Goal: Task Accomplishment & Management: Manage account settings

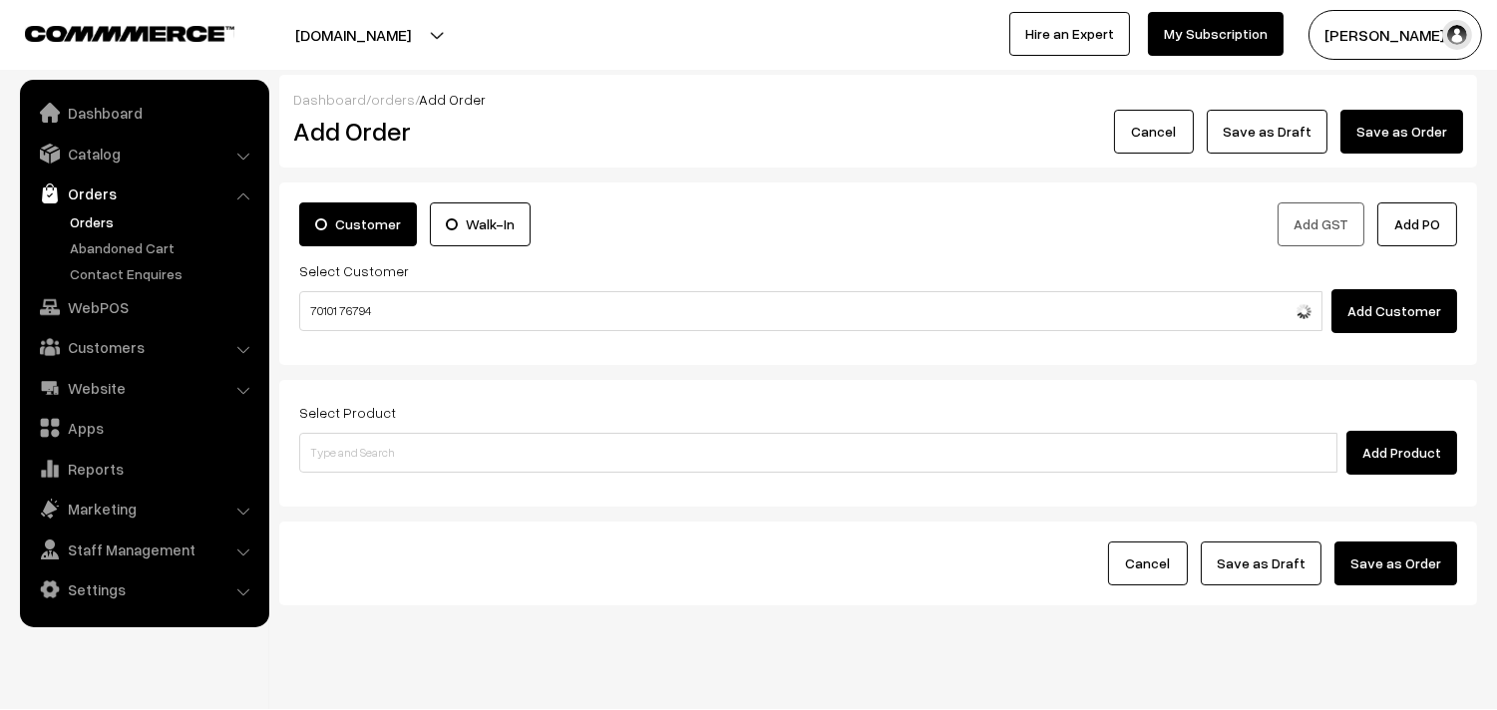
click at [339, 300] on input "70101 76794" at bounding box center [810, 311] width 1023 height 40
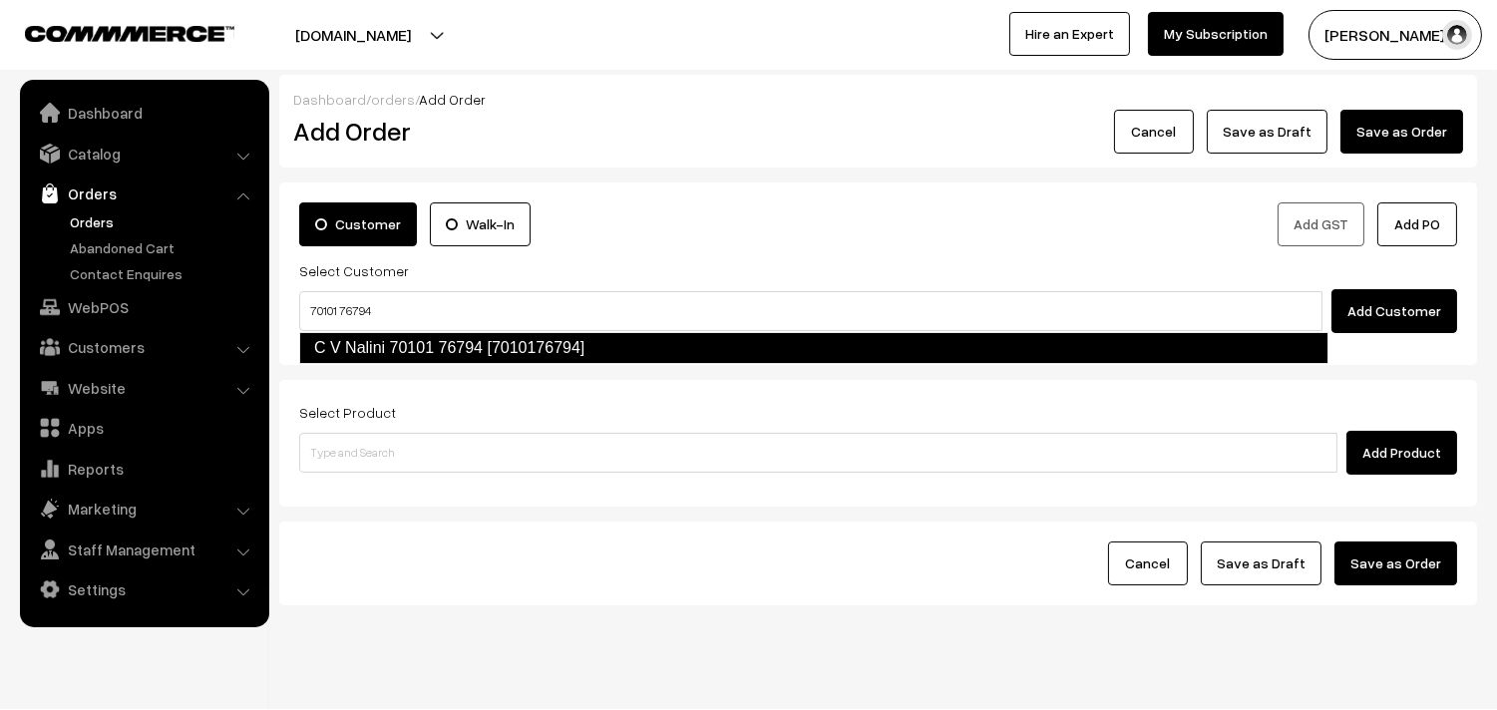
click at [362, 354] on link "C V Nalini 70101 76794 [7010176794]" at bounding box center [813, 348] width 1029 height 32
type input "70101 76794"
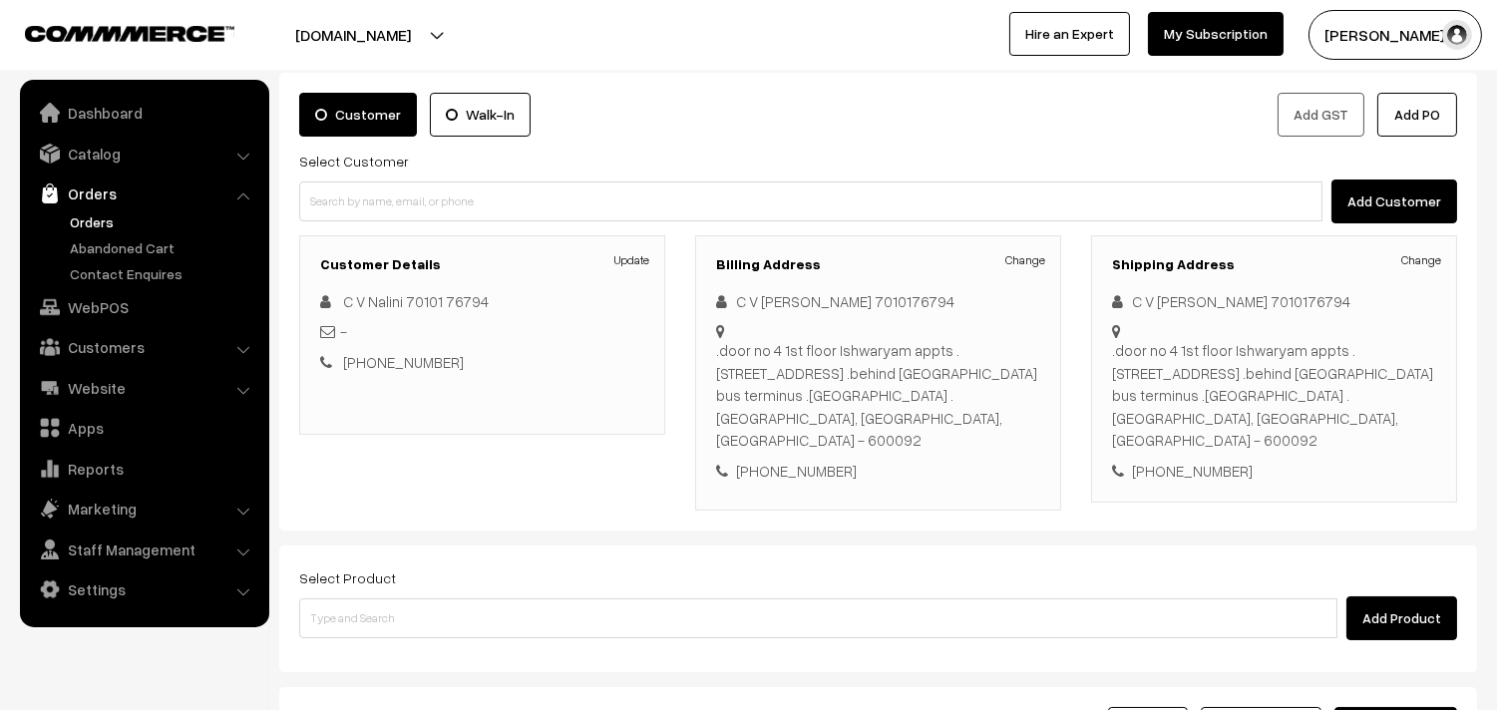
scroll to position [111, 0]
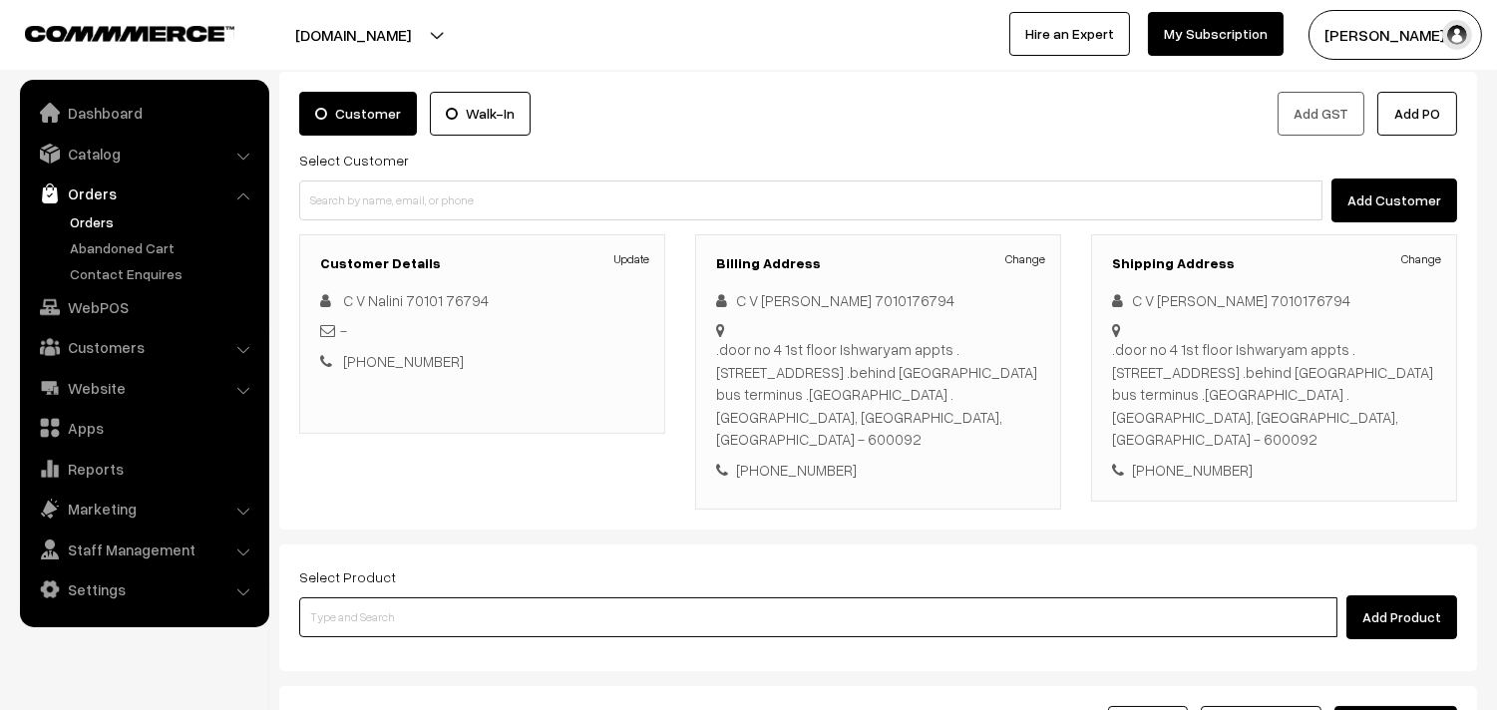
click at [600, 597] on input at bounding box center [818, 617] width 1038 height 40
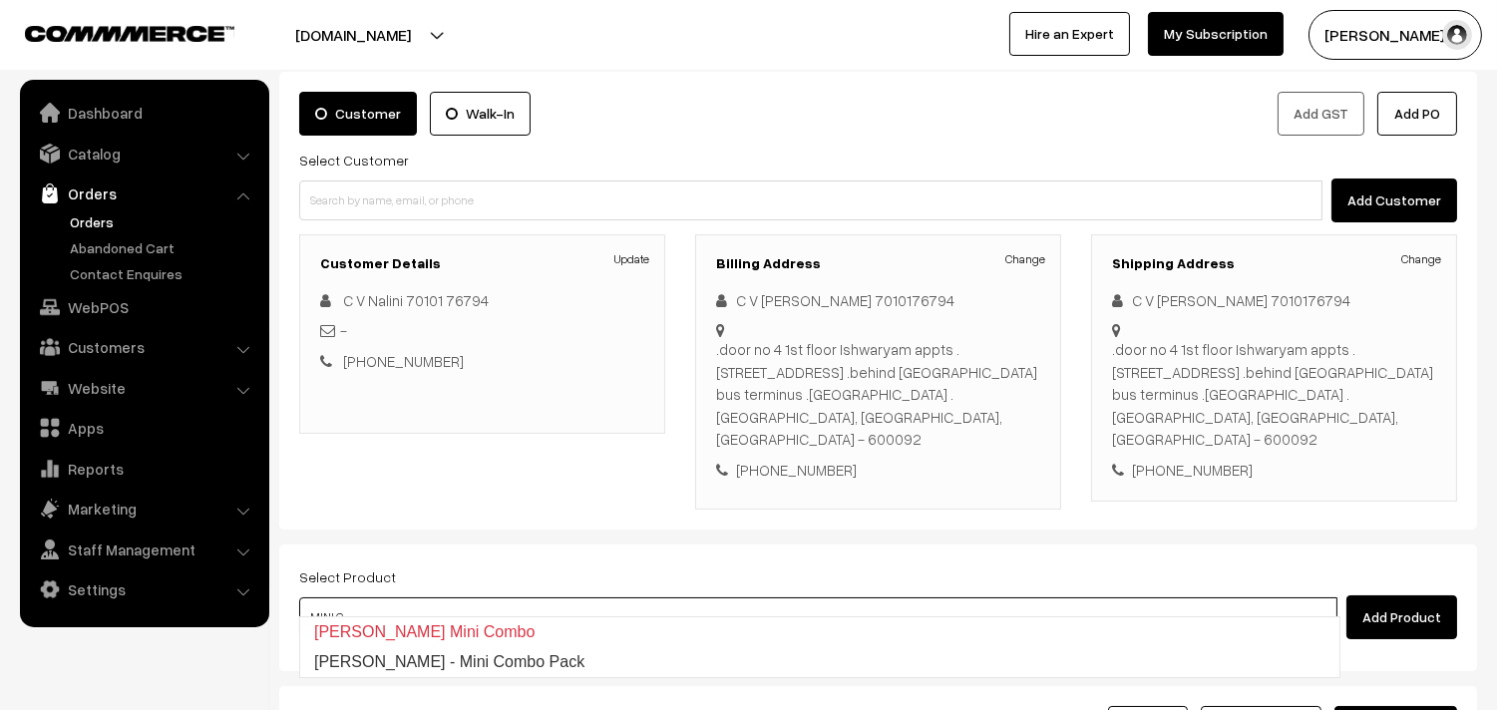
type input "Krishna Jeyanthi - Mini Combo Pack"
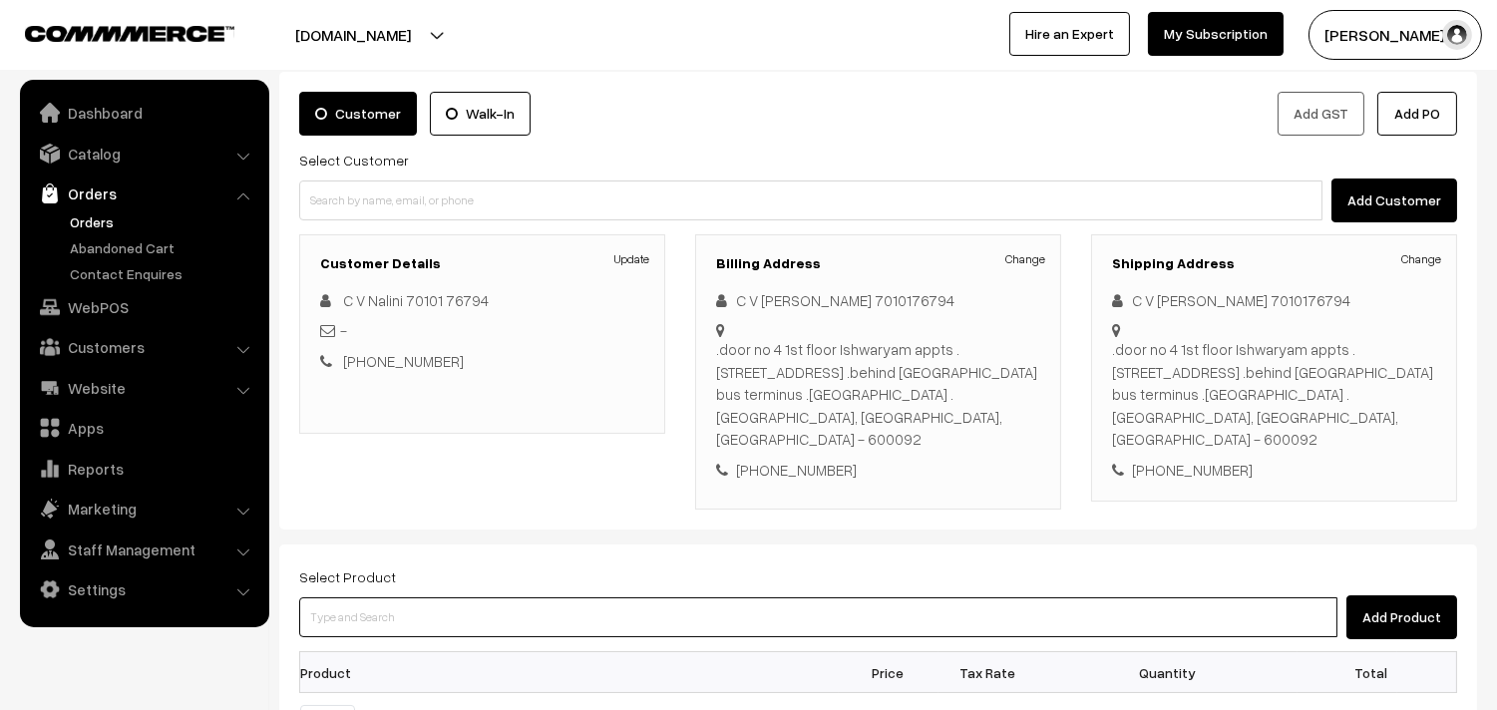
click at [596, 597] on input at bounding box center [818, 617] width 1038 height 40
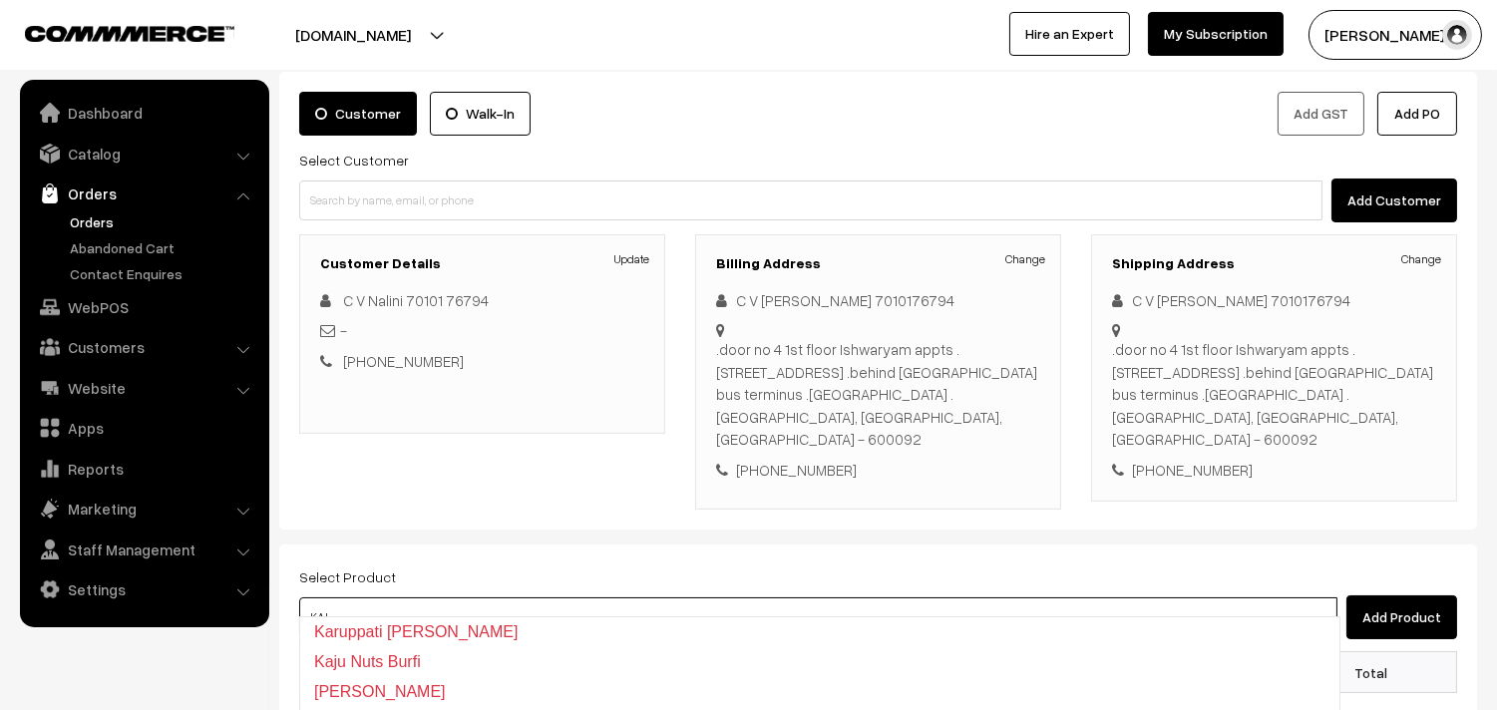
type input "[PERSON_NAME]"
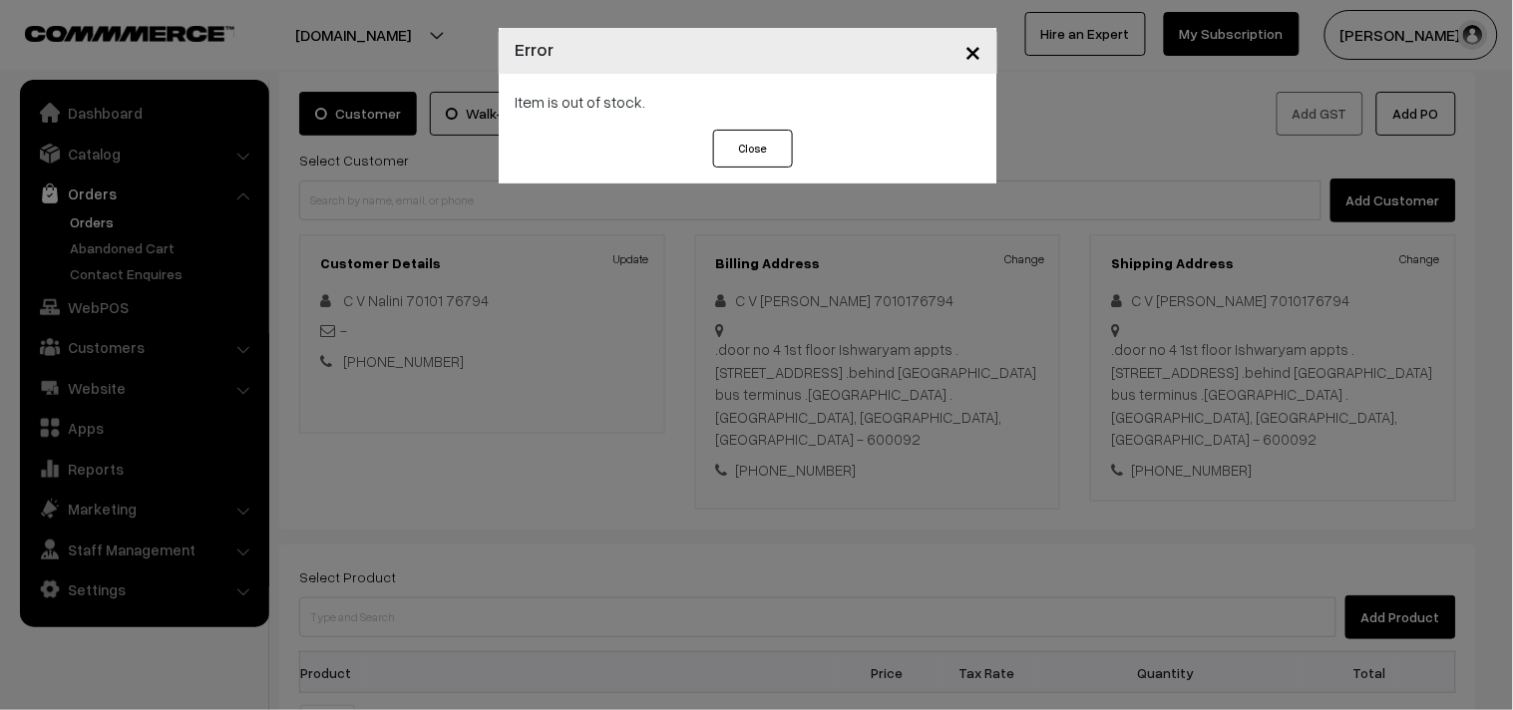
click at [555, 376] on div "× Error Item is out of stock. Close" at bounding box center [756, 355] width 1513 height 710
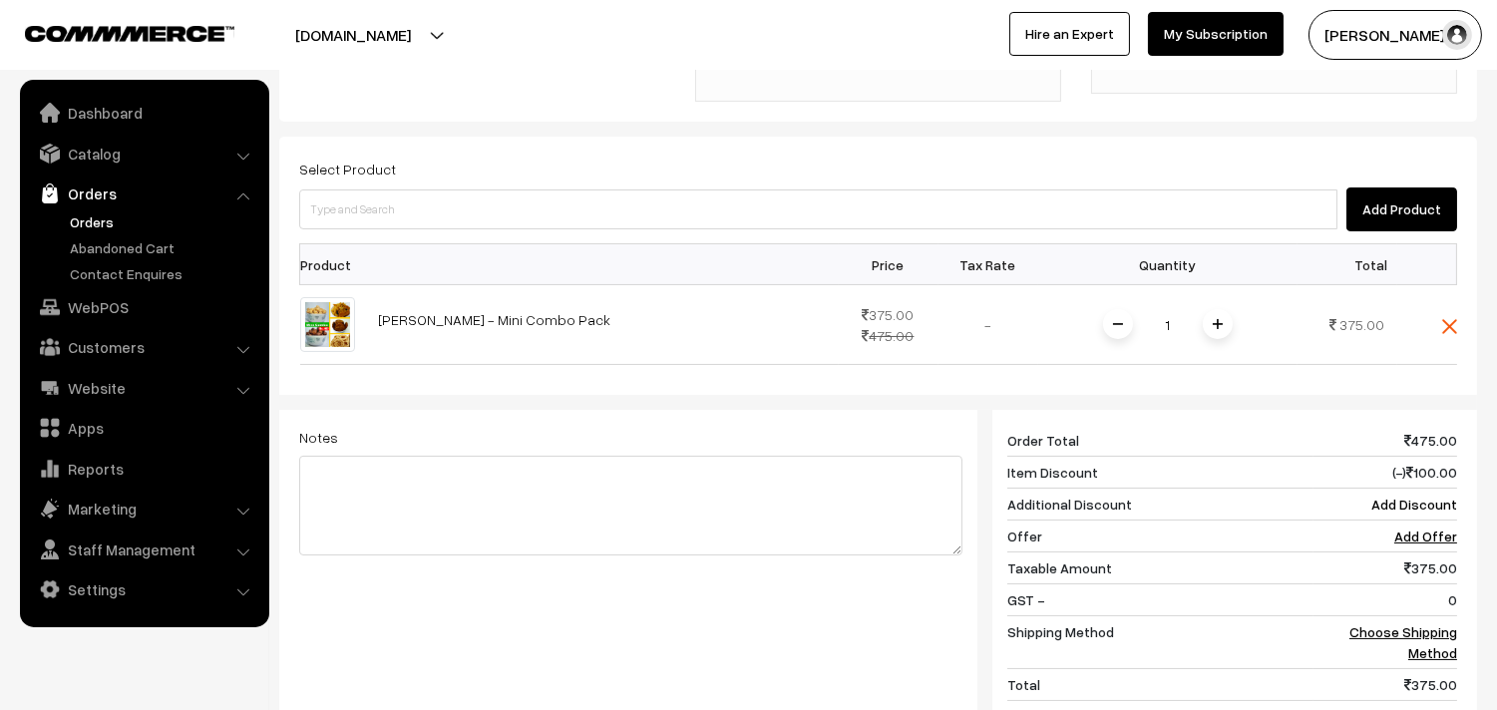
scroll to position [332, 0]
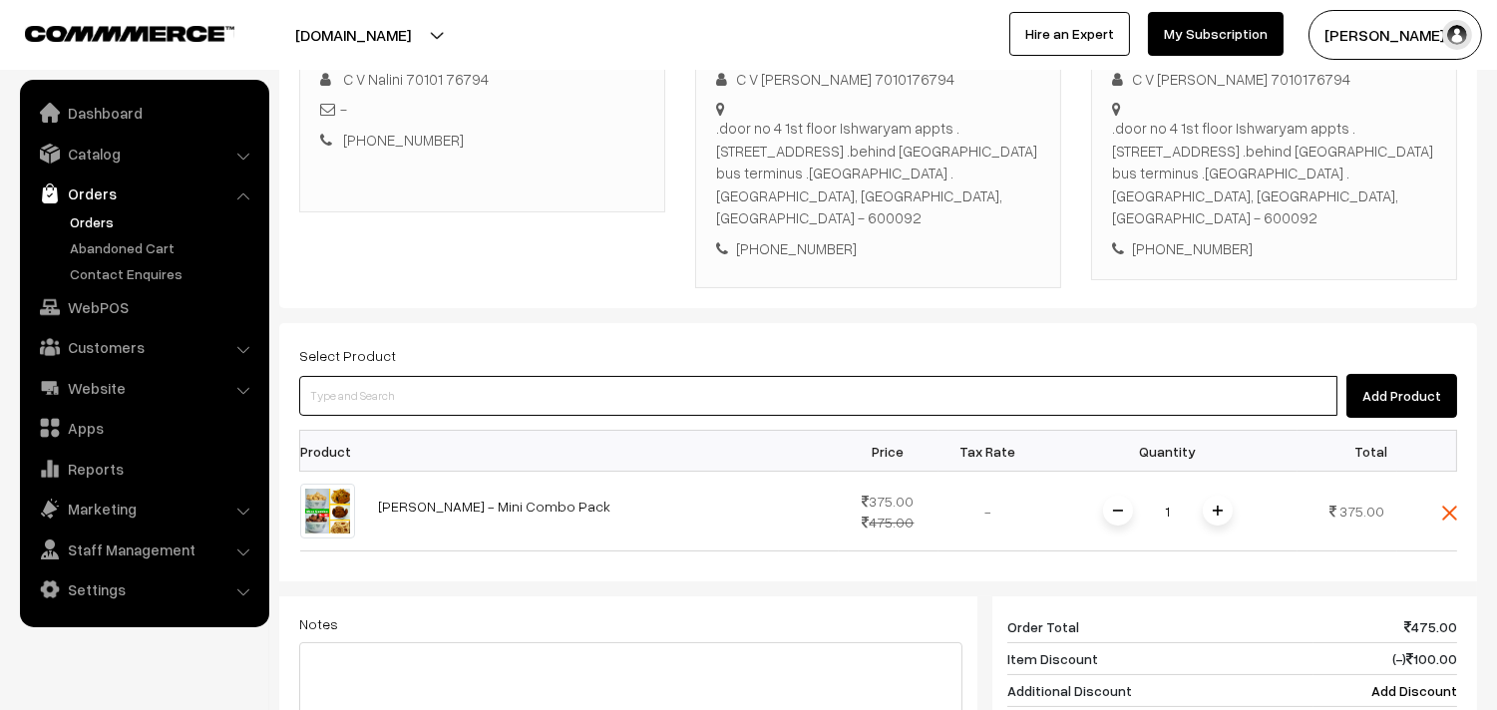
click at [457, 376] on input at bounding box center [818, 396] width 1038 height 40
type input "J"
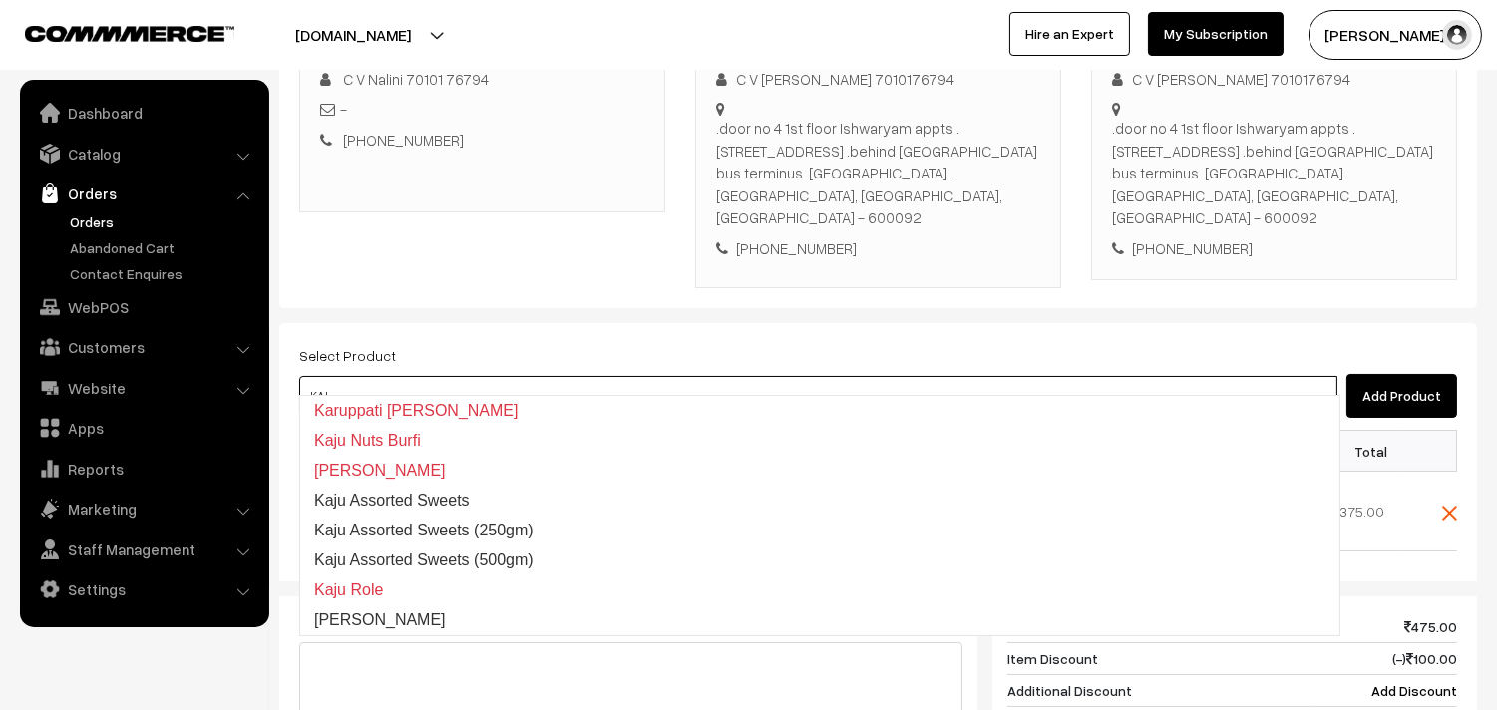
type input "[PERSON_NAME]"
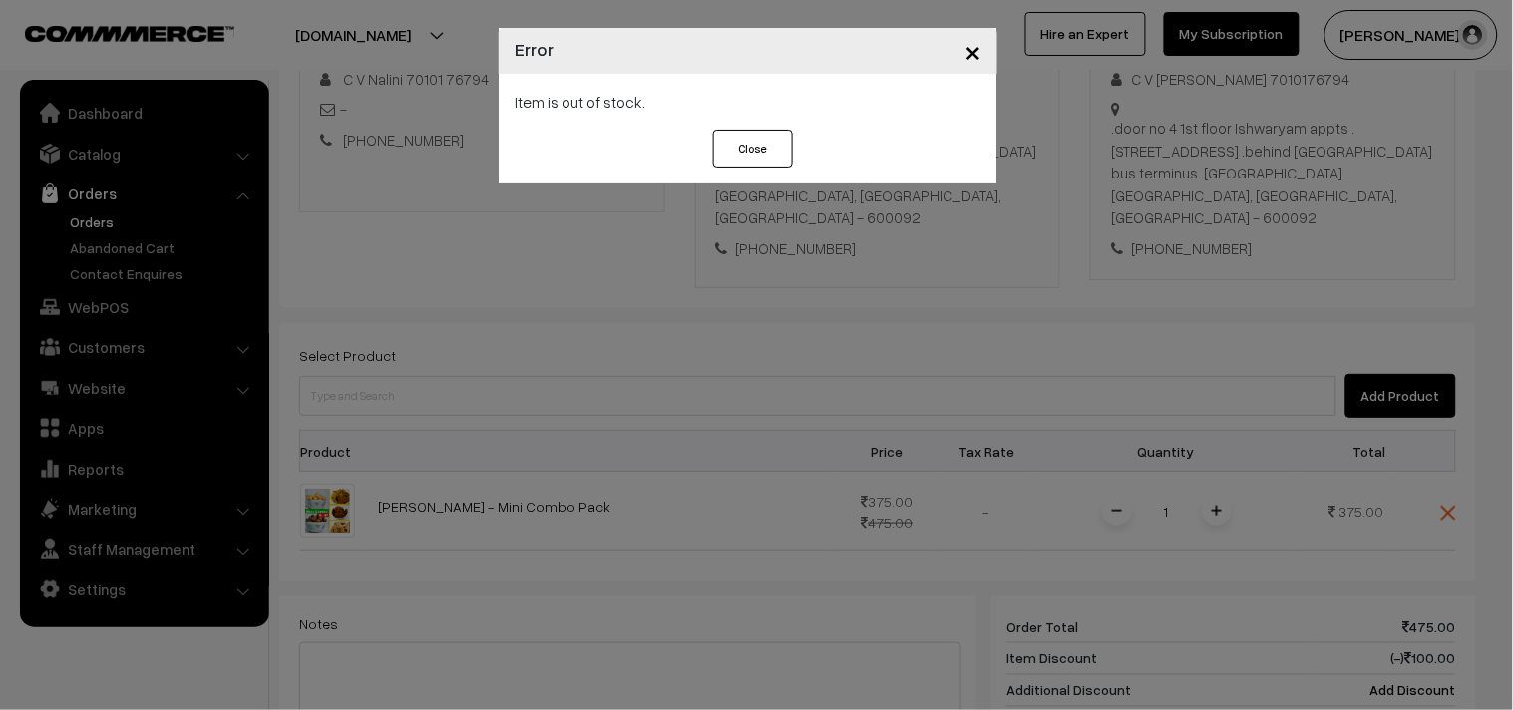
click at [457, 366] on div "× Error Item is out of stock. Close" at bounding box center [756, 355] width 1513 height 710
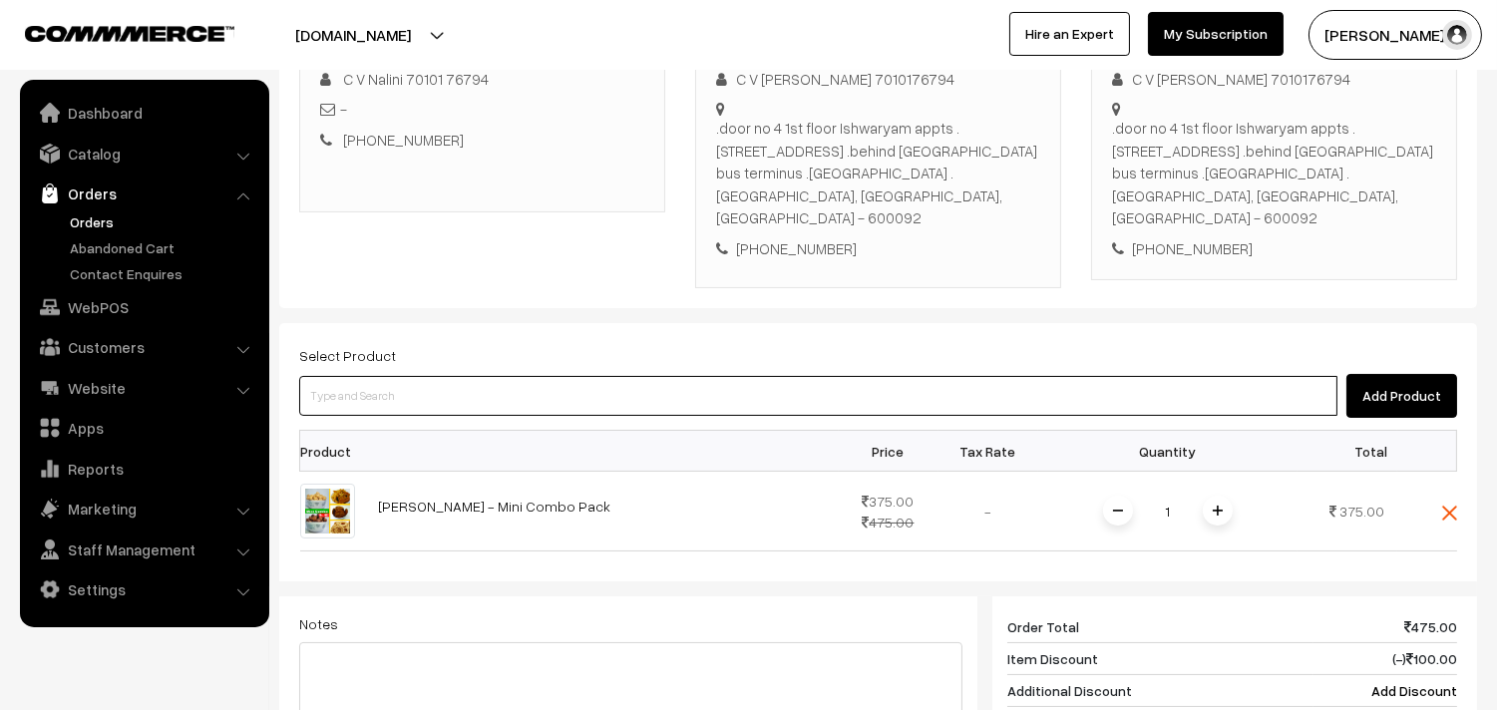
click at [462, 376] on input at bounding box center [818, 396] width 1038 height 40
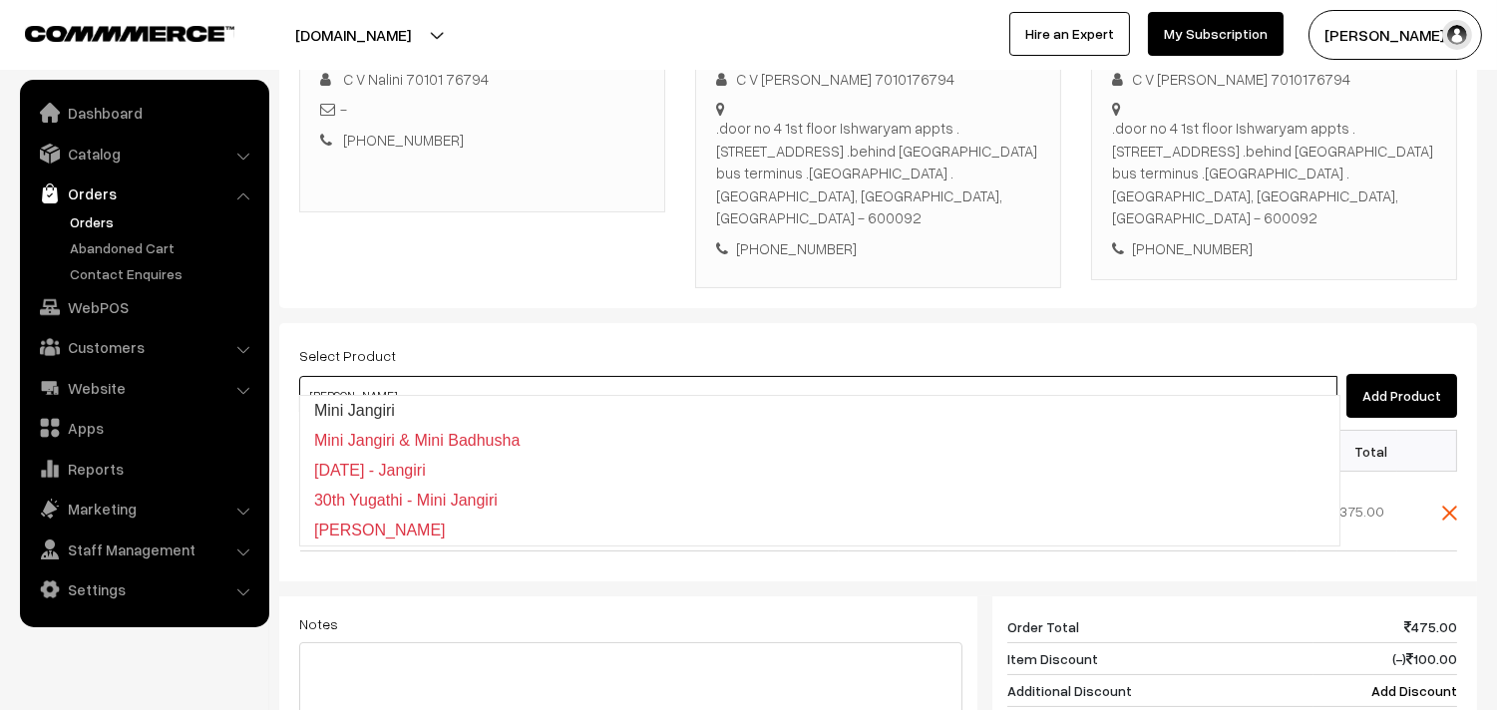
type input "J"
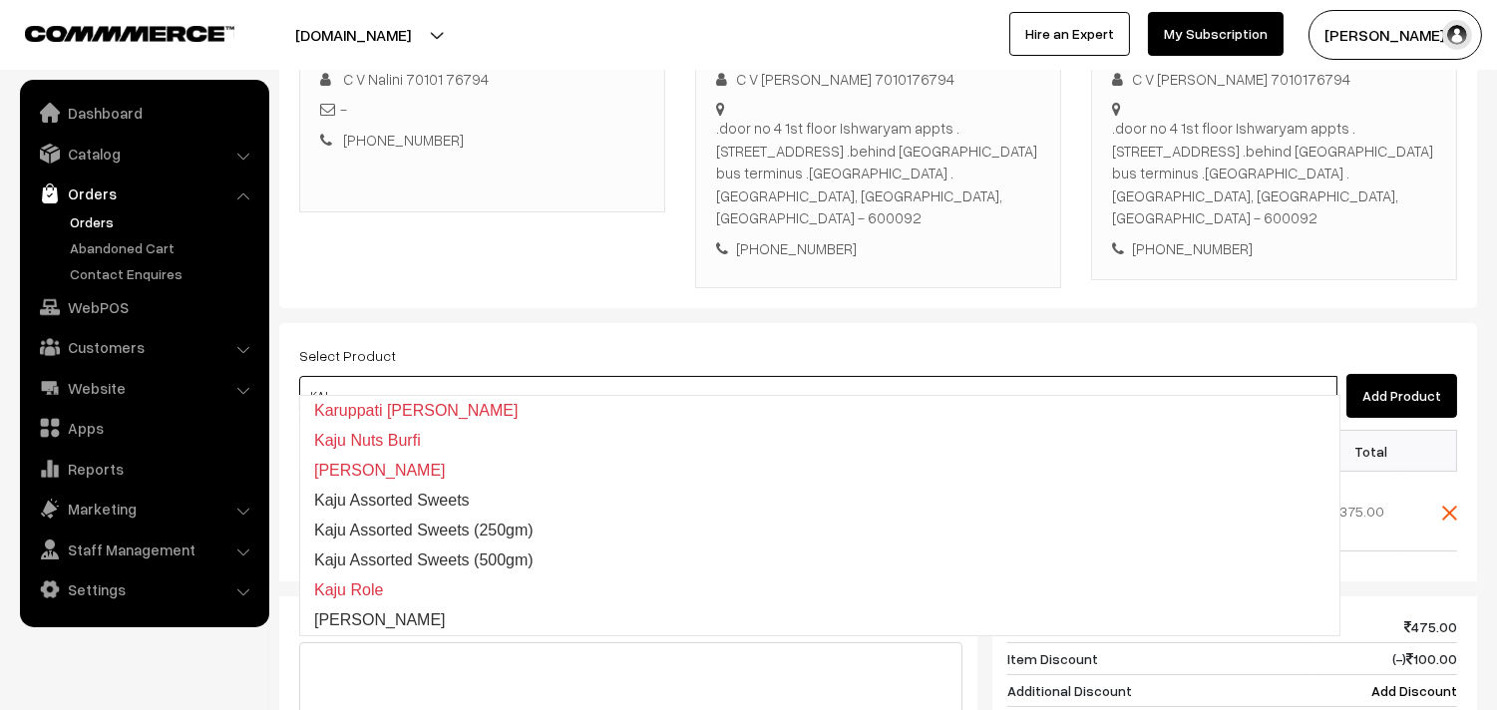
type input "Kaju Kathli"
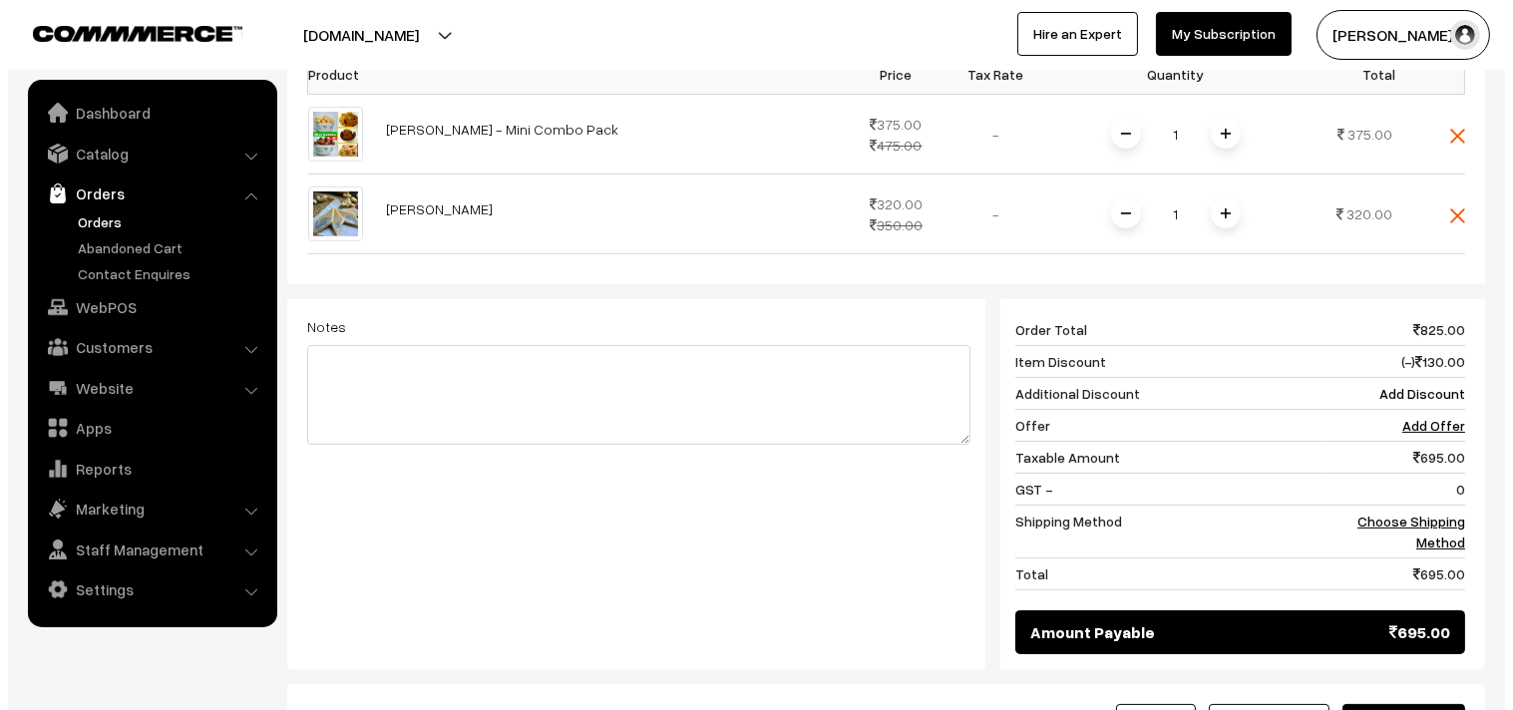
scroll to position [775, 0]
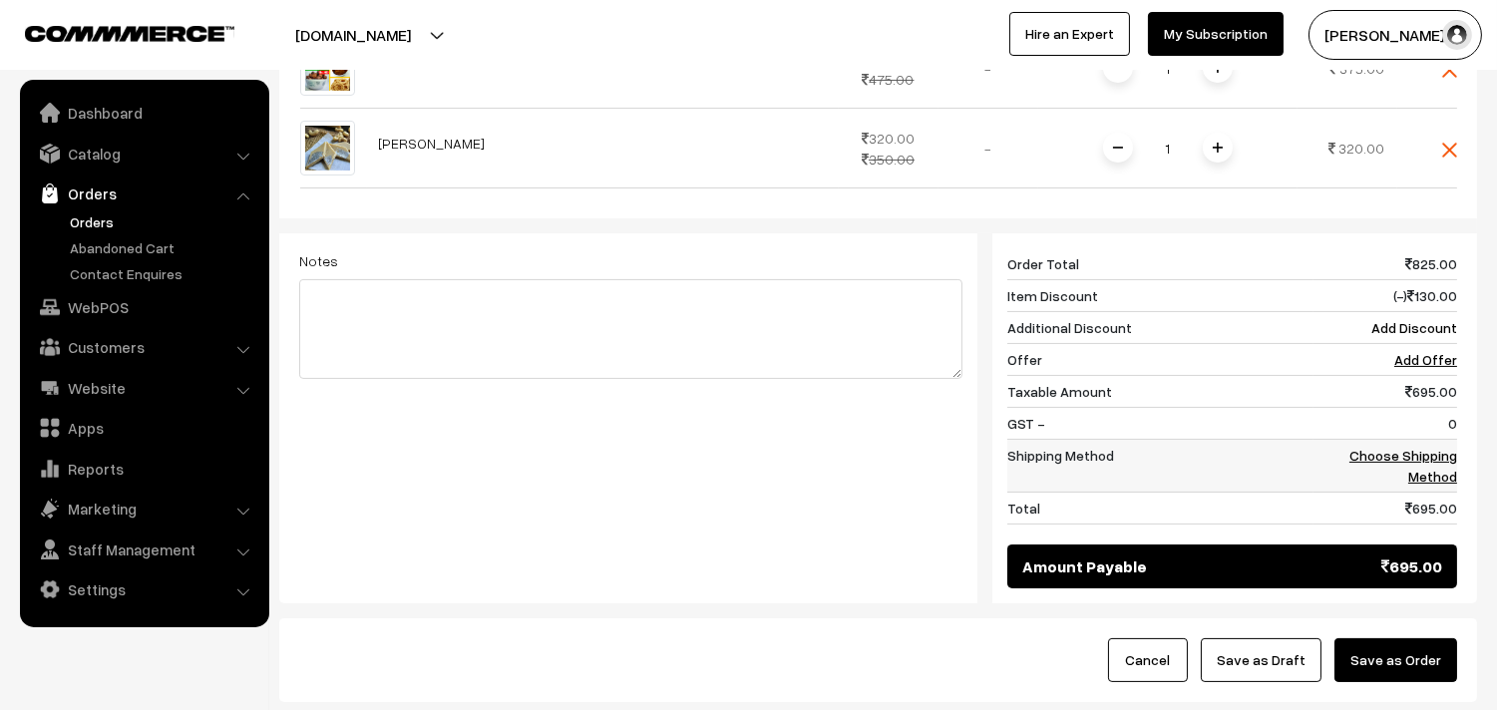
click at [1420, 447] on link "Choose Shipping Method" at bounding box center [1403, 466] width 108 height 38
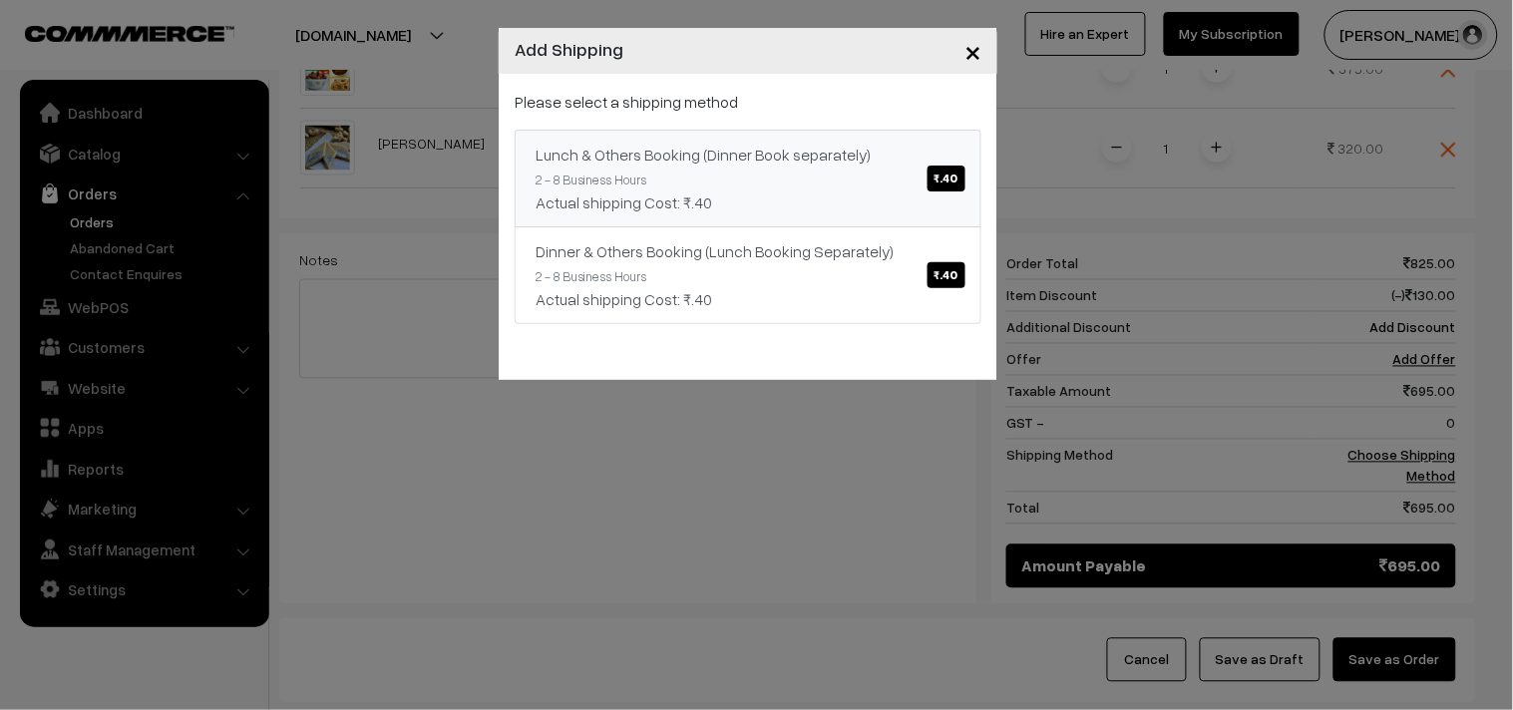
click at [895, 143] on div "Lunch & Others Booking (Dinner Book separately) ₹.40" at bounding box center [748, 155] width 425 height 24
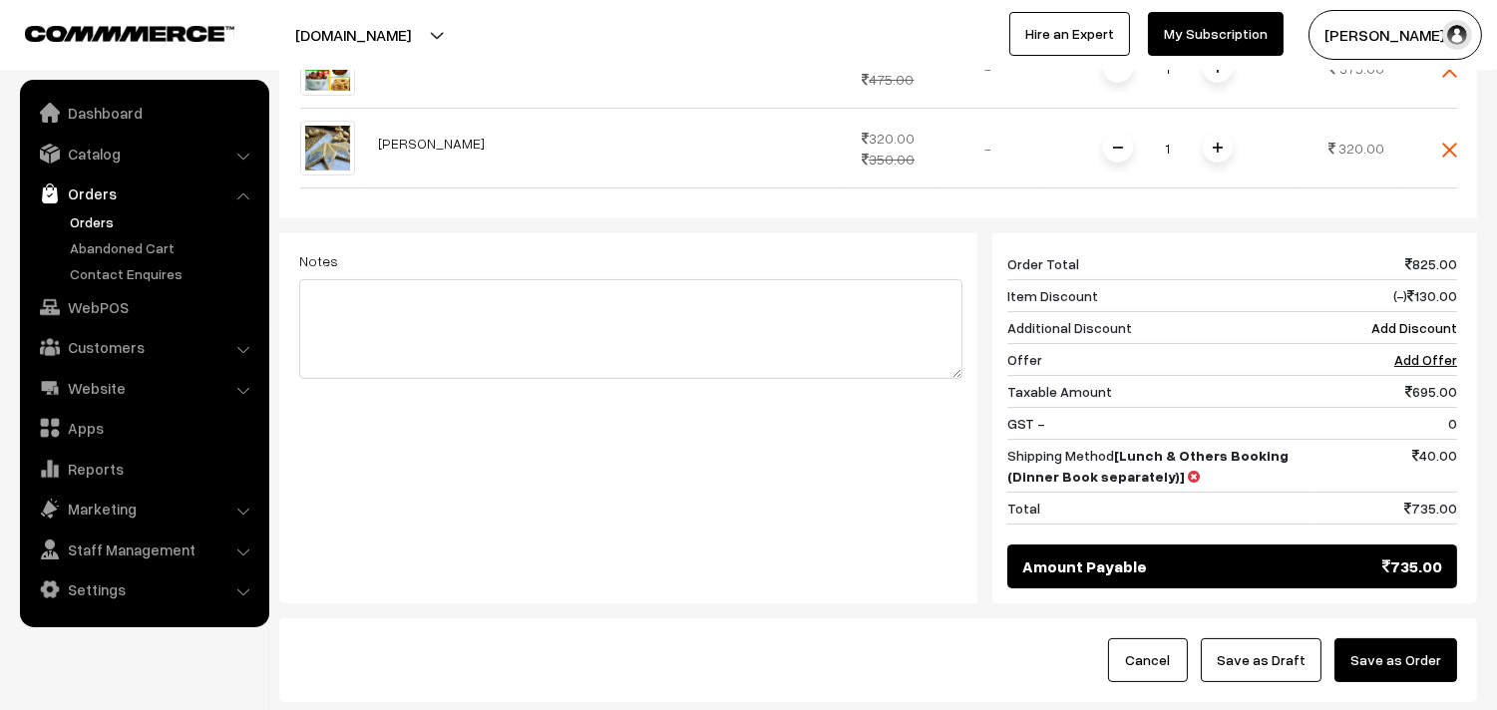
click at [1428, 638] on button "Save as Order" at bounding box center [1395, 660] width 123 height 44
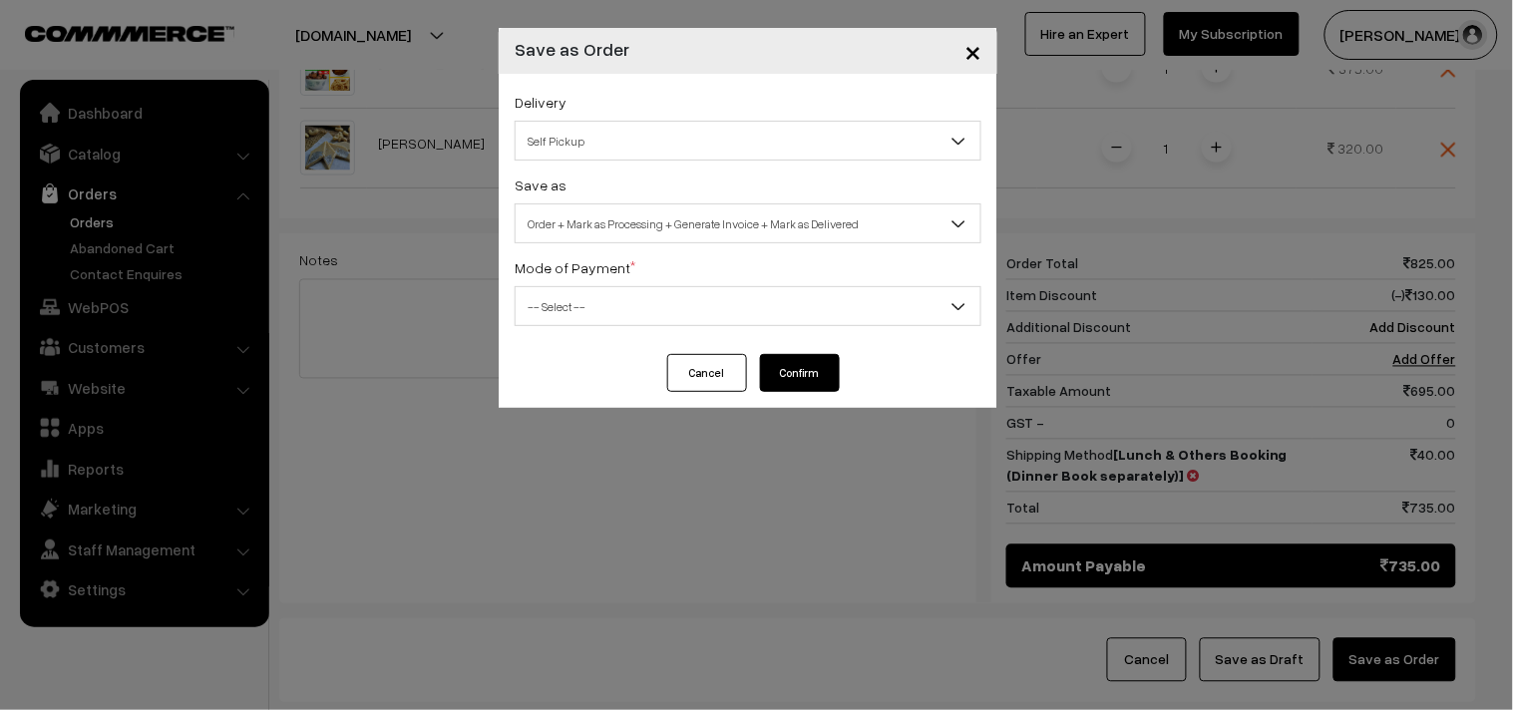
click at [592, 220] on span "Order + Mark as Processing + Generate Invoice + Mark as Delivered" at bounding box center [748, 223] width 465 height 35
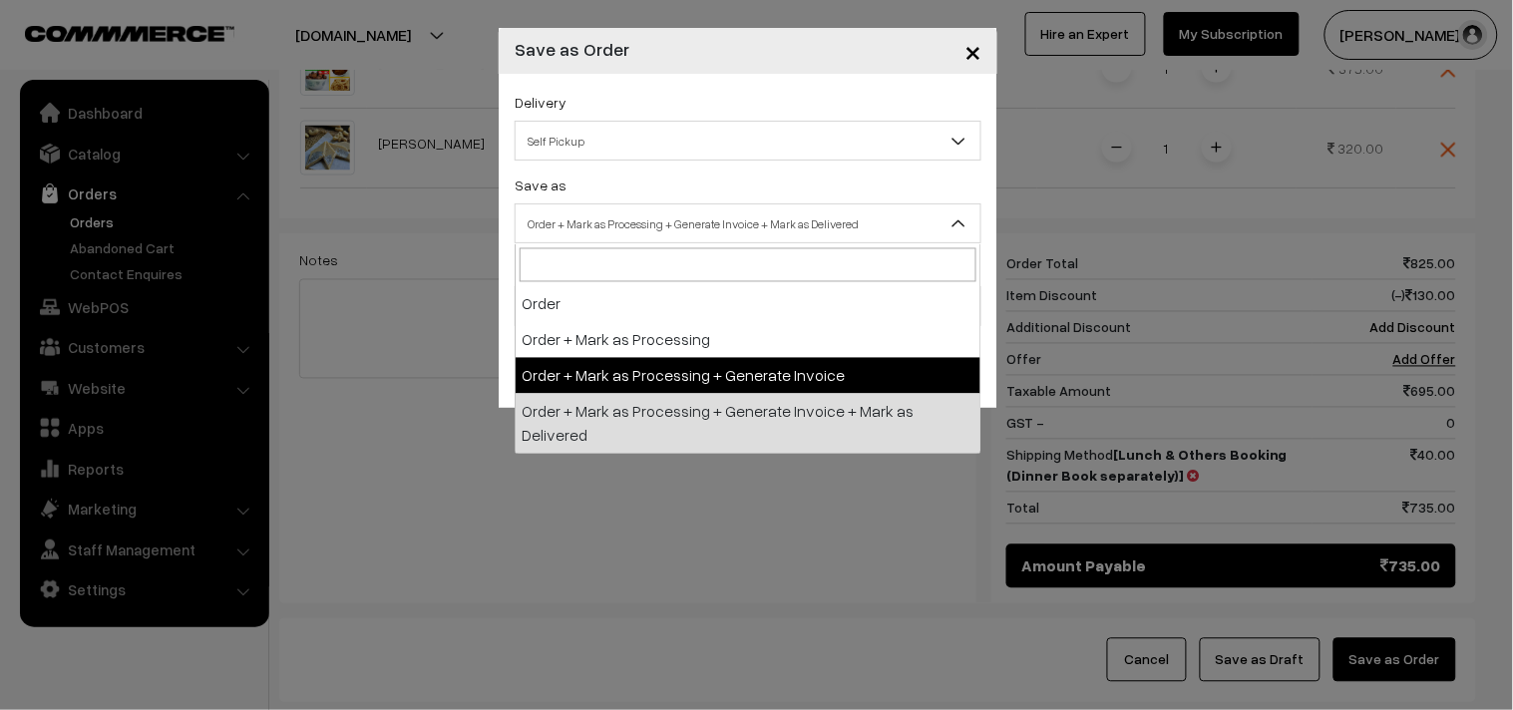
select select "3"
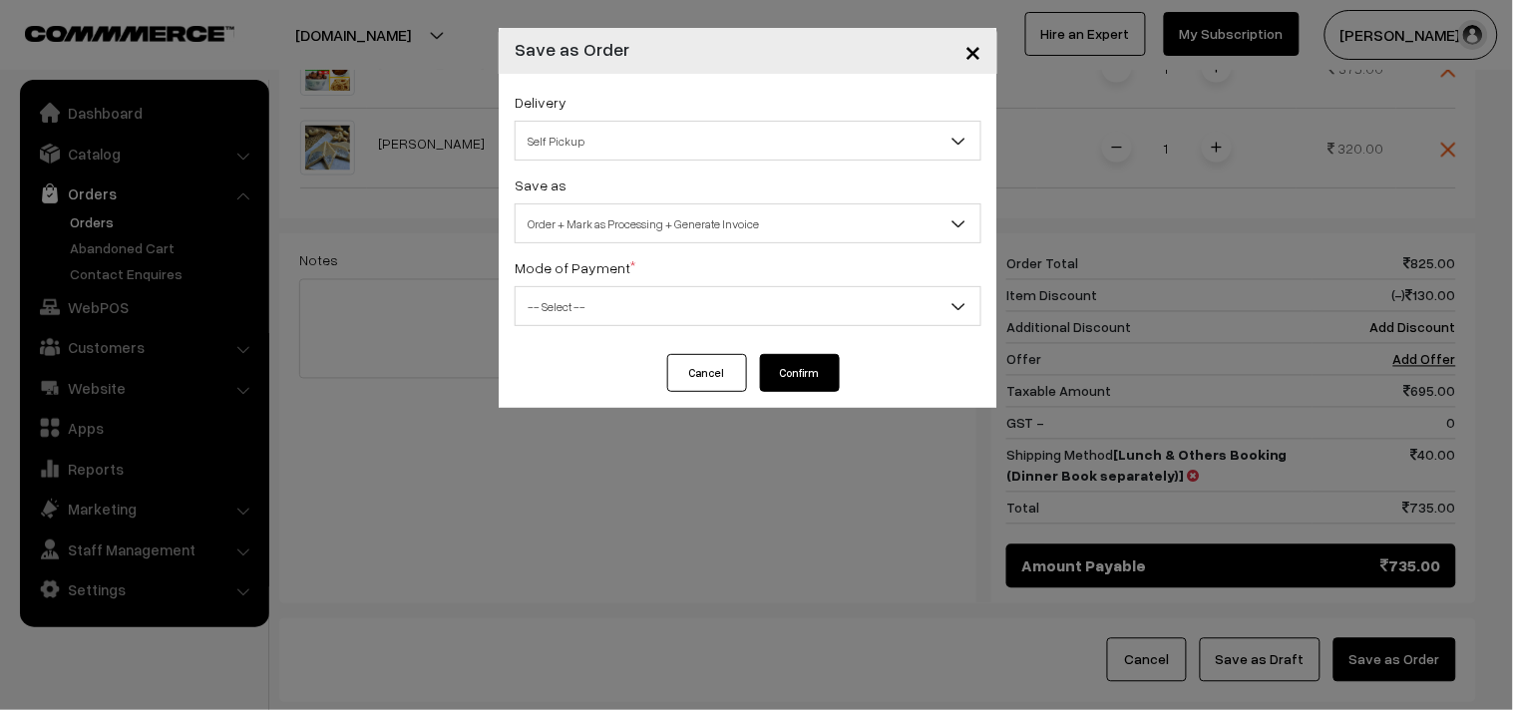
click at [563, 316] on span "-- Select --" at bounding box center [748, 306] width 465 height 35
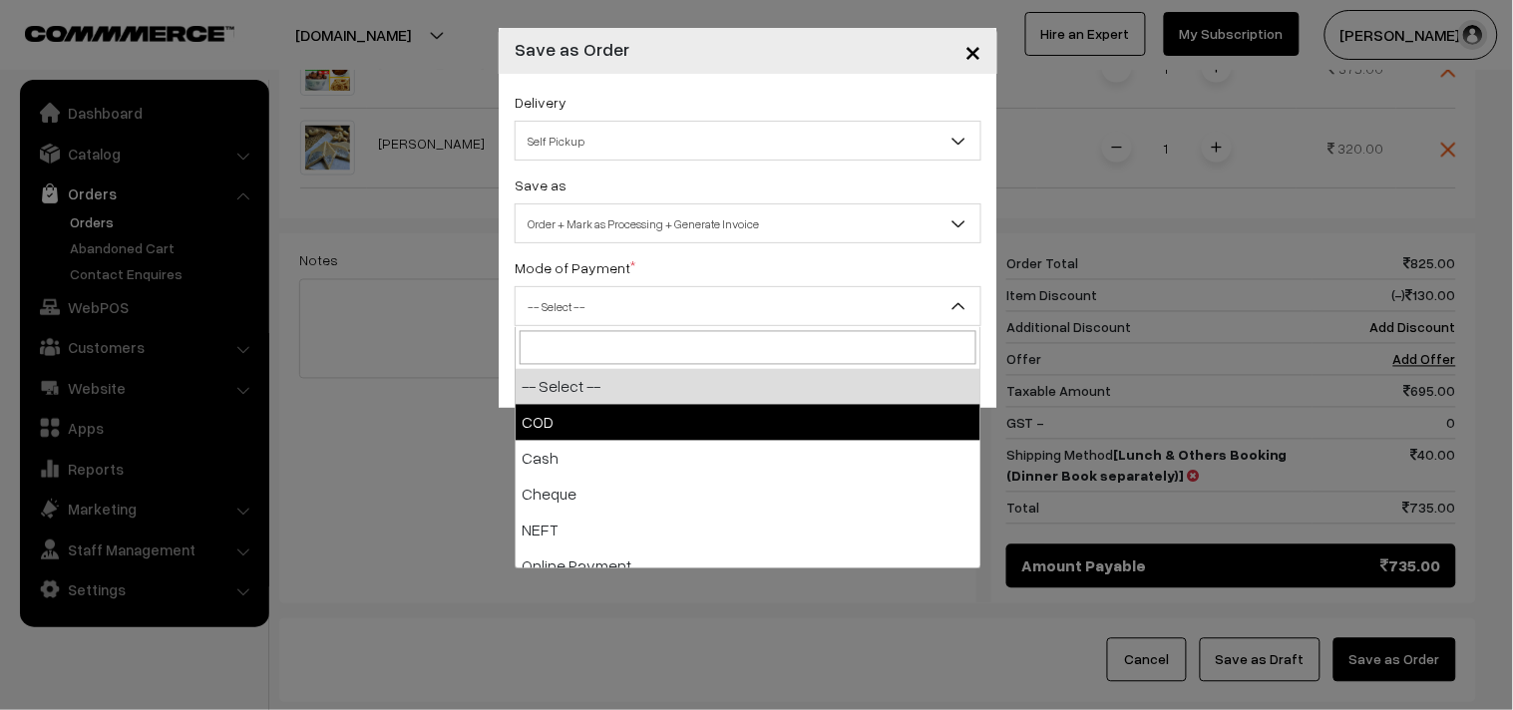
select select "1"
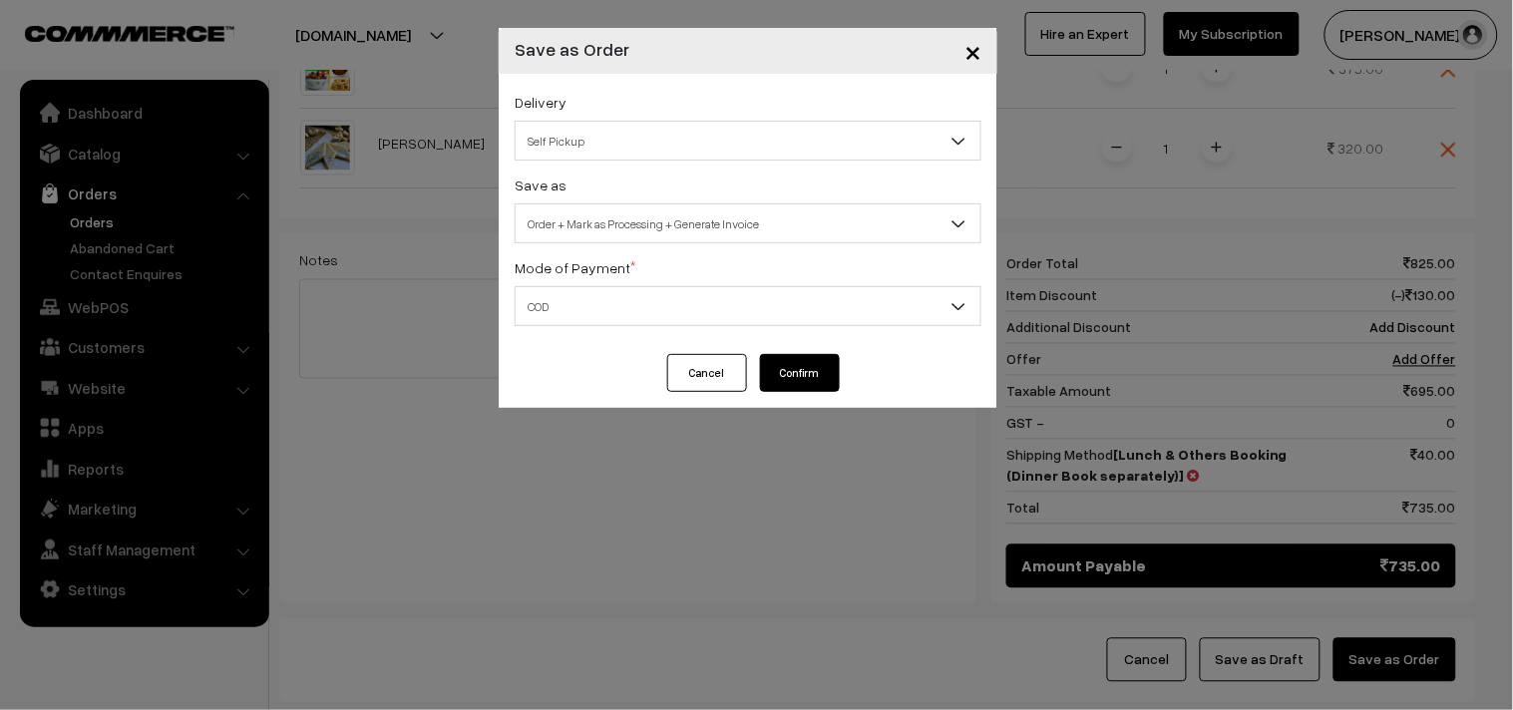
click at [808, 372] on button "Confirm" at bounding box center [800, 373] width 80 height 38
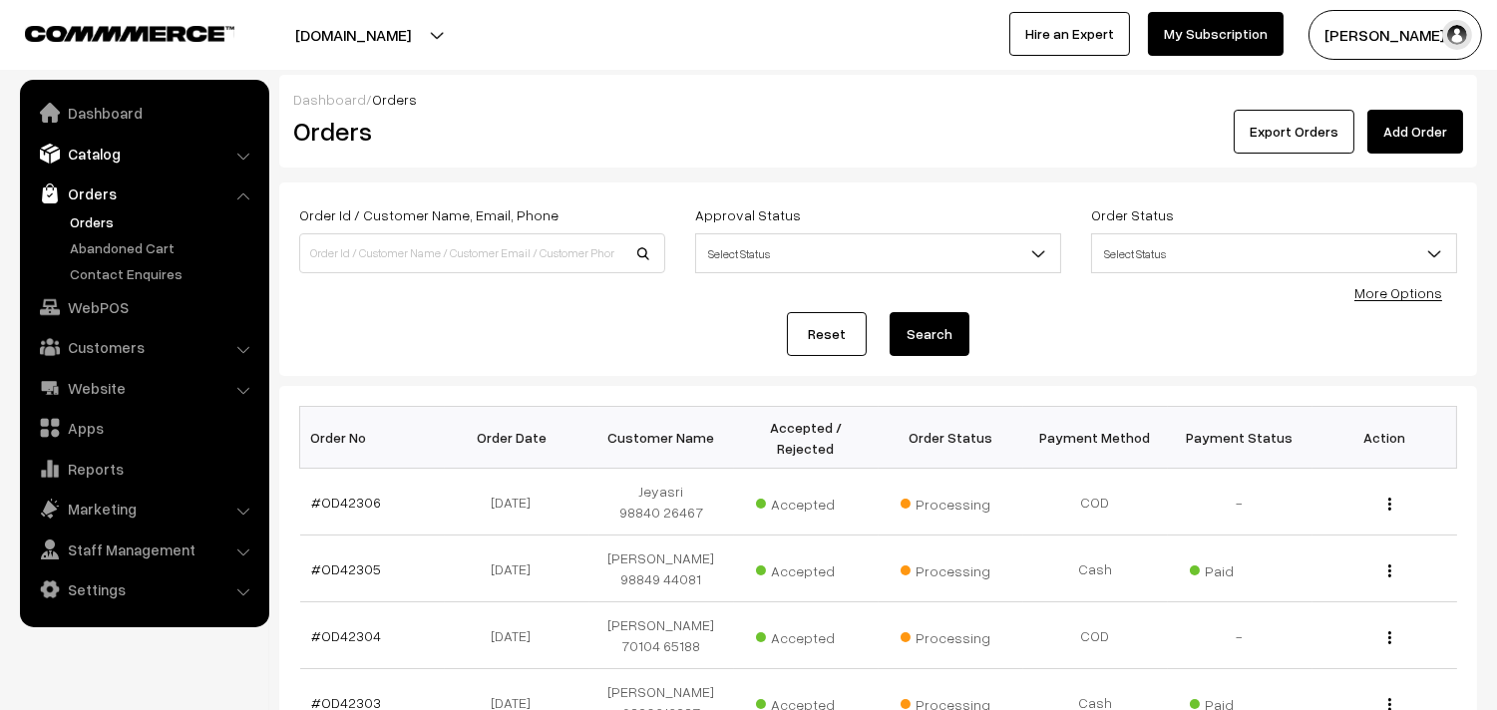
click at [121, 153] on link "Catalog" at bounding box center [143, 154] width 237 height 36
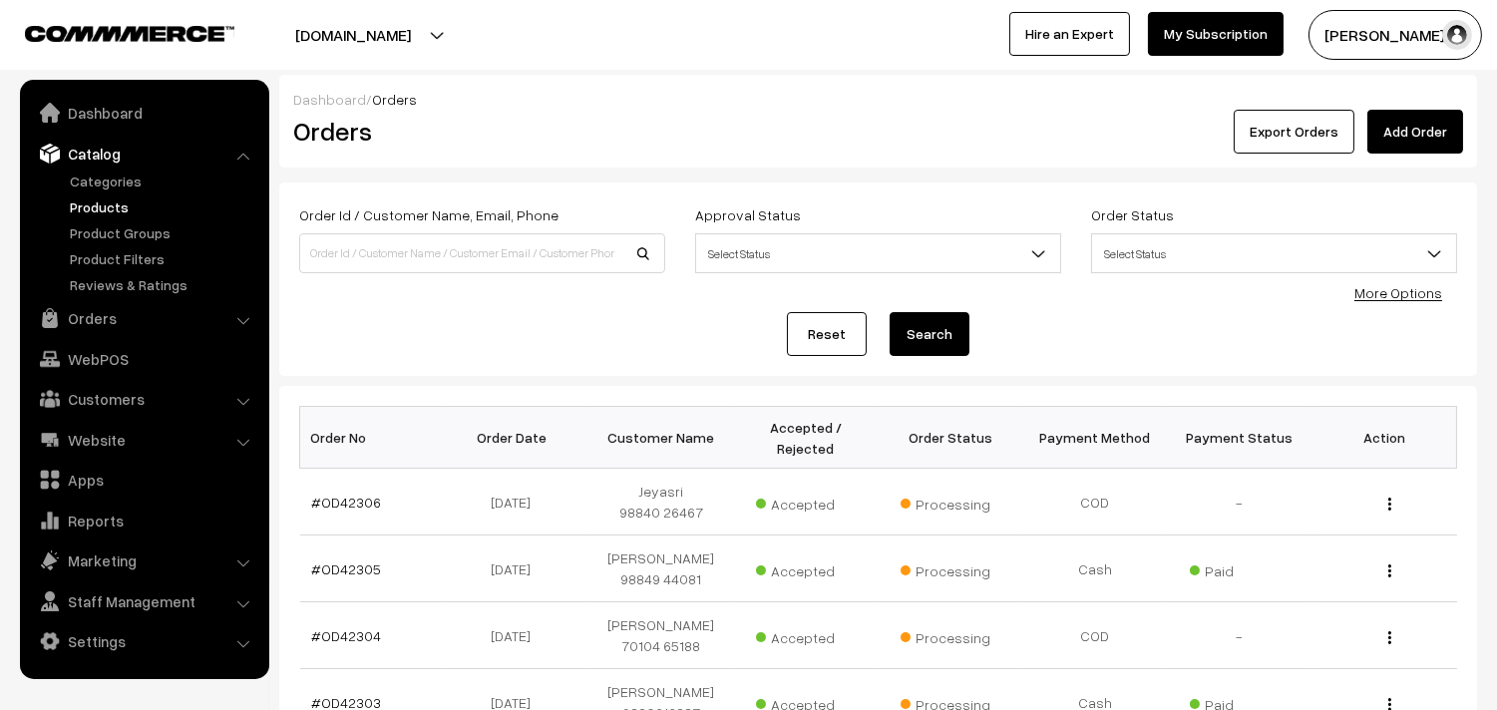
click at [117, 200] on link "Products" at bounding box center [163, 206] width 197 height 21
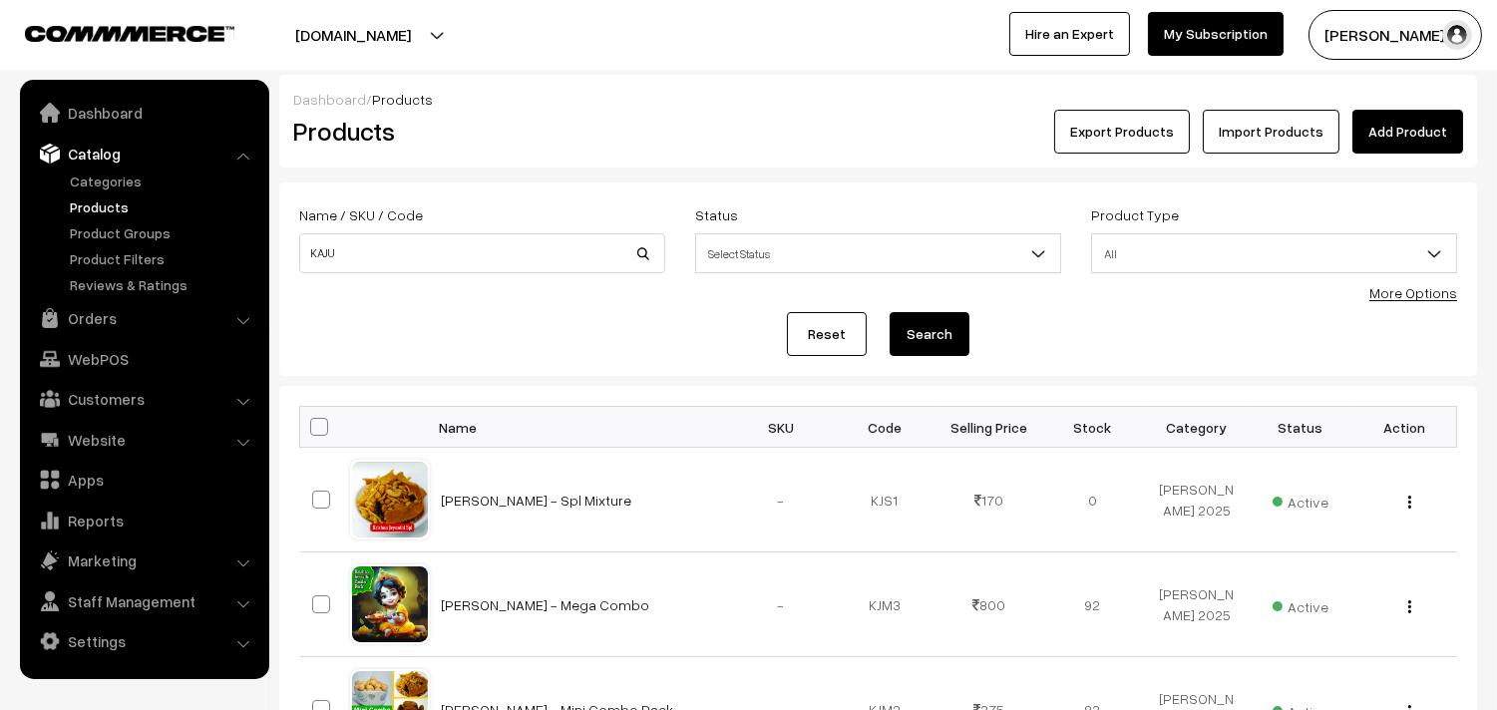
type input "KAJU"
click at [890, 312] on button "Search" at bounding box center [930, 334] width 80 height 44
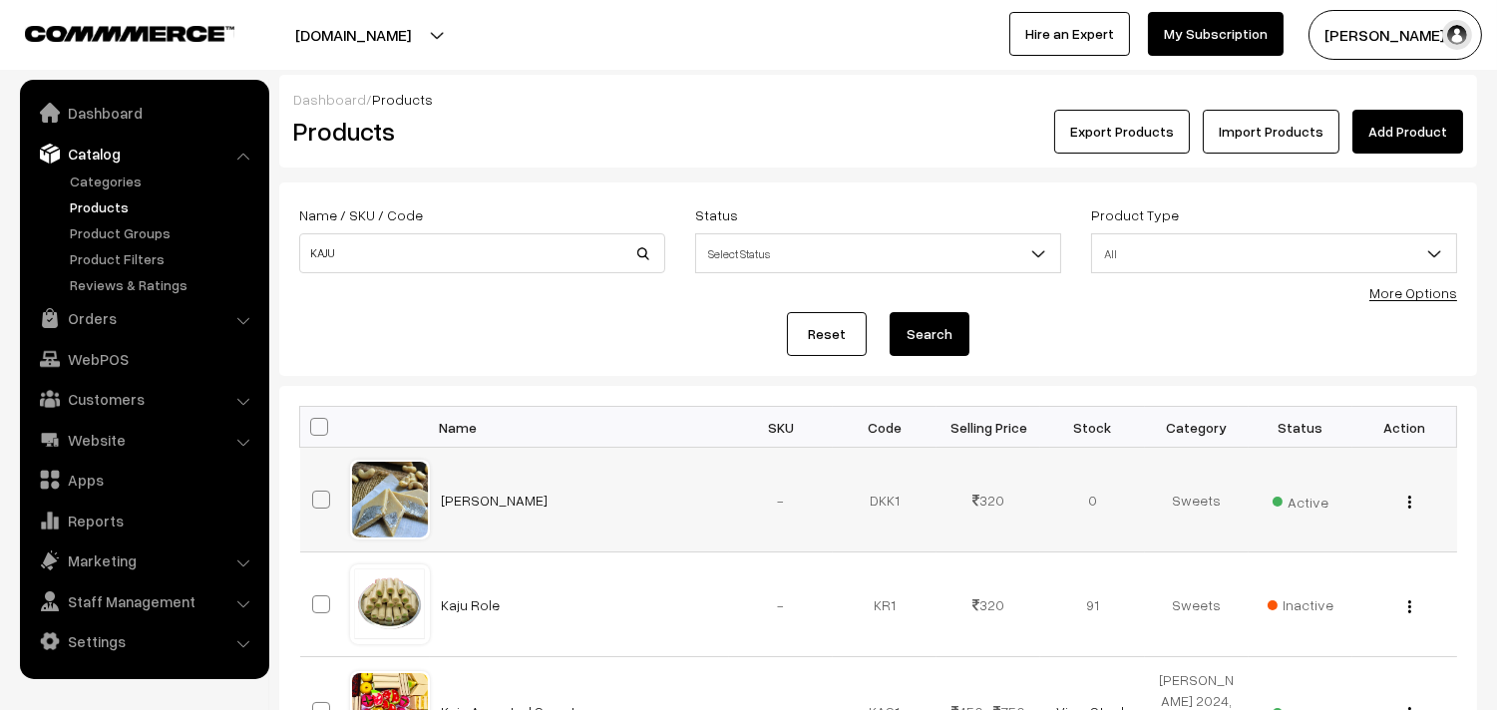
click at [1413, 502] on div "View Edit Delete" at bounding box center [1404, 500] width 80 height 21
click at [1404, 506] on div "View Edit Delete" at bounding box center [1404, 500] width 80 height 21
click at [1408, 501] on img "button" at bounding box center [1409, 502] width 3 height 13
click at [1321, 579] on link "Edit" at bounding box center [1321, 575] width 170 height 44
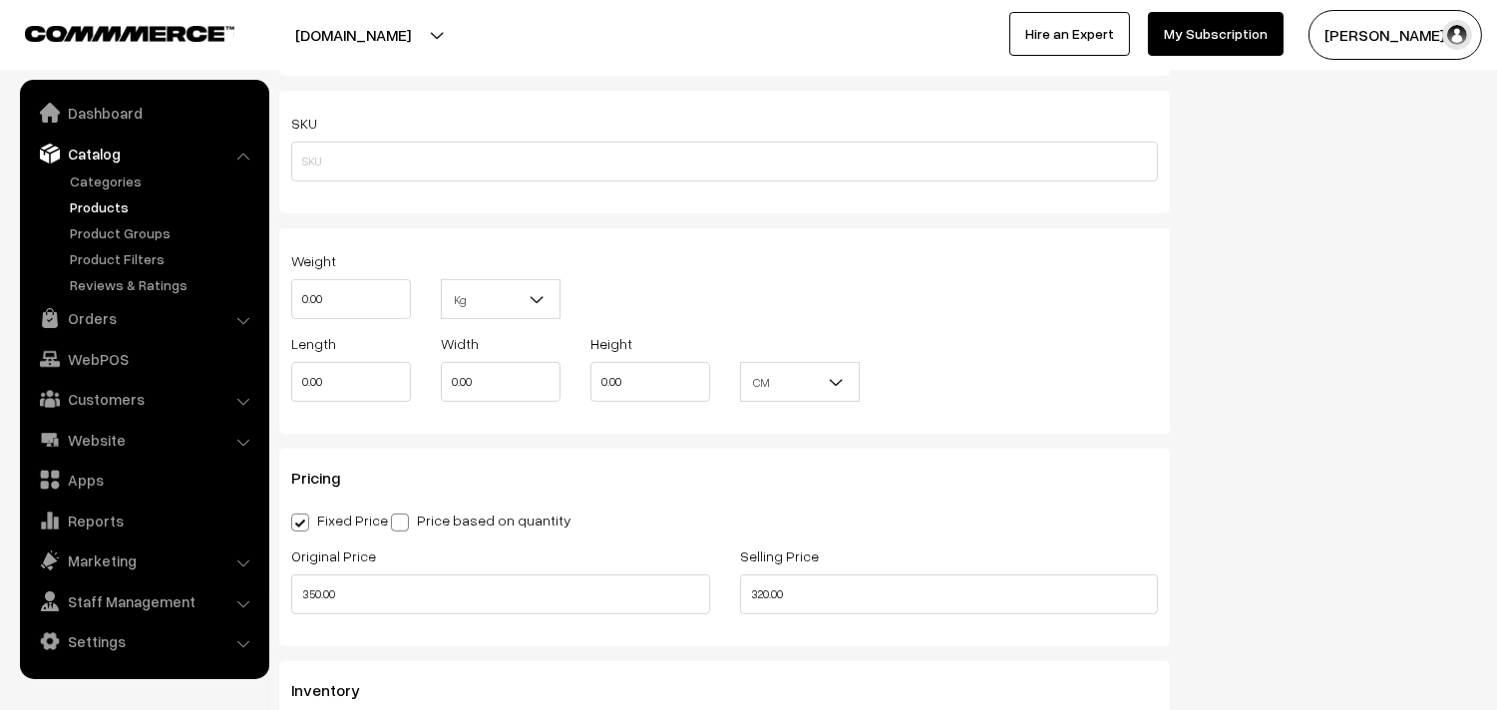
scroll to position [1995, 0]
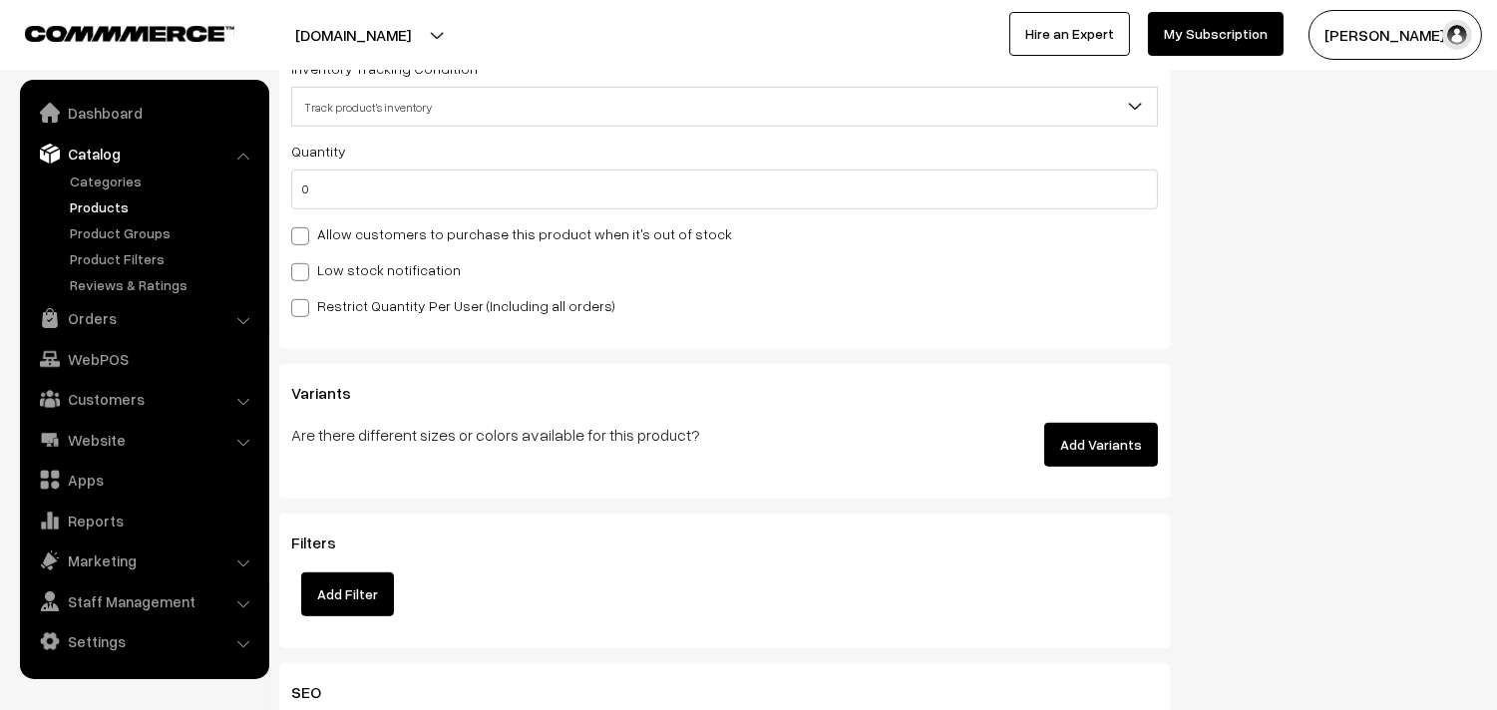
click at [357, 226] on label "Allow customers to purchase this product when it's out of stock" at bounding box center [511, 233] width 441 height 21
click at [304, 226] on input "Allow customers to purchase this product when it's out of stock" at bounding box center [297, 232] width 13 height 13
checkbox input "true"
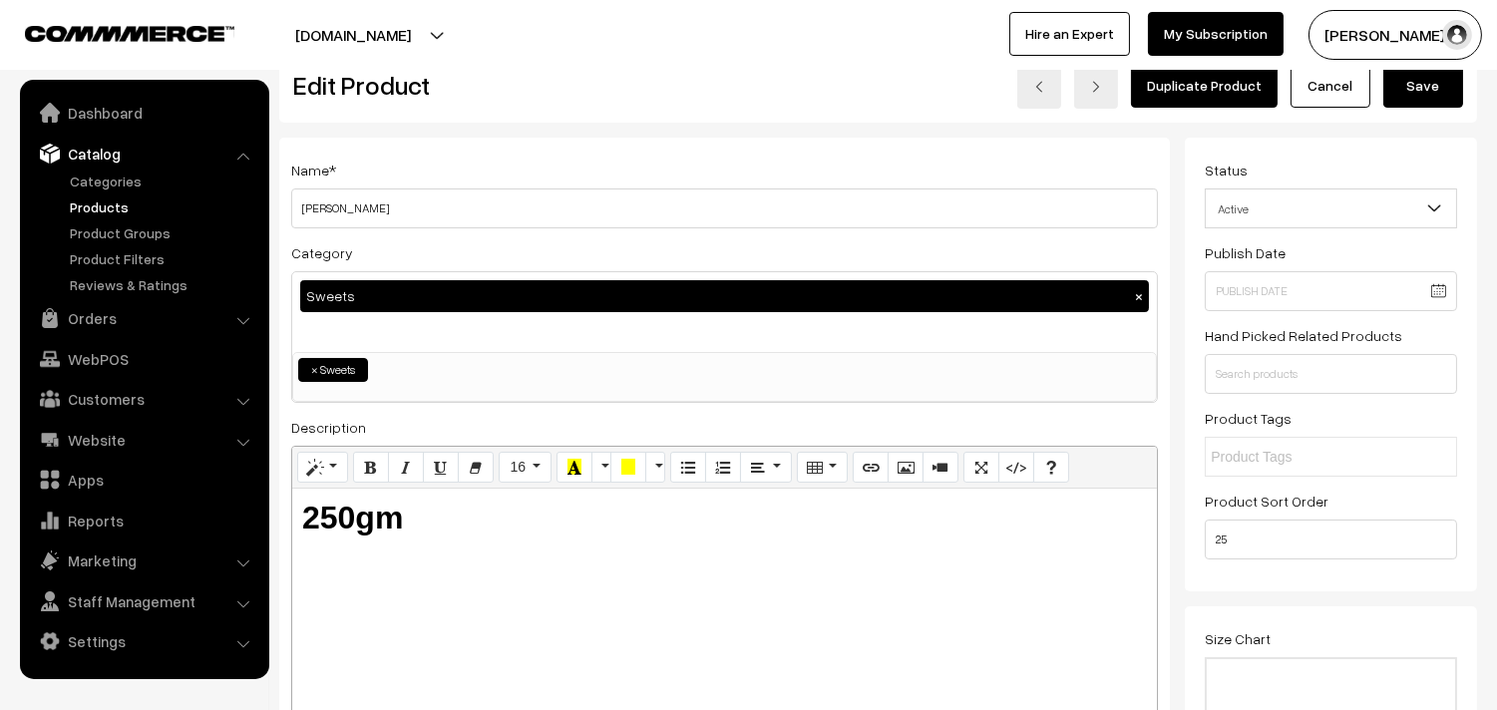
scroll to position [0, 0]
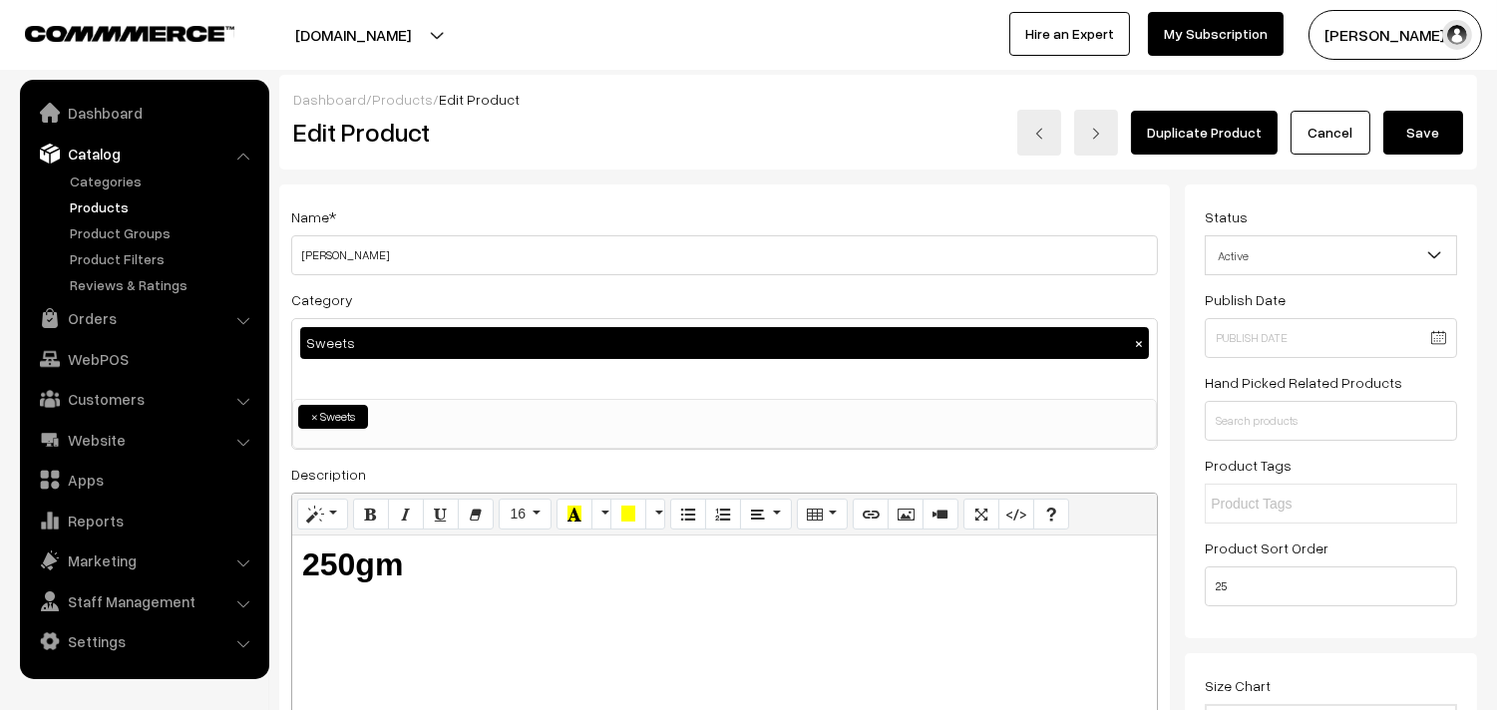
click at [1433, 126] on button "Save" at bounding box center [1423, 133] width 80 height 44
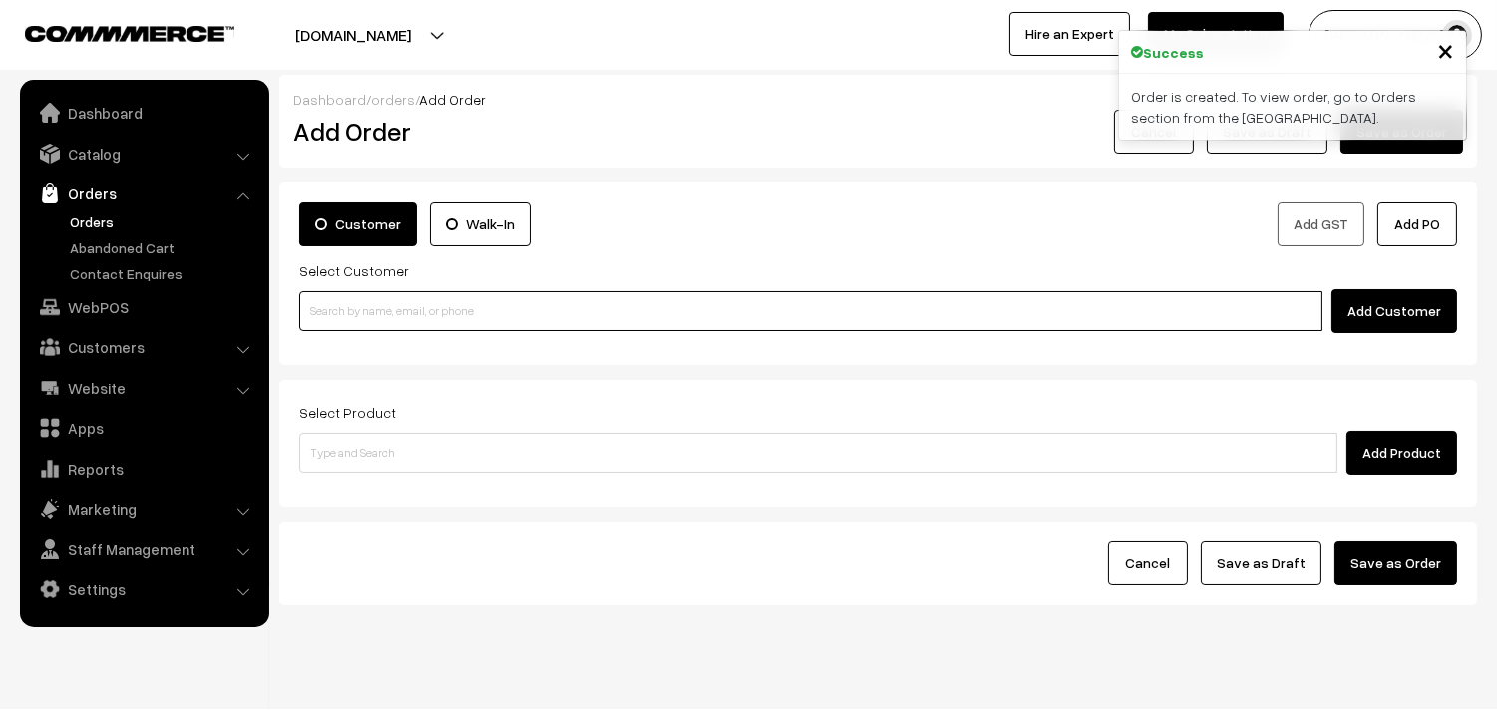
click at [401, 323] on input at bounding box center [810, 311] width 1023 height 40
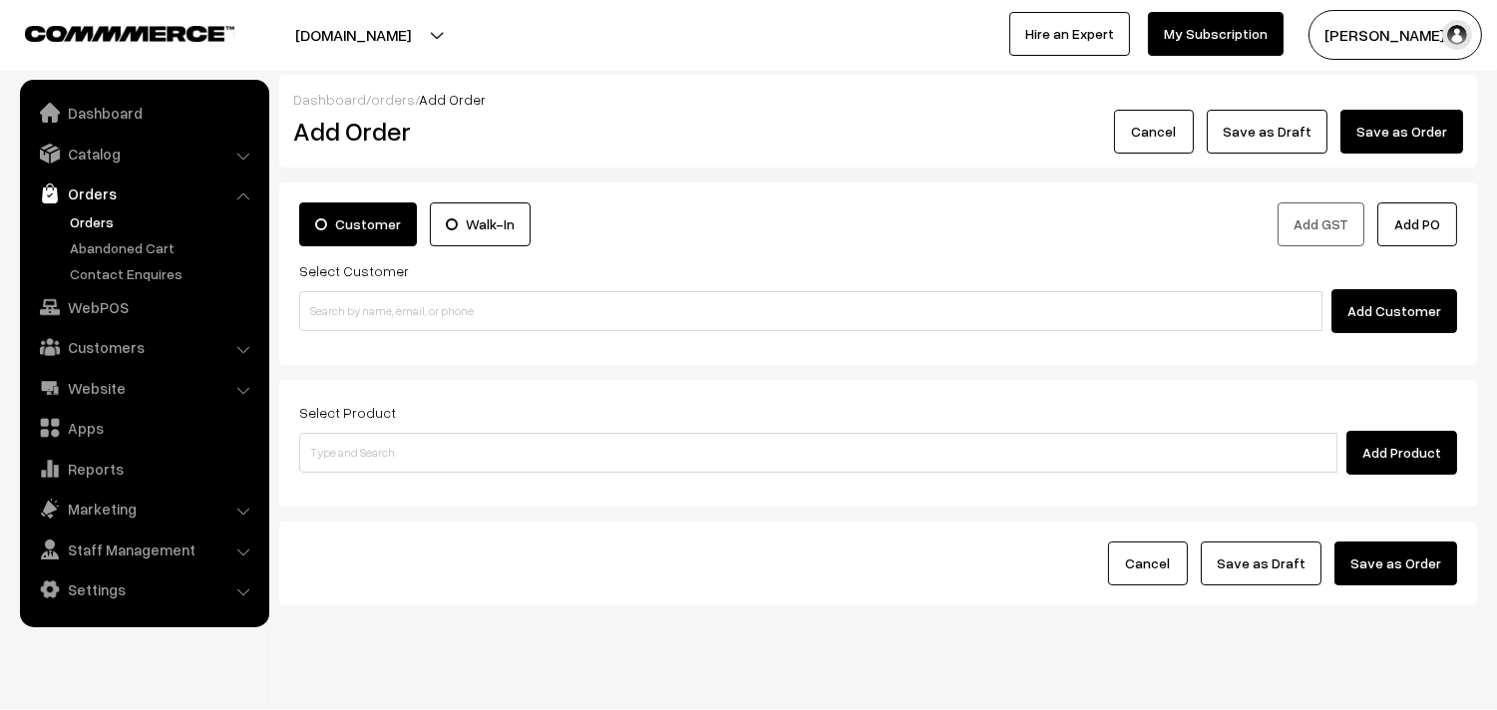
drag, startPoint x: 77, startPoint y: 217, endPoint x: 107, endPoint y: 27, distance: 192.8
click at [78, 216] on link "Orders" at bounding box center [163, 221] width 197 height 21
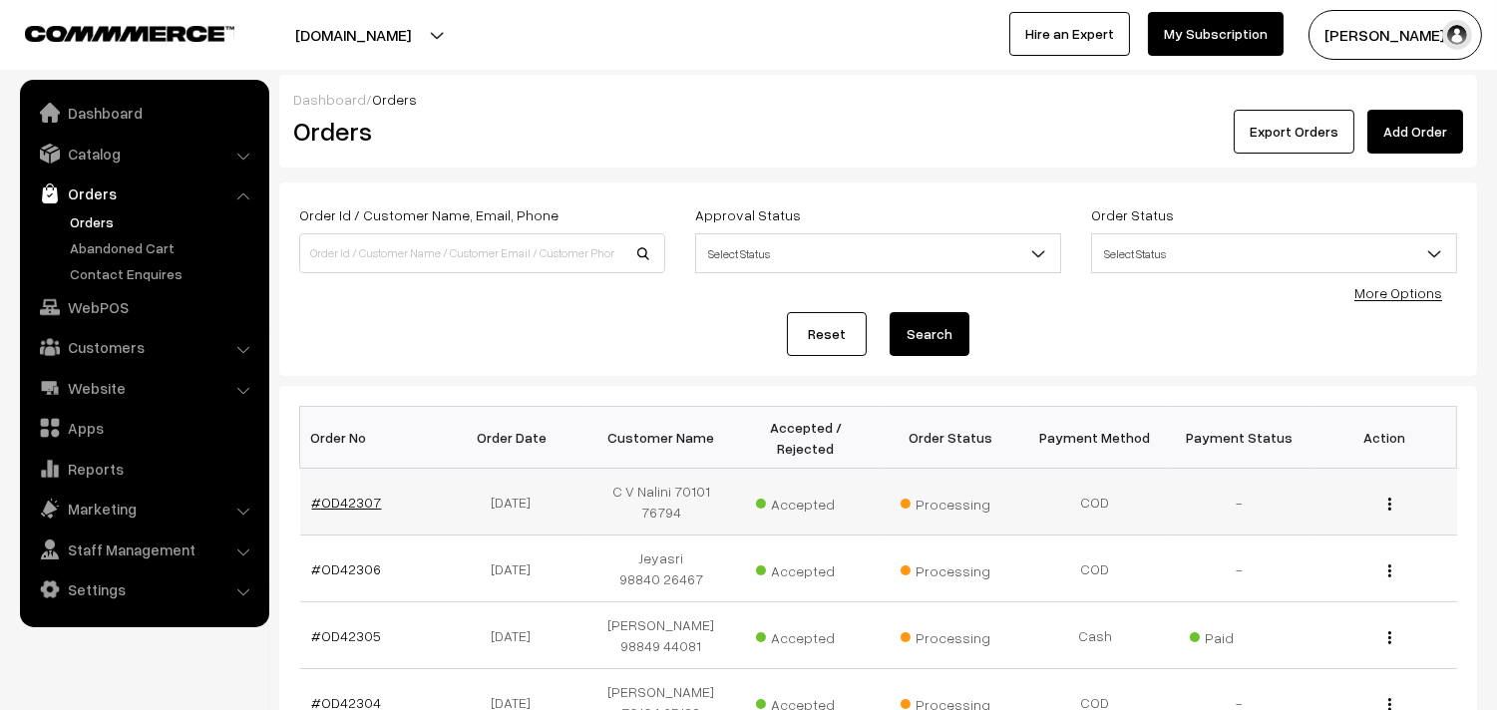
click at [355, 499] on link "#OD42307" at bounding box center [347, 502] width 70 height 17
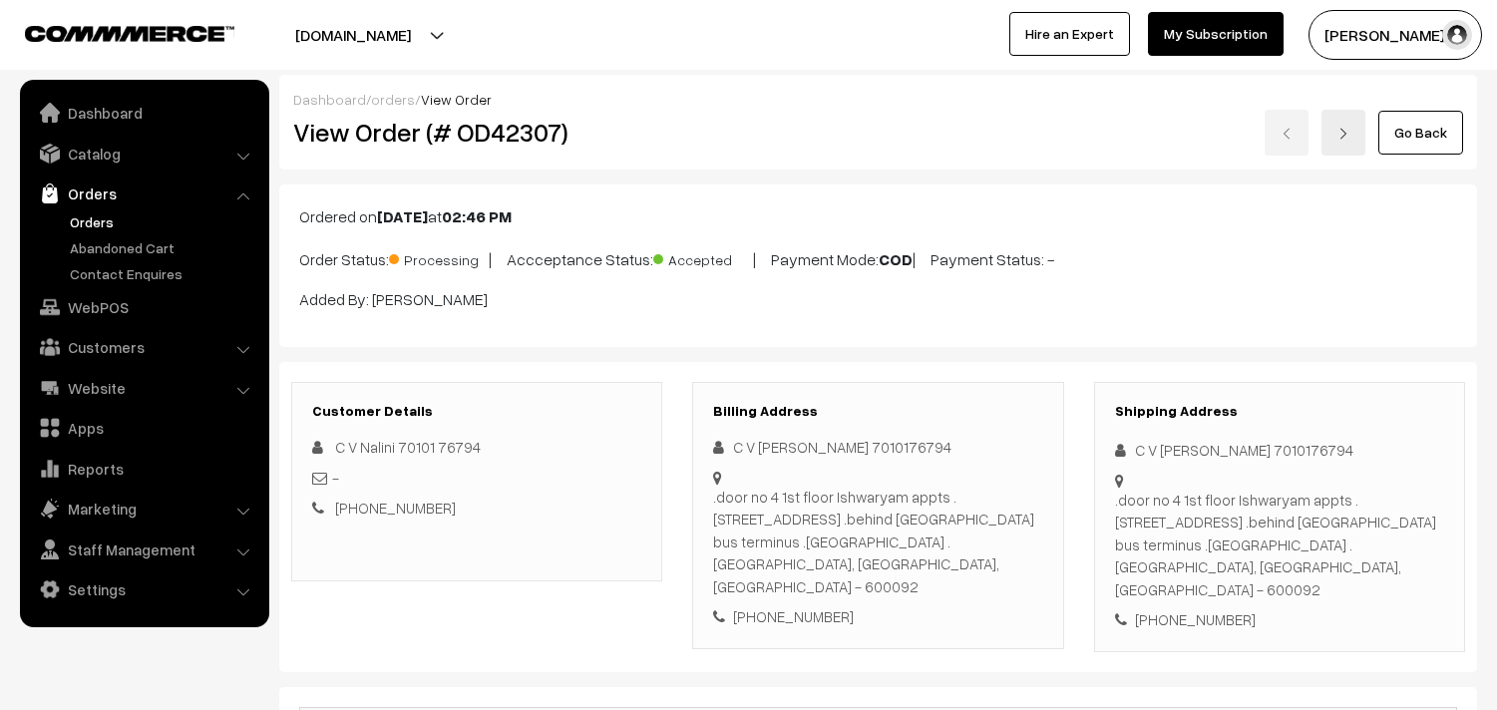
click at [576, 137] on h2 "View Order (# OD42307)" at bounding box center [478, 132] width 370 height 31
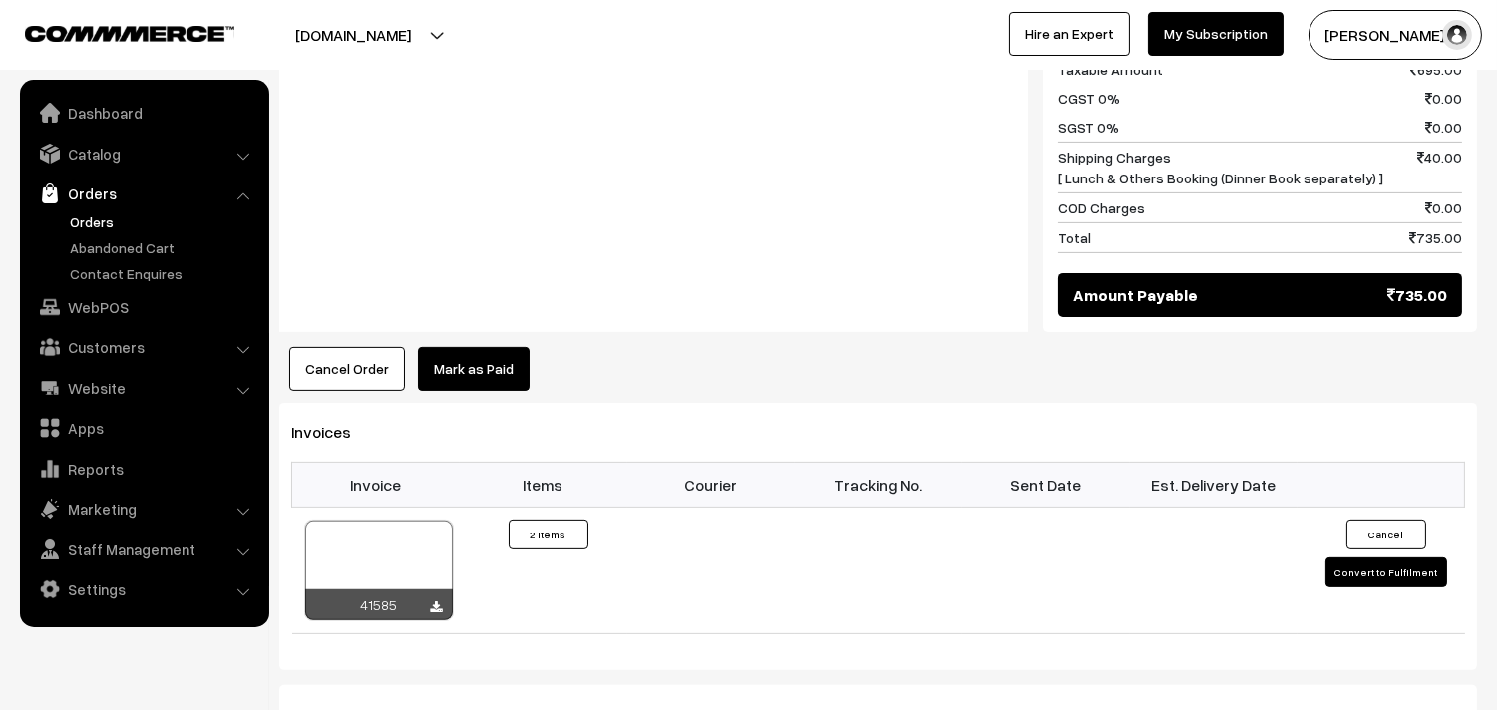
scroll to position [1219, 0]
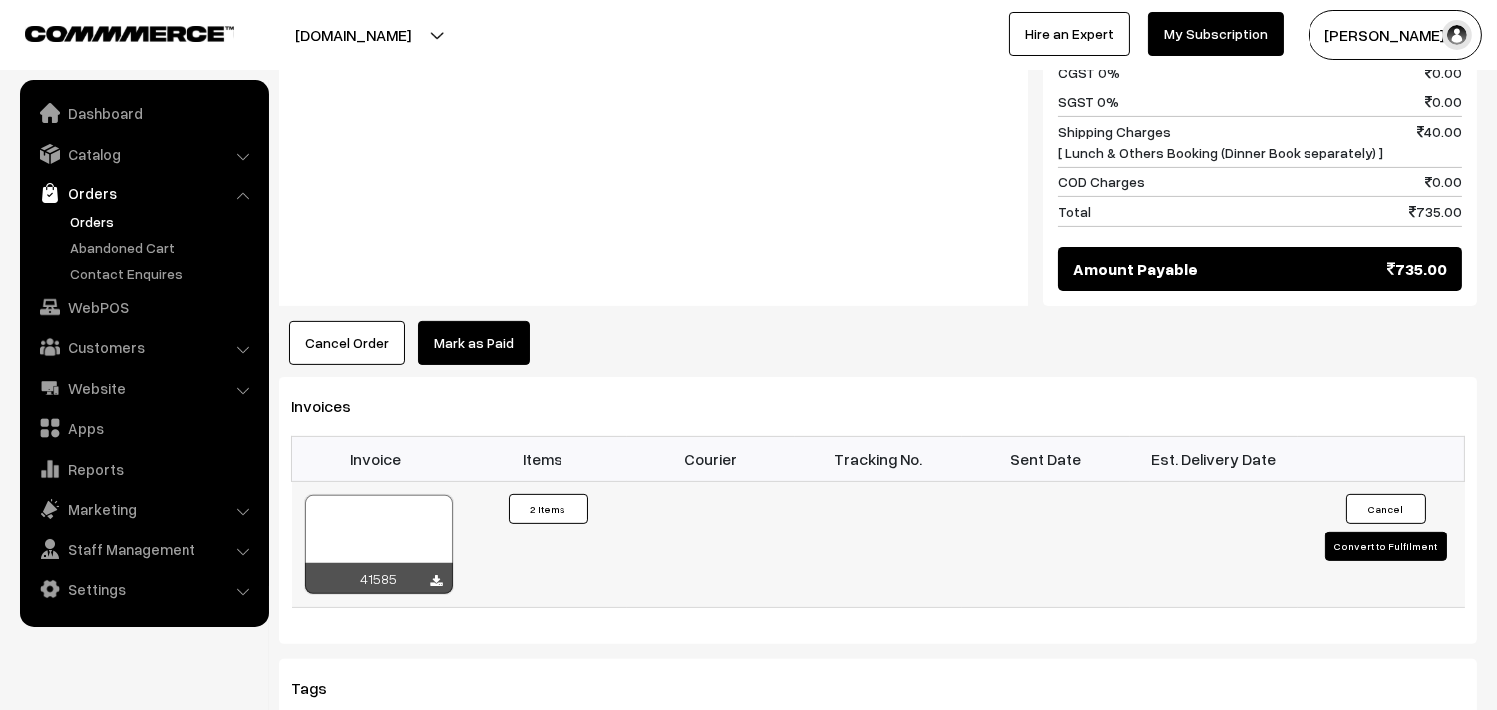
click at [399, 521] on div at bounding box center [379, 545] width 148 height 100
click at [110, 211] on link "Orders" at bounding box center [163, 221] width 197 height 21
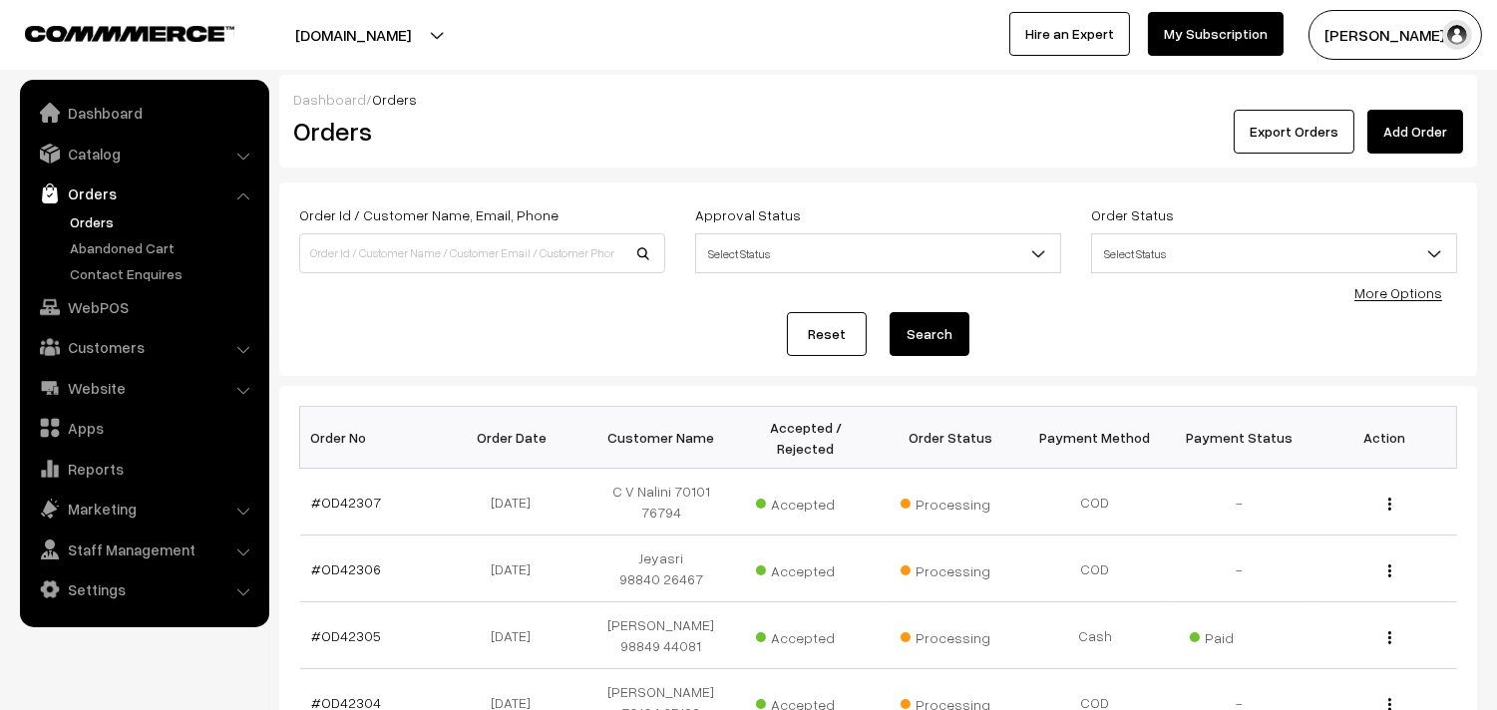
click at [91, 226] on link "Orders" at bounding box center [163, 221] width 197 height 21
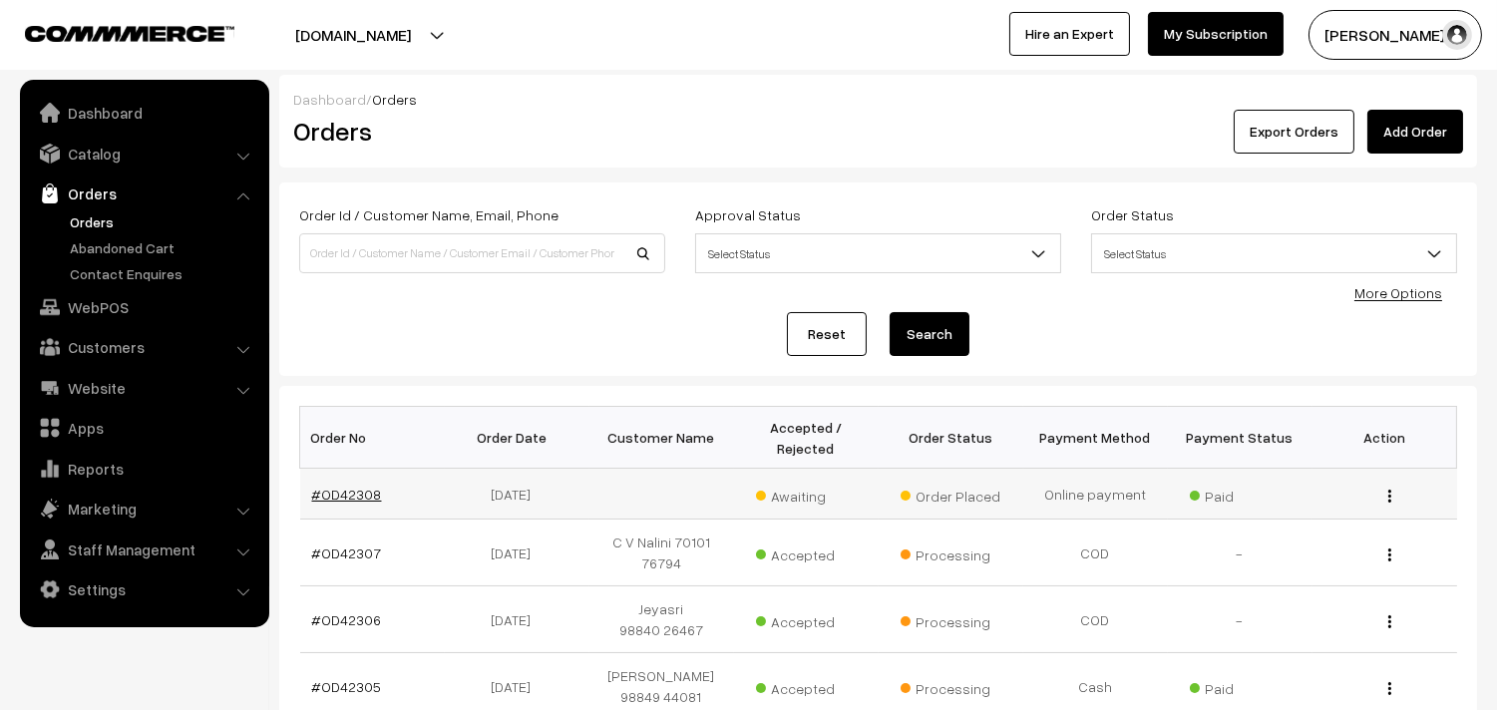
click at [353, 496] on link "#OD42308" at bounding box center [347, 494] width 70 height 17
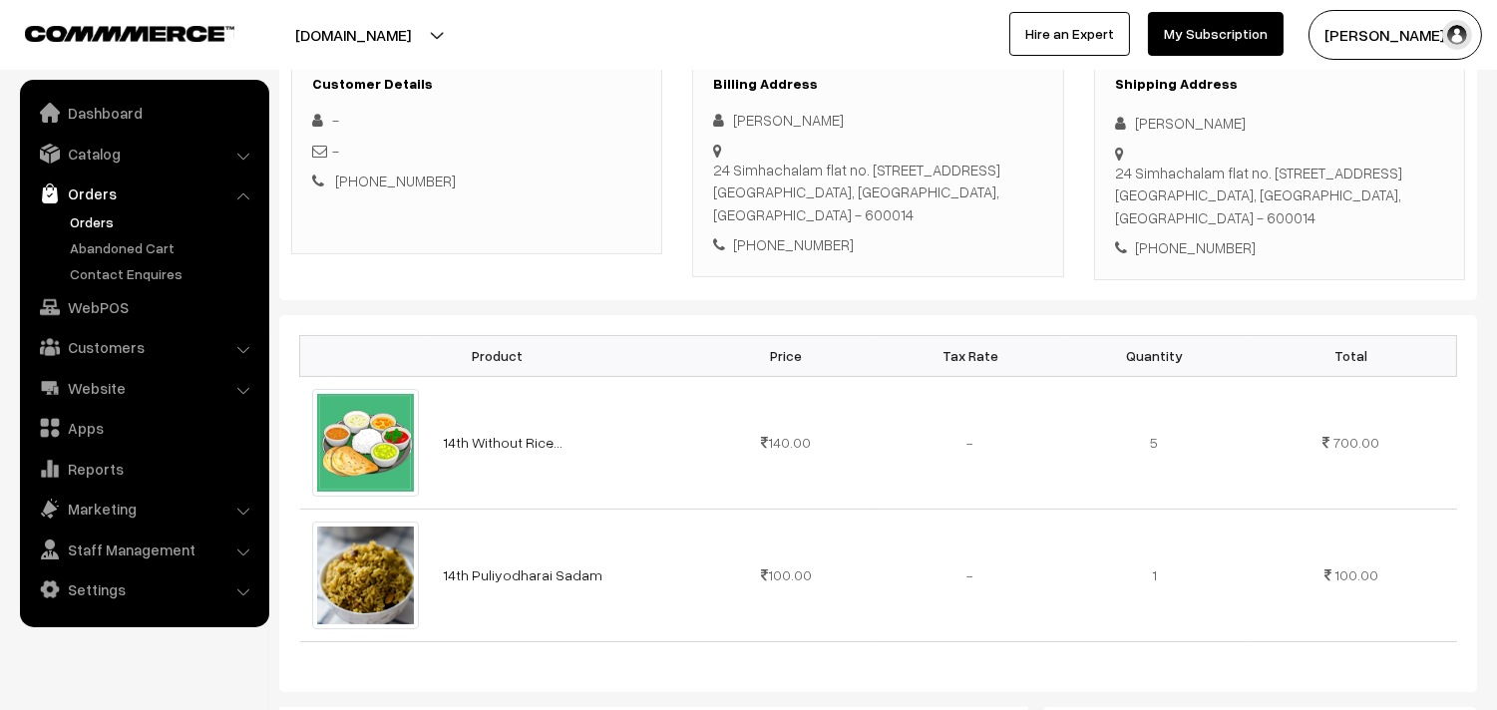
scroll to position [221, 0]
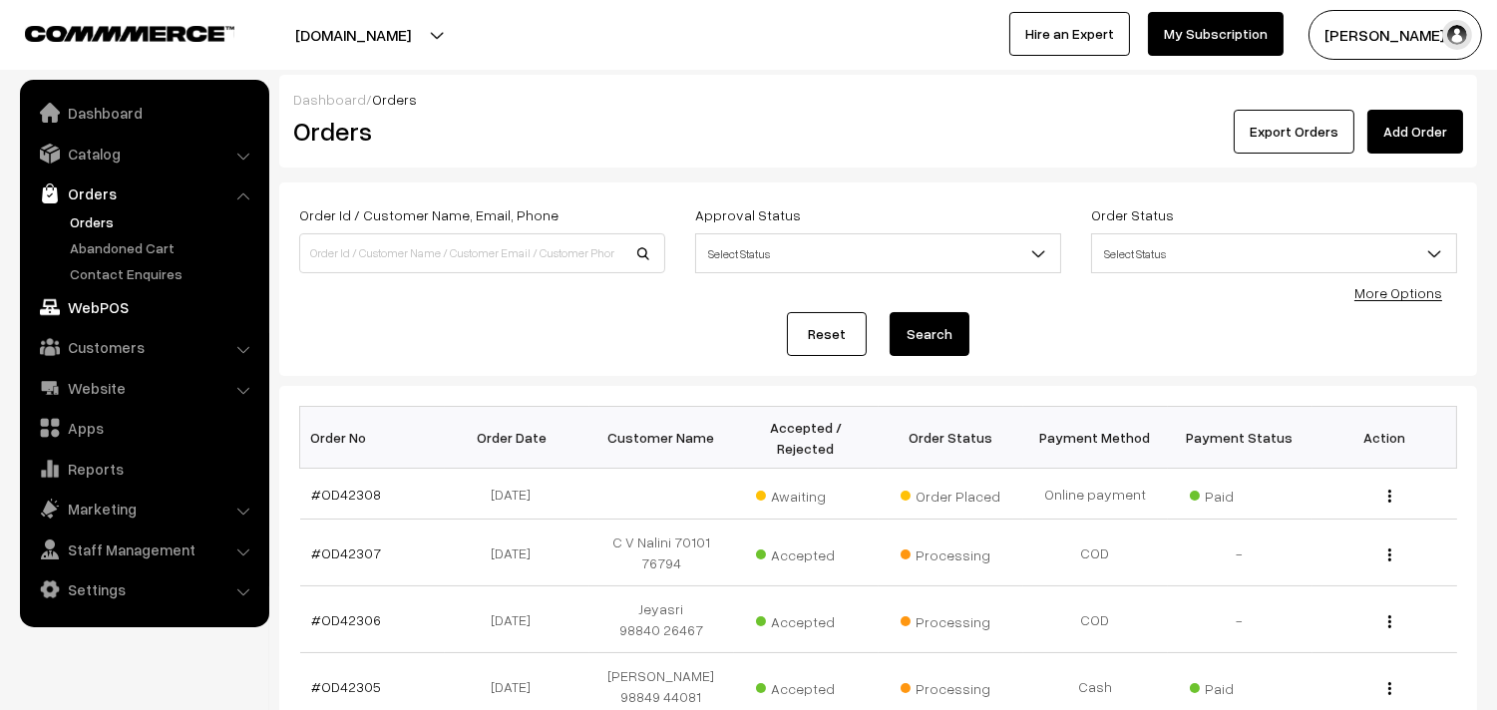
click at [104, 306] on link "WebPOS" at bounding box center [143, 307] width 237 height 36
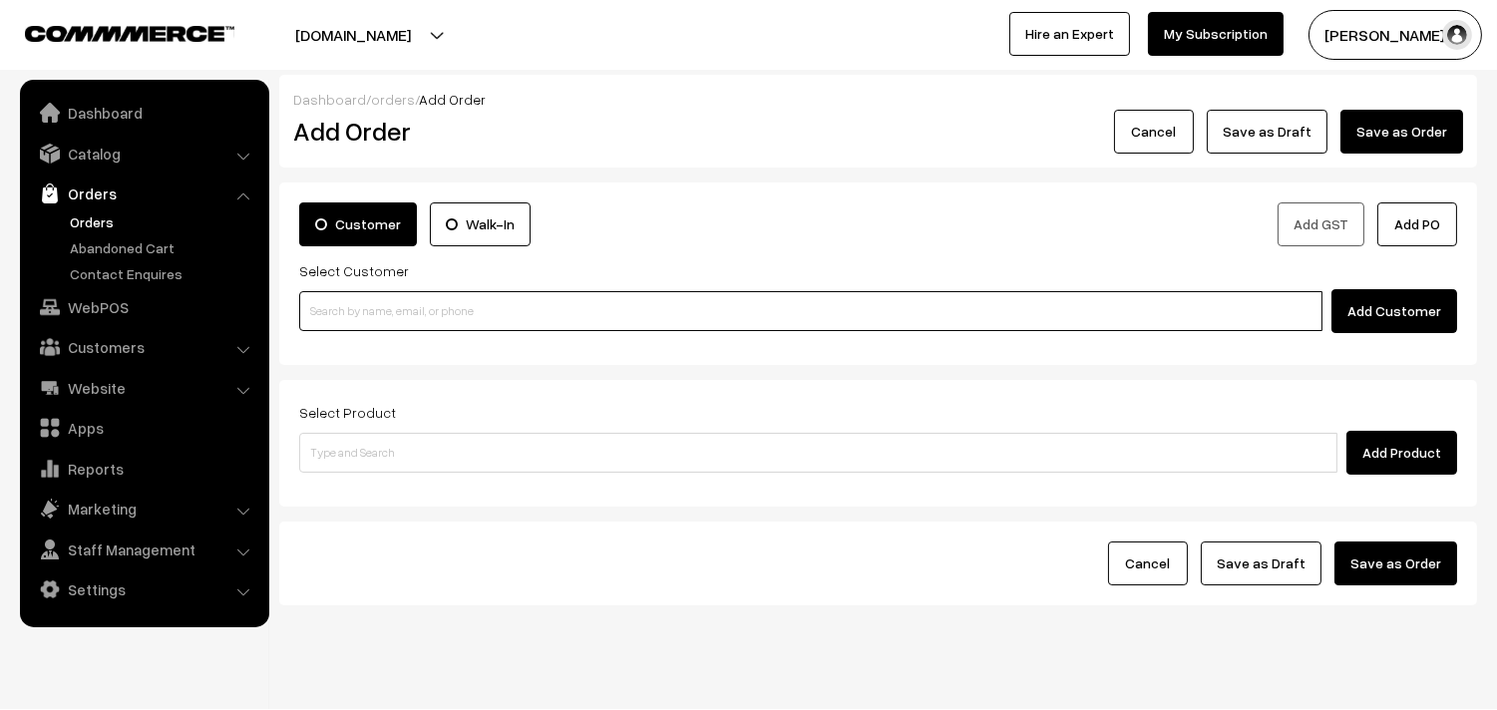
click at [380, 301] on input at bounding box center [810, 311] width 1023 height 40
paste input "96199 40510"
click at [336, 301] on input "96199 40510" at bounding box center [810, 311] width 1023 height 40
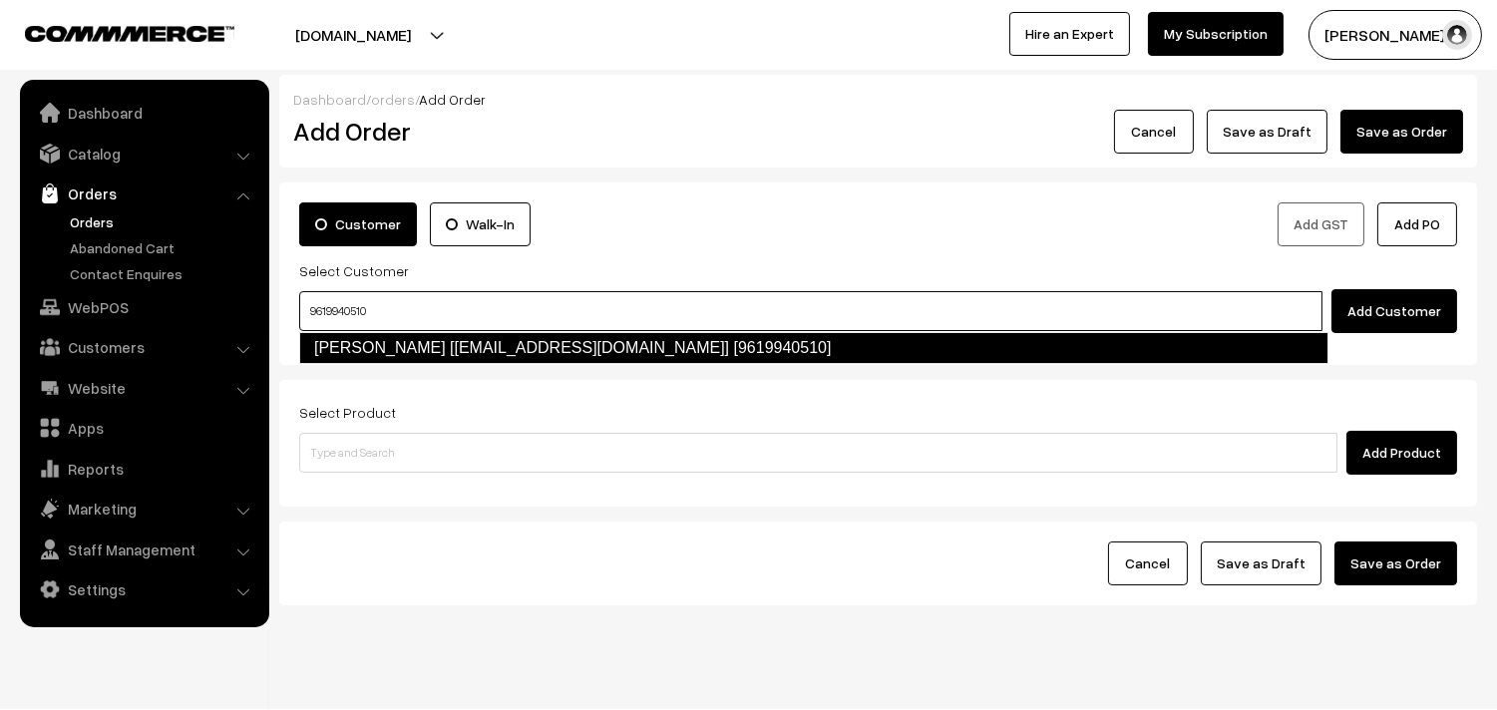
click at [354, 363] on li "Shrilatha Natarajan [shricharu83@gmail.com] [9619940510]" at bounding box center [813, 348] width 1027 height 32
type input "9619940510"
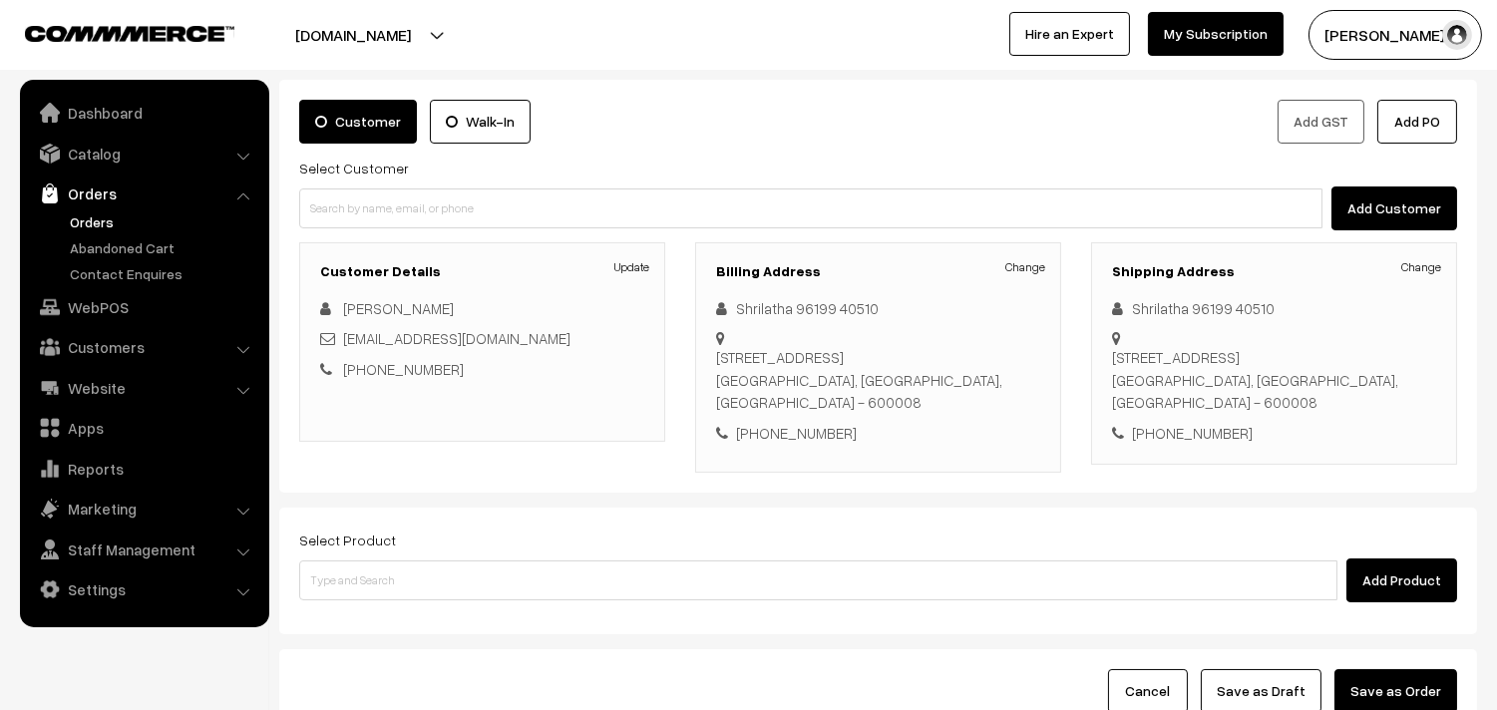
scroll to position [111, 0]
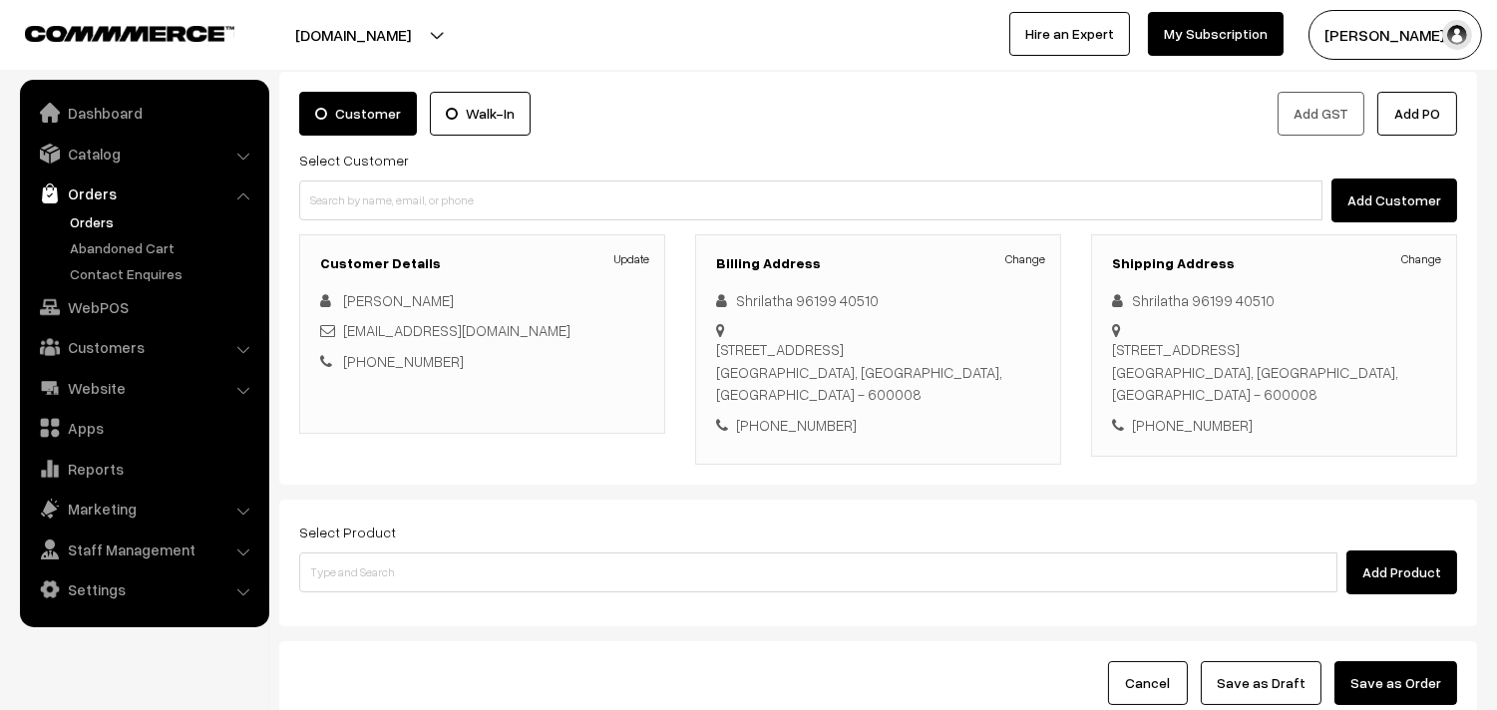
click at [403, 545] on div "Select Product Add Product" at bounding box center [878, 557] width 1158 height 75
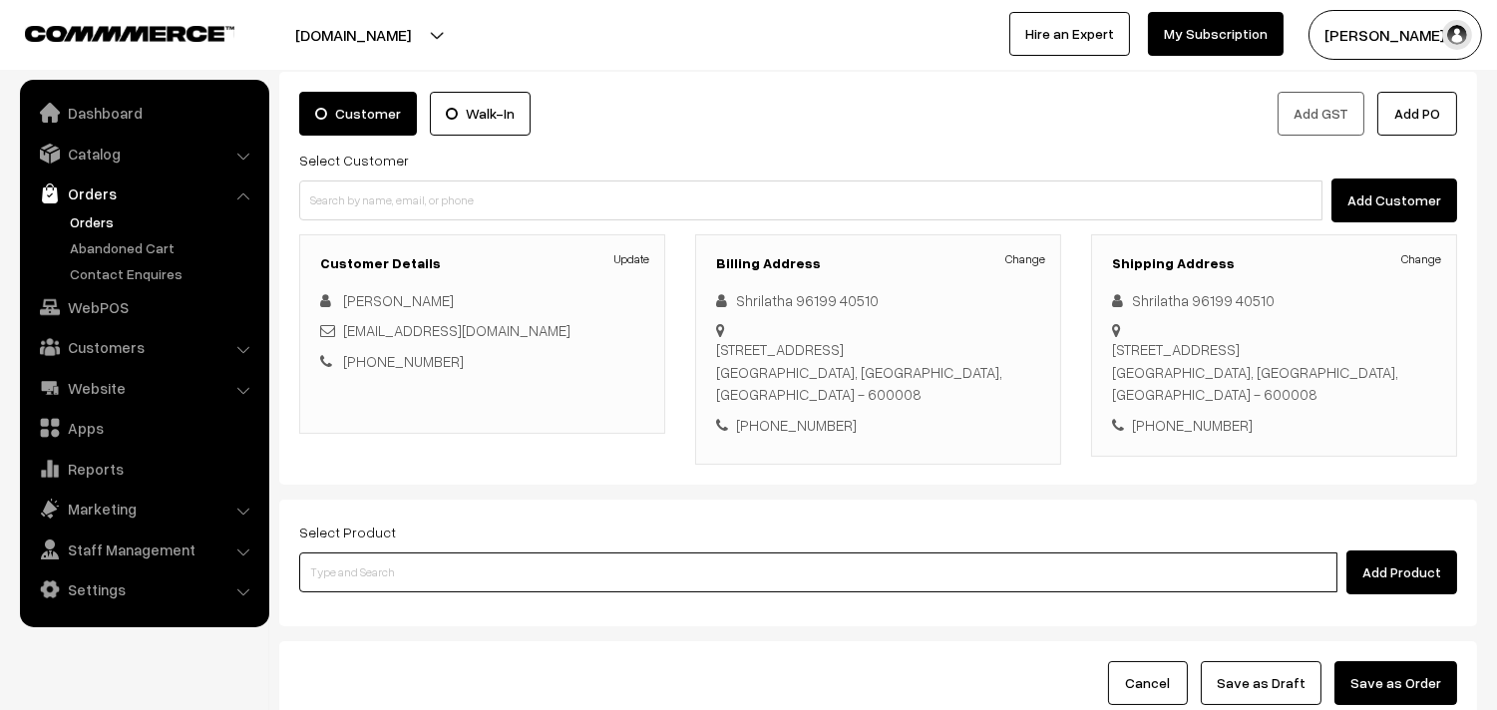
drag, startPoint x: 427, startPoint y: 570, endPoint x: 434, endPoint y: 512, distance: 59.3
click at [427, 571] on input at bounding box center [818, 573] width 1038 height 40
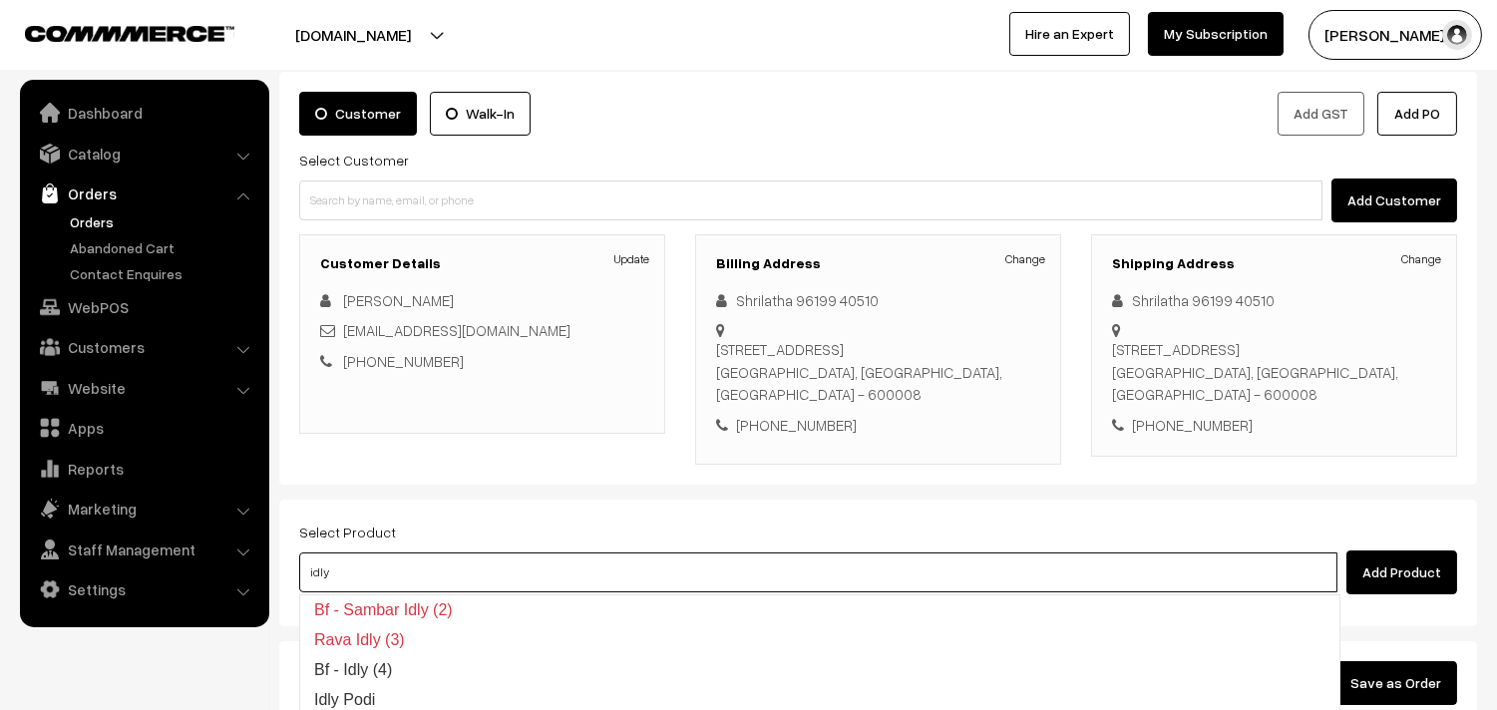
type input "idly"
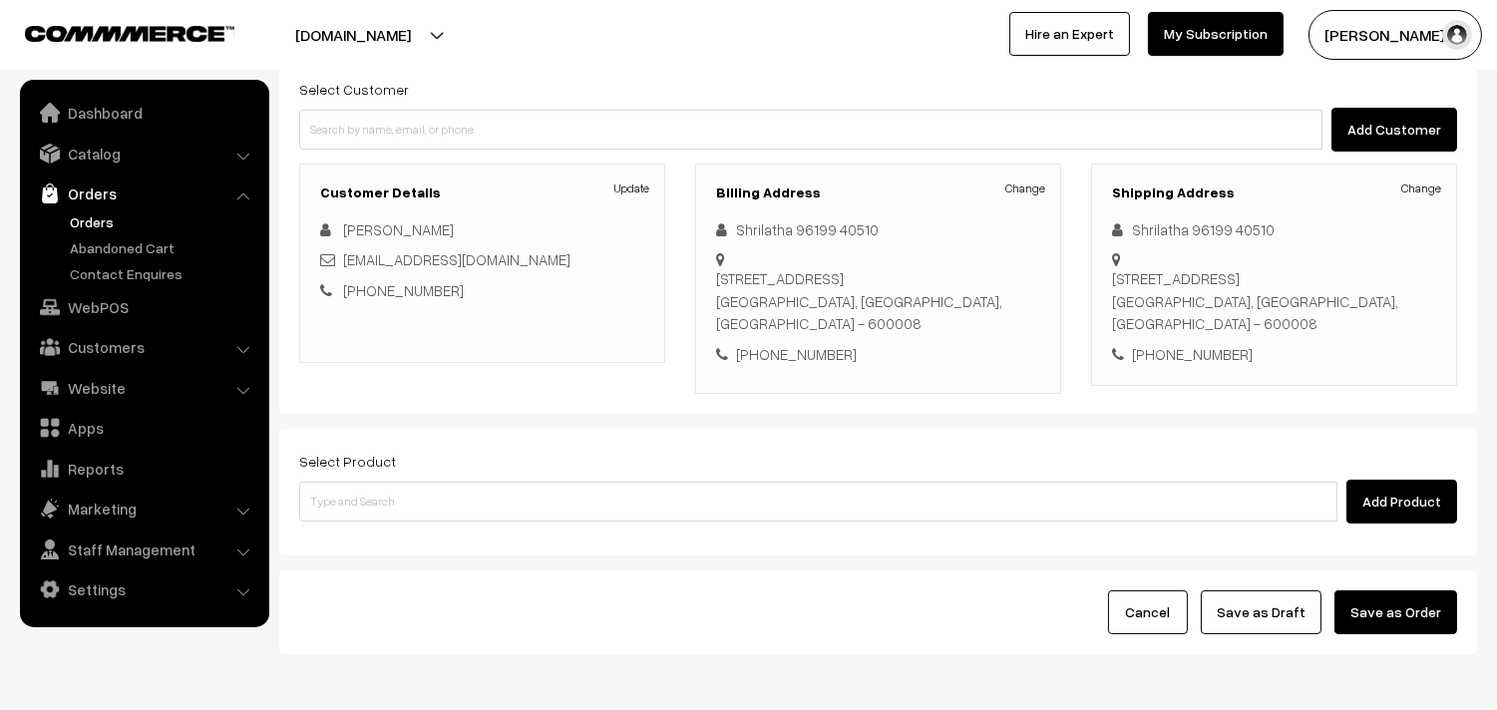
scroll to position [271, 0]
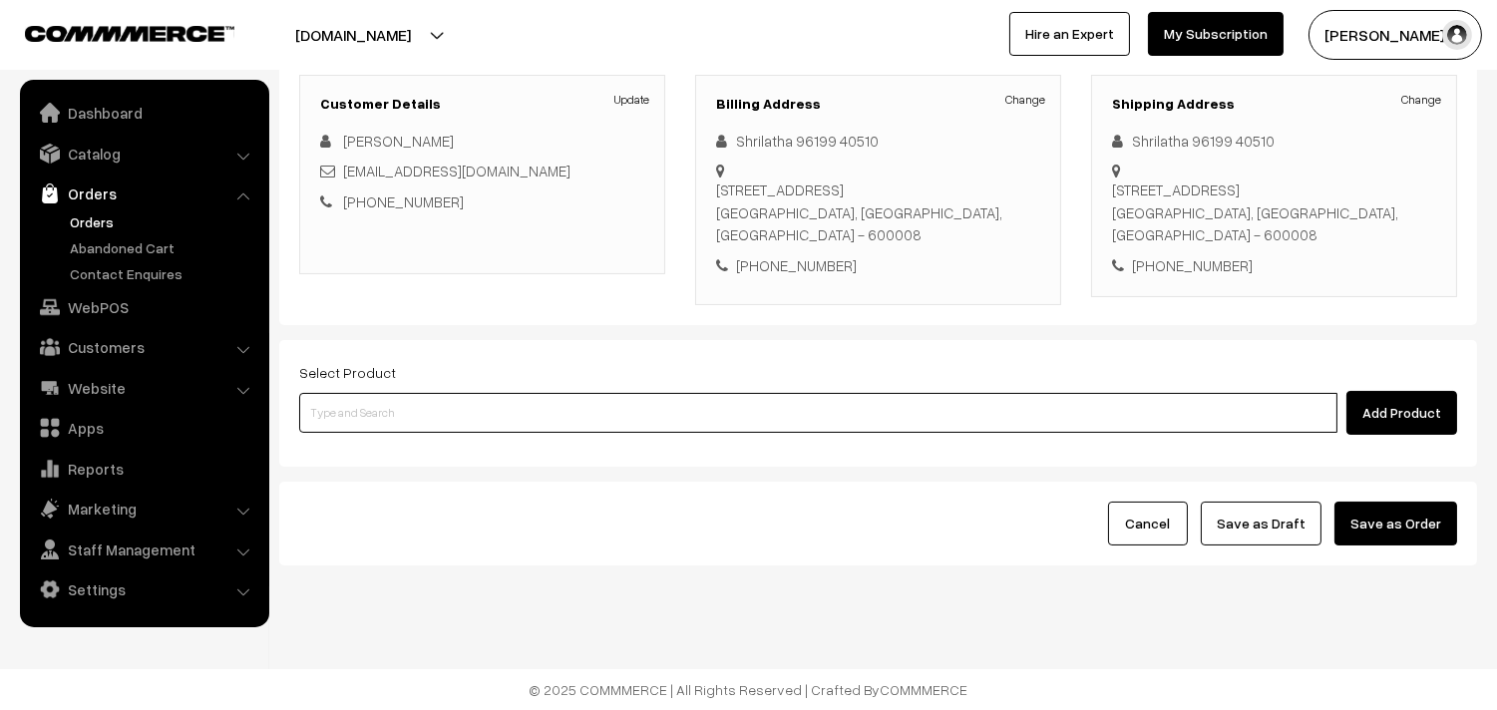
click at [379, 414] on input at bounding box center [818, 413] width 1038 height 40
type input "idly"
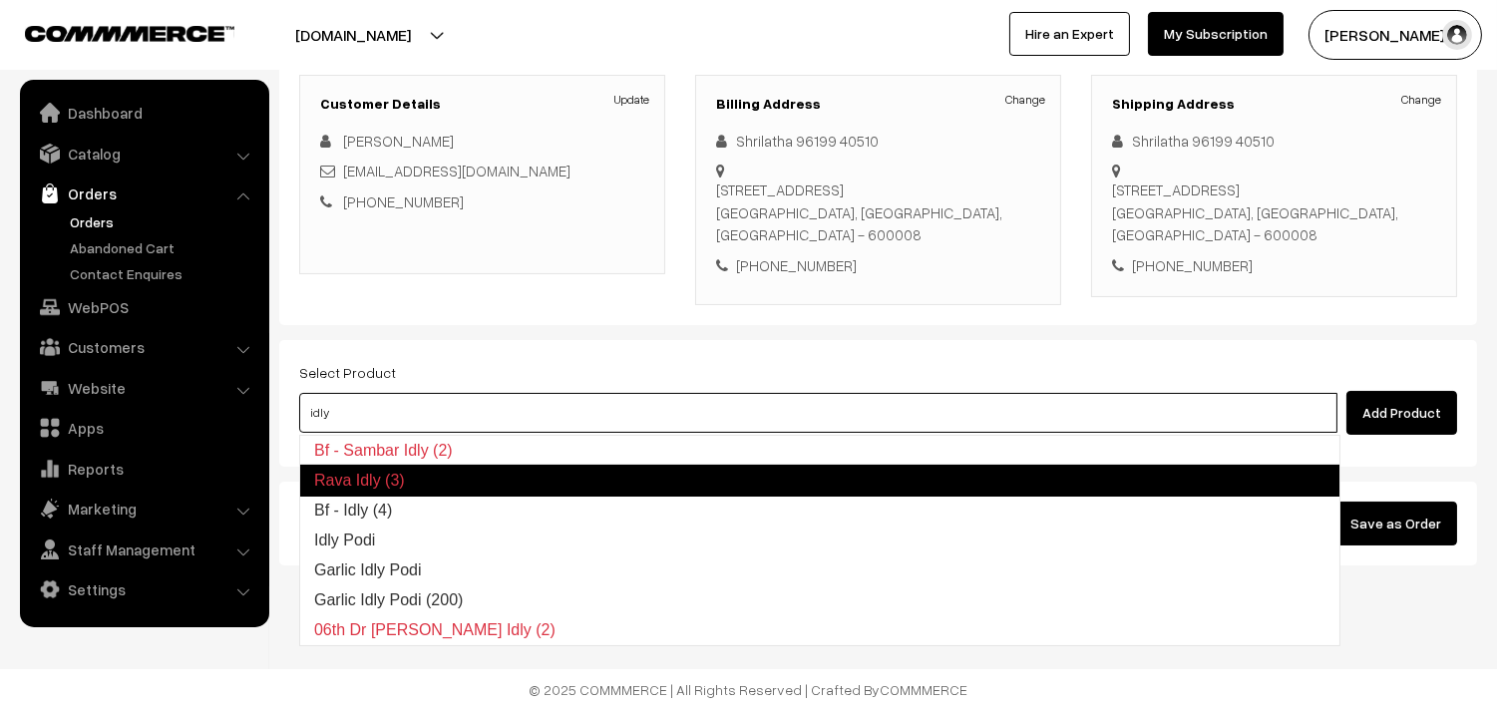
click at [369, 499] on link "Bf - Idly (4)" at bounding box center [819, 511] width 1039 height 30
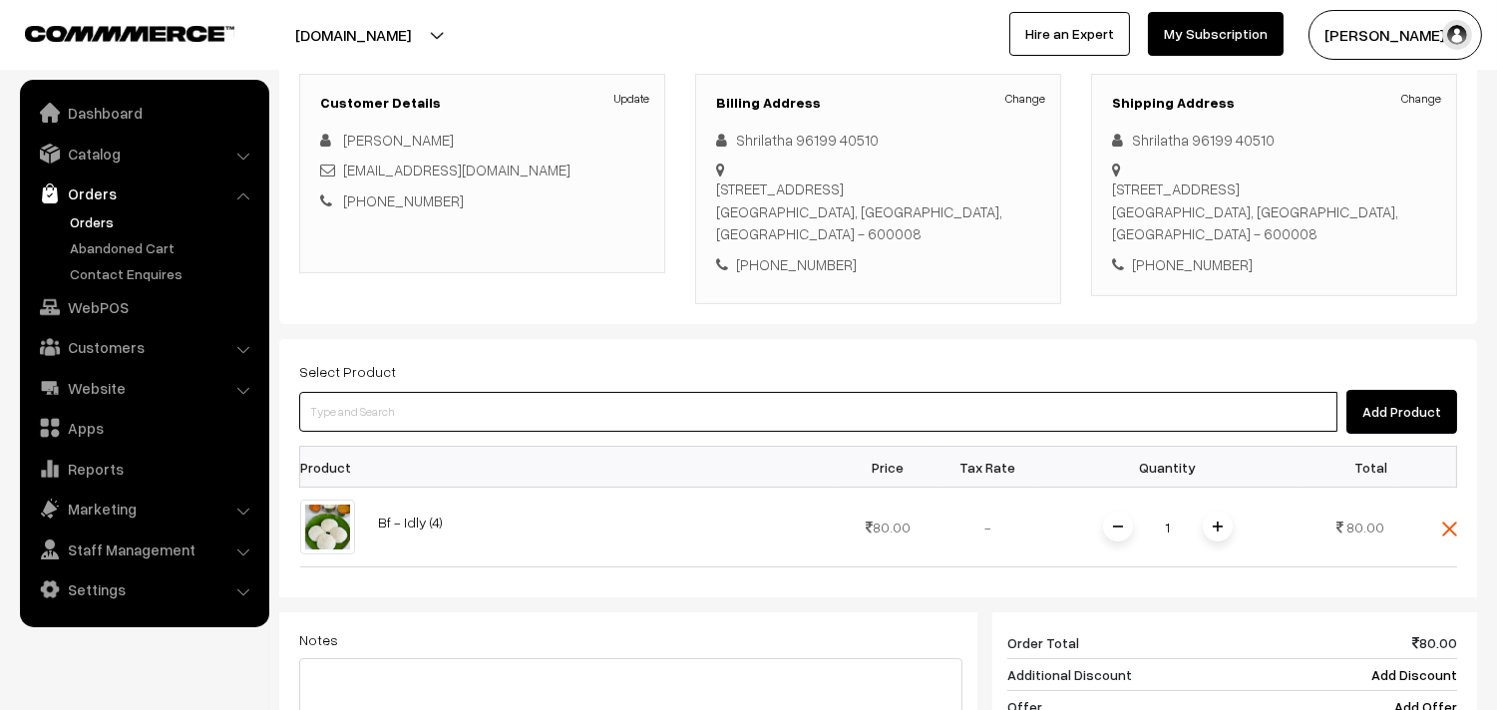
click at [384, 406] on input at bounding box center [818, 412] width 1038 height 40
type input "14th wi"
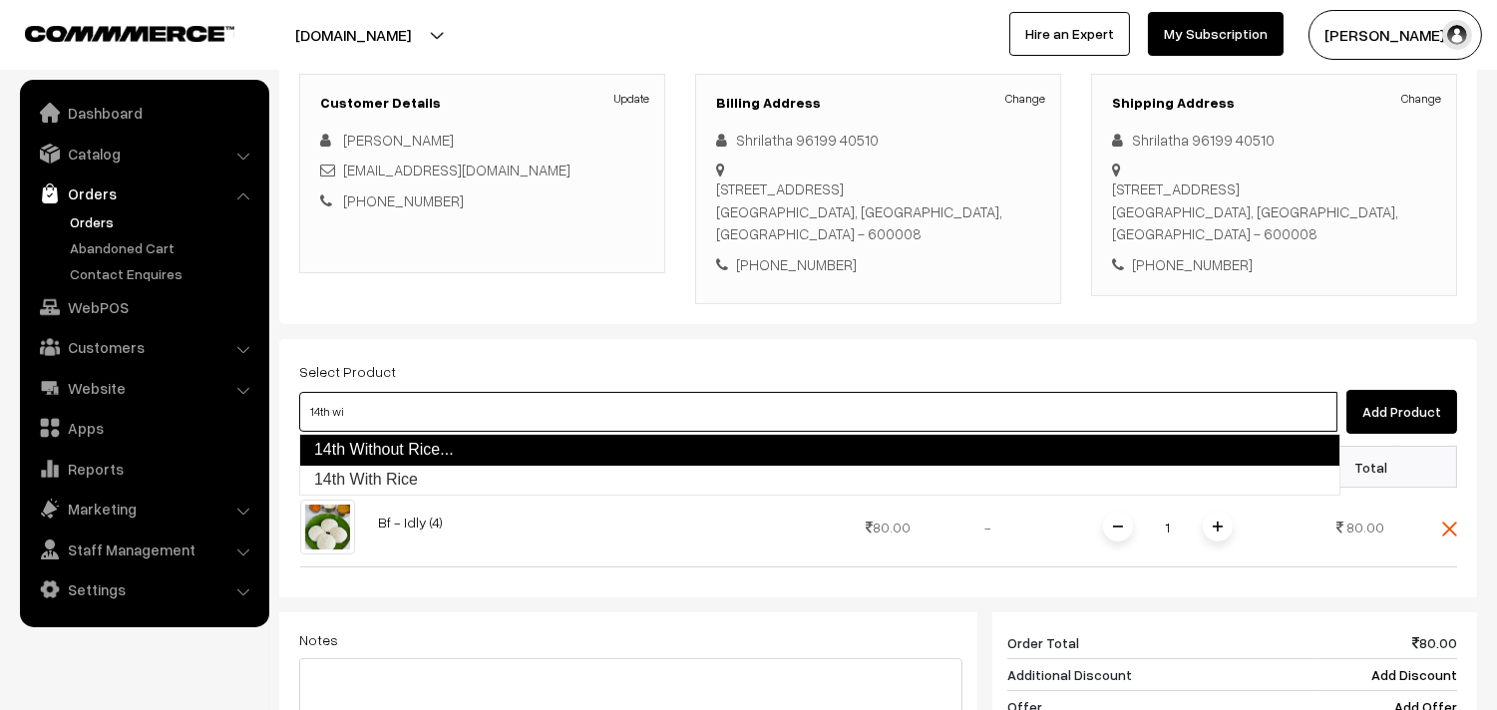
click at [383, 441] on link "14th Without Rice..." at bounding box center [819, 450] width 1041 height 32
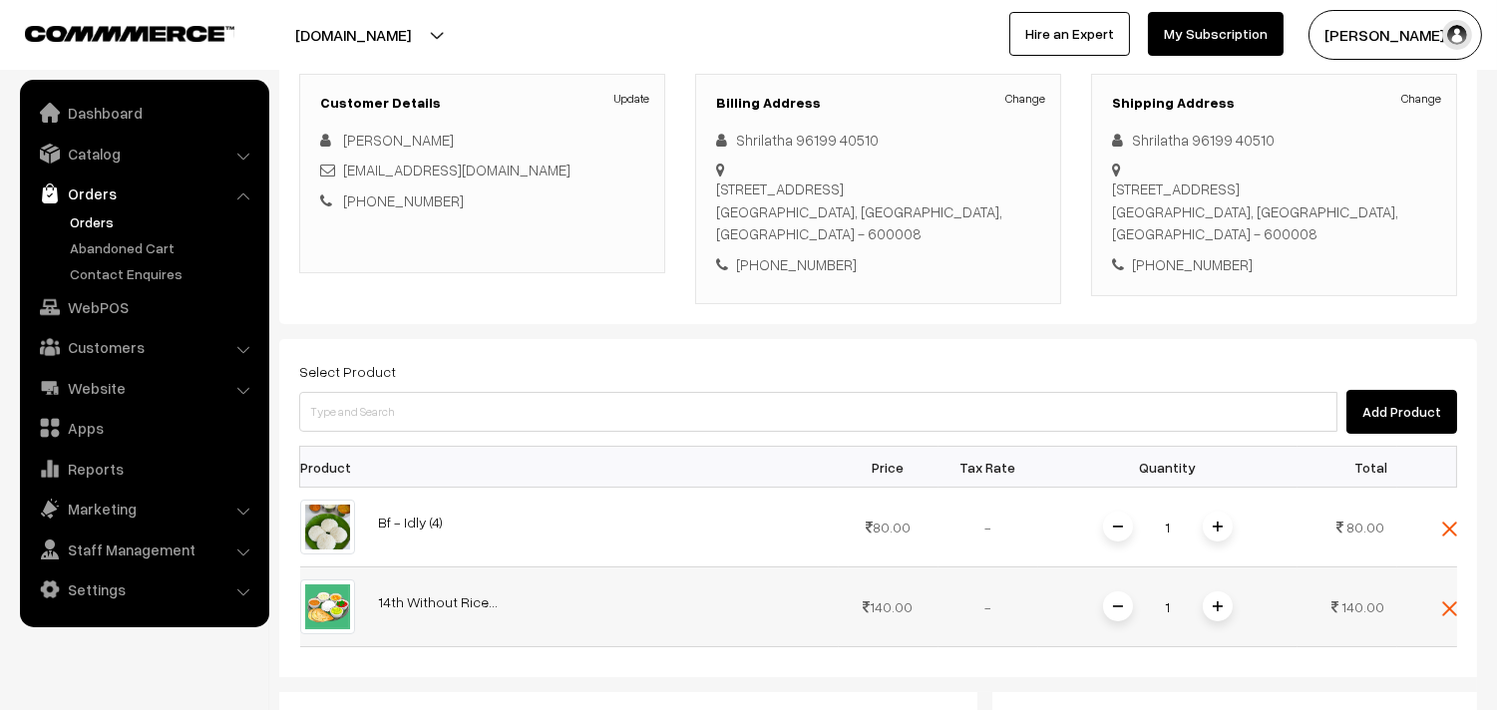
click at [1229, 604] on span at bounding box center [1218, 606] width 30 height 30
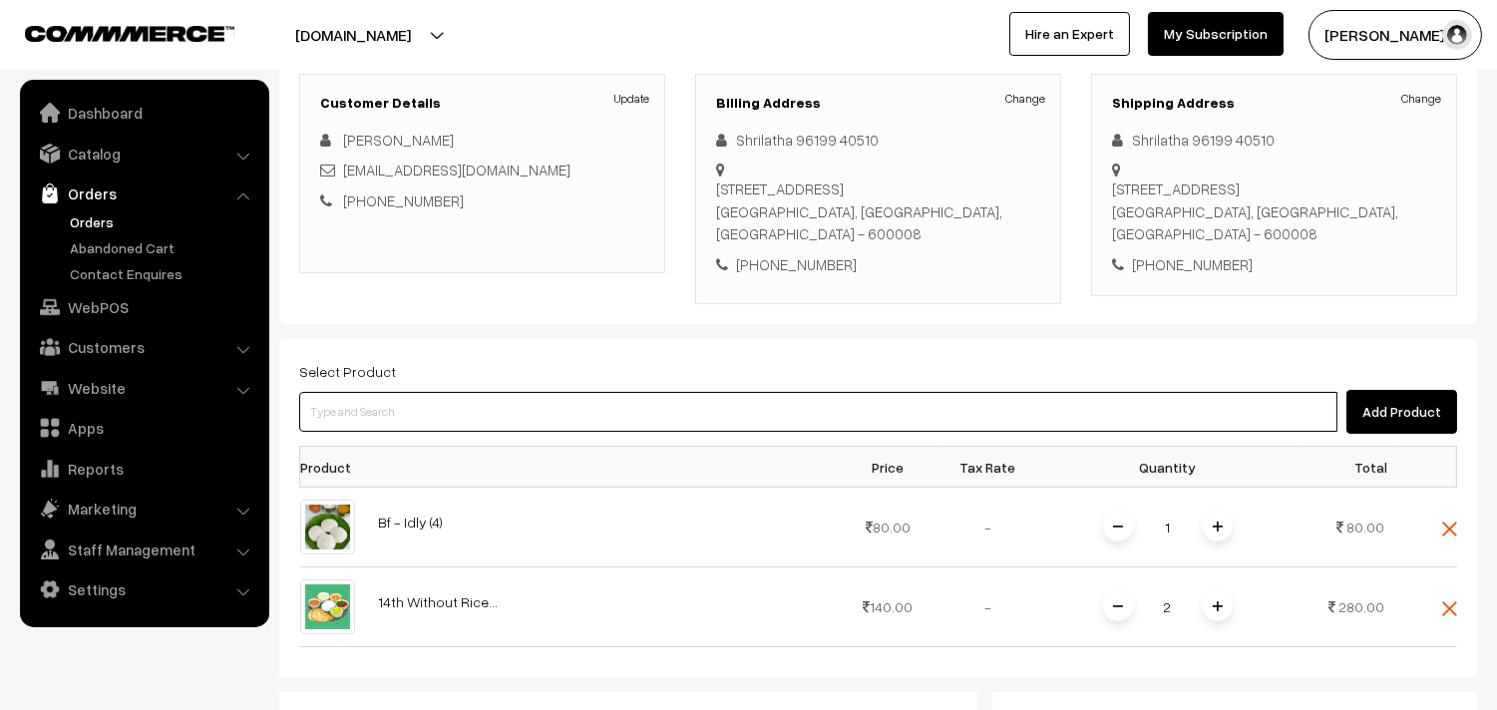
click at [383, 411] on input at bounding box center [818, 412] width 1038 height 40
type input "puliyo"
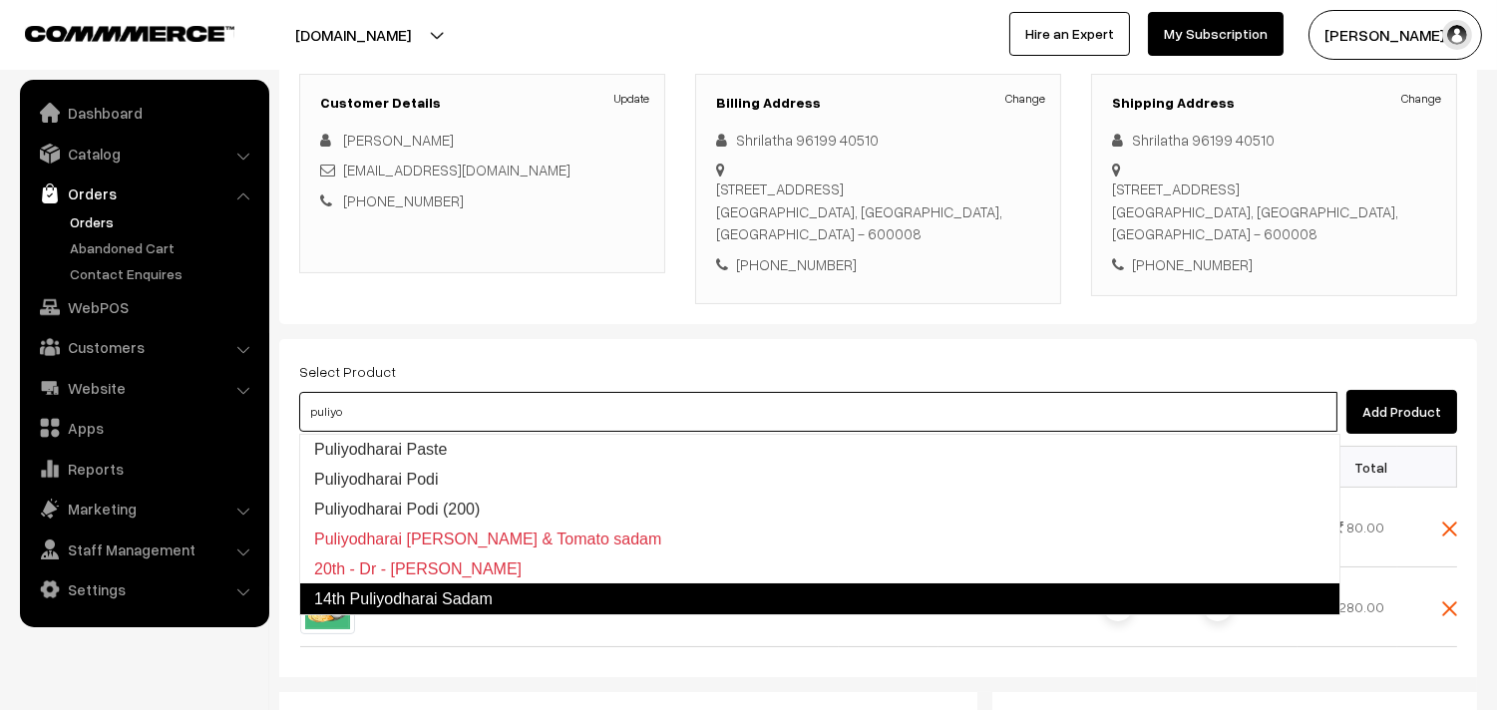
click at [425, 590] on link "14th Puliyodharai Sadam" at bounding box center [819, 599] width 1041 height 32
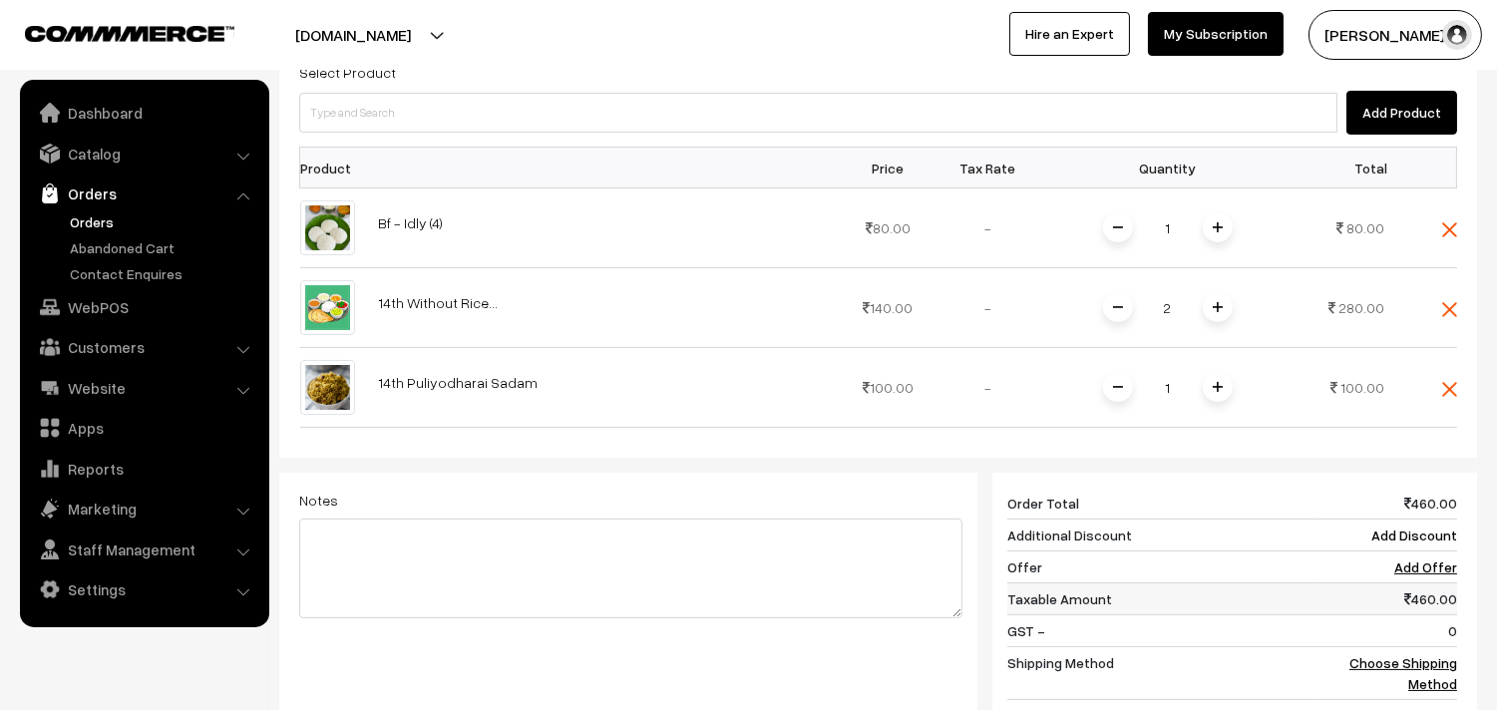
scroll to position [714, 0]
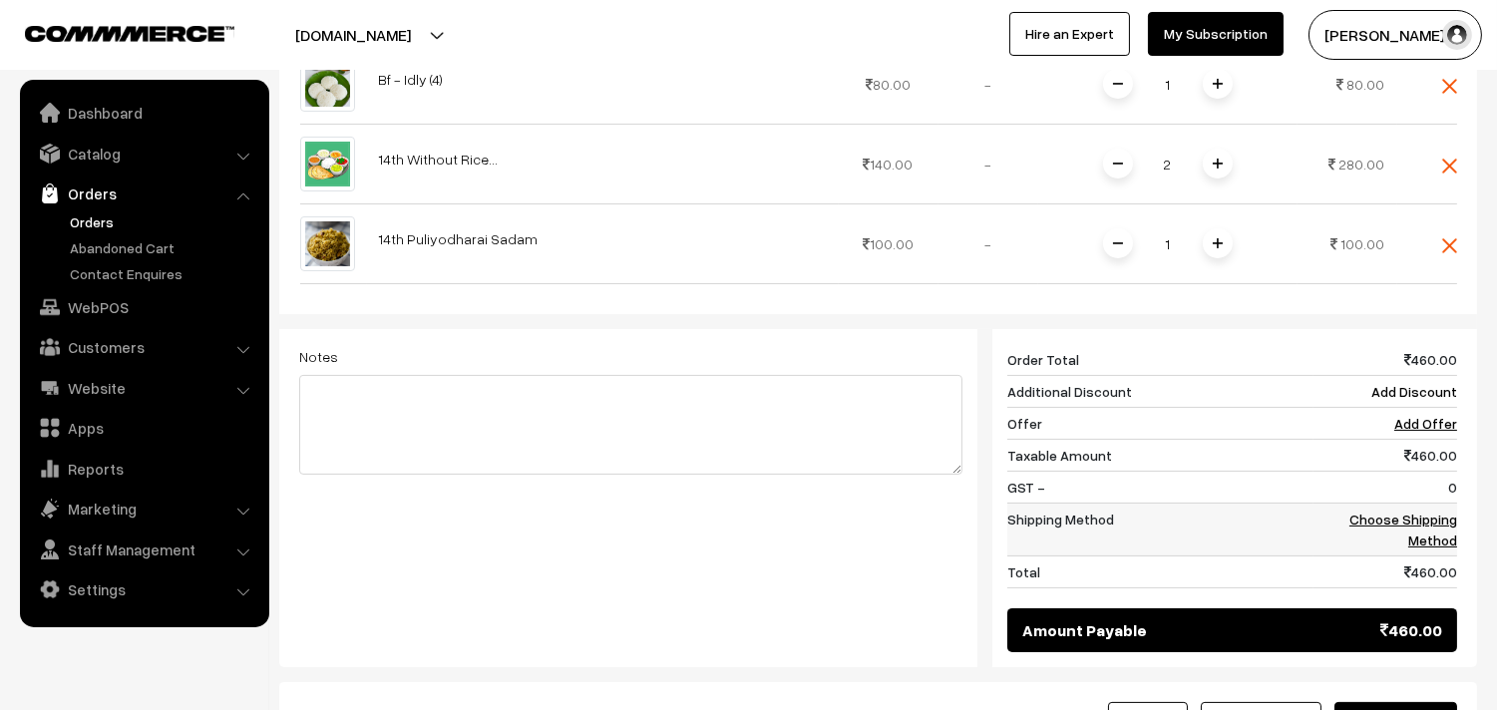
click at [1422, 523] on link "Choose Shipping Method" at bounding box center [1403, 530] width 108 height 38
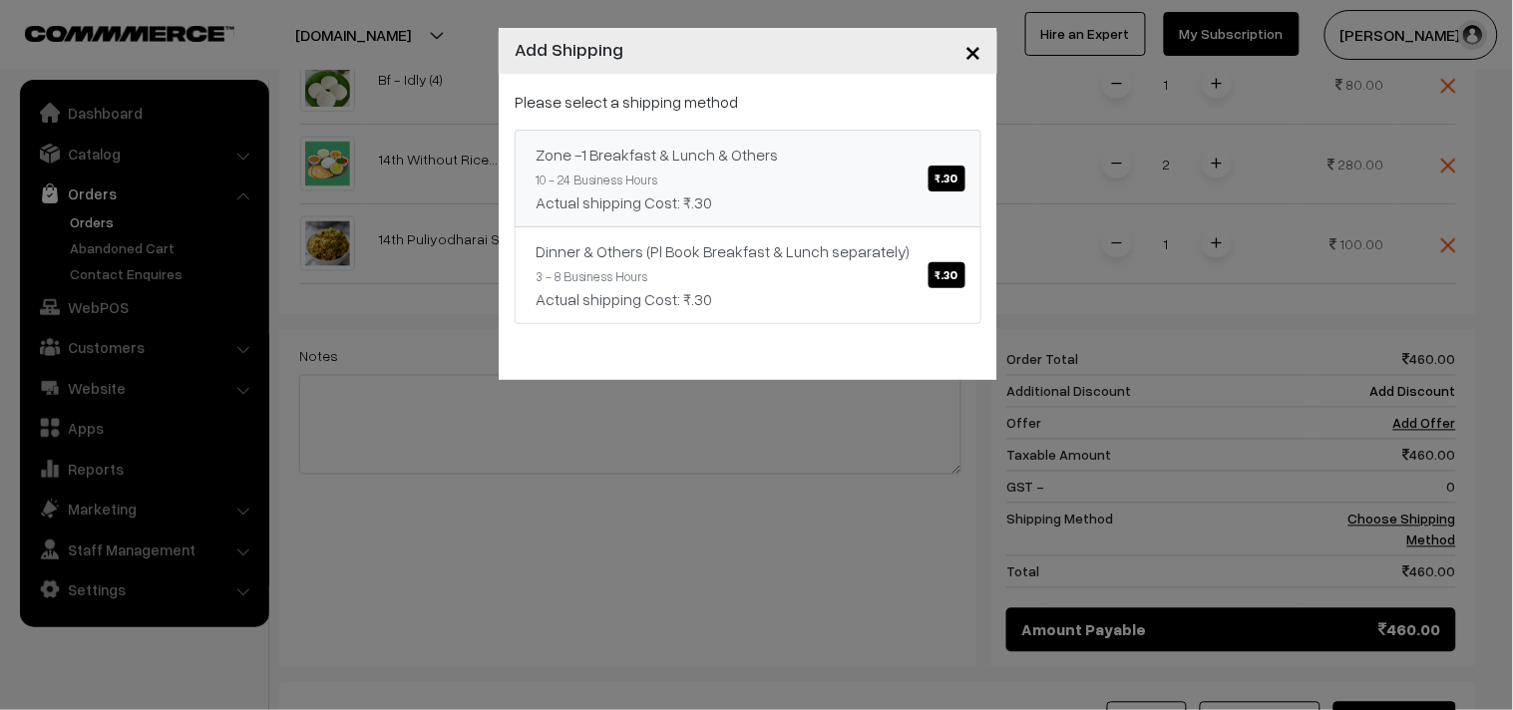
click at [859, 153] on div "Zone -1 Breakfast & Lunch & Others ₹.30" at bounding box center [748, 155] width 425 height 24
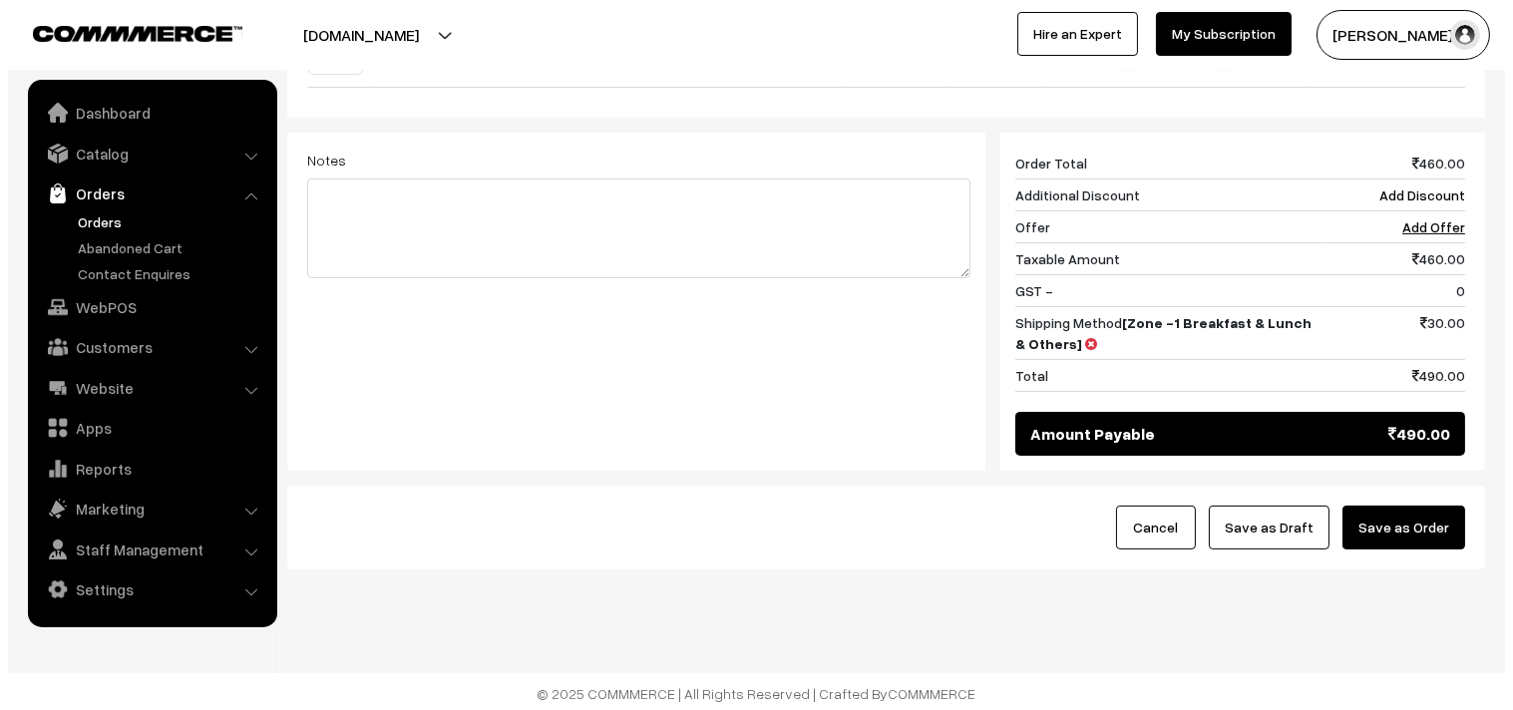
scroll to position [918, 0]
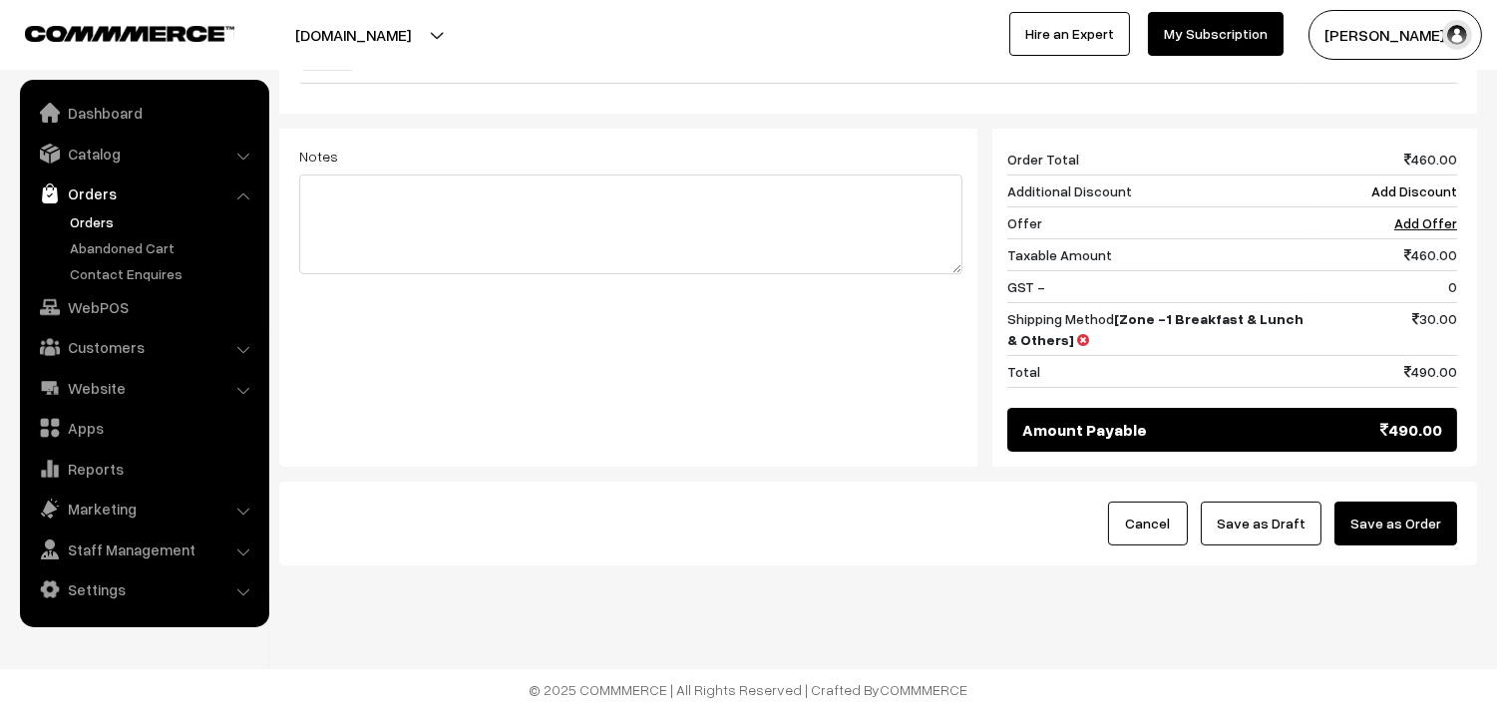
click at [1399, 563] on div "Cancel Save as Draft Save as Order" at bounding box center [878, 524] width 1198 height 84
click at [1389, 531] on button "Save as Order" at bounding box center [1395, 524] width 123 height 44
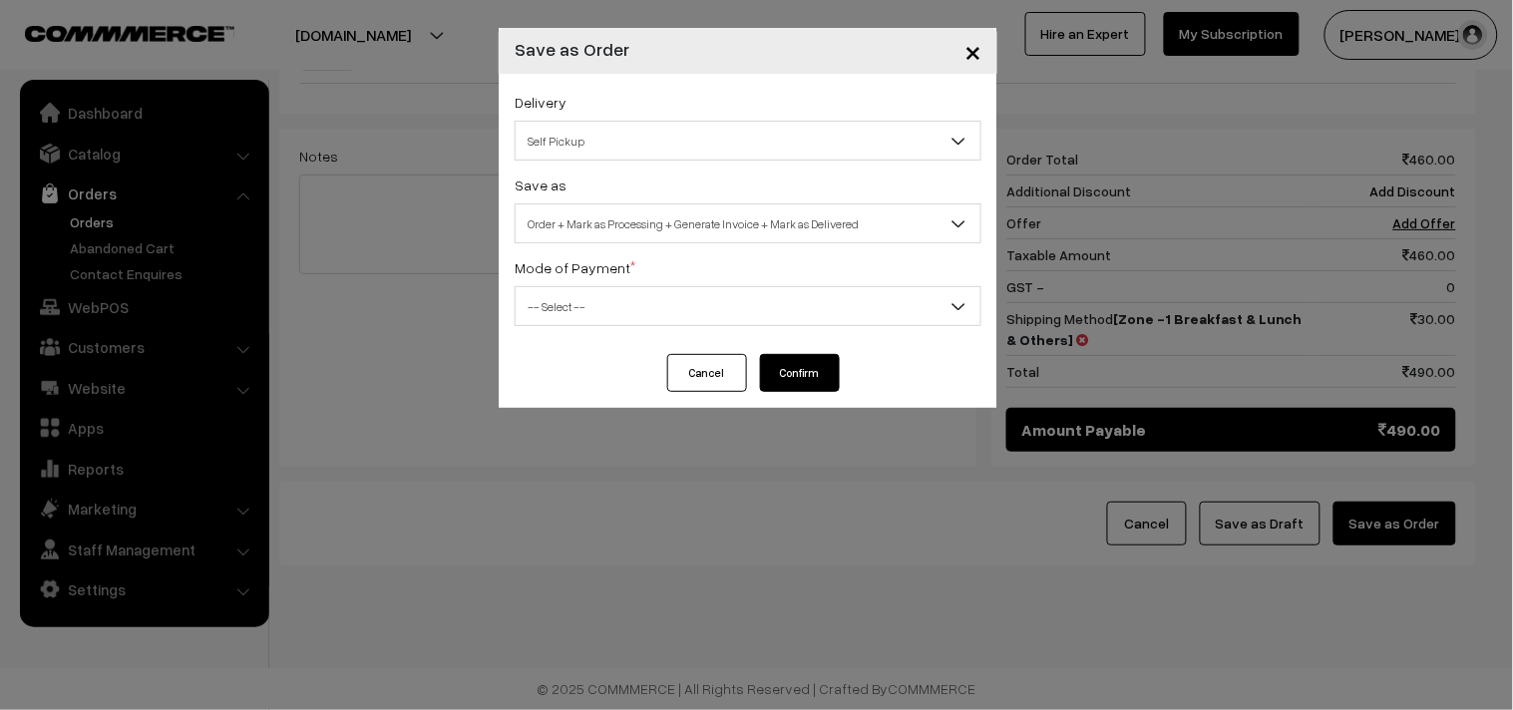
click at [599, 134] on span "Self Pickup" at bounding box center [748, 141] width 465 height 35
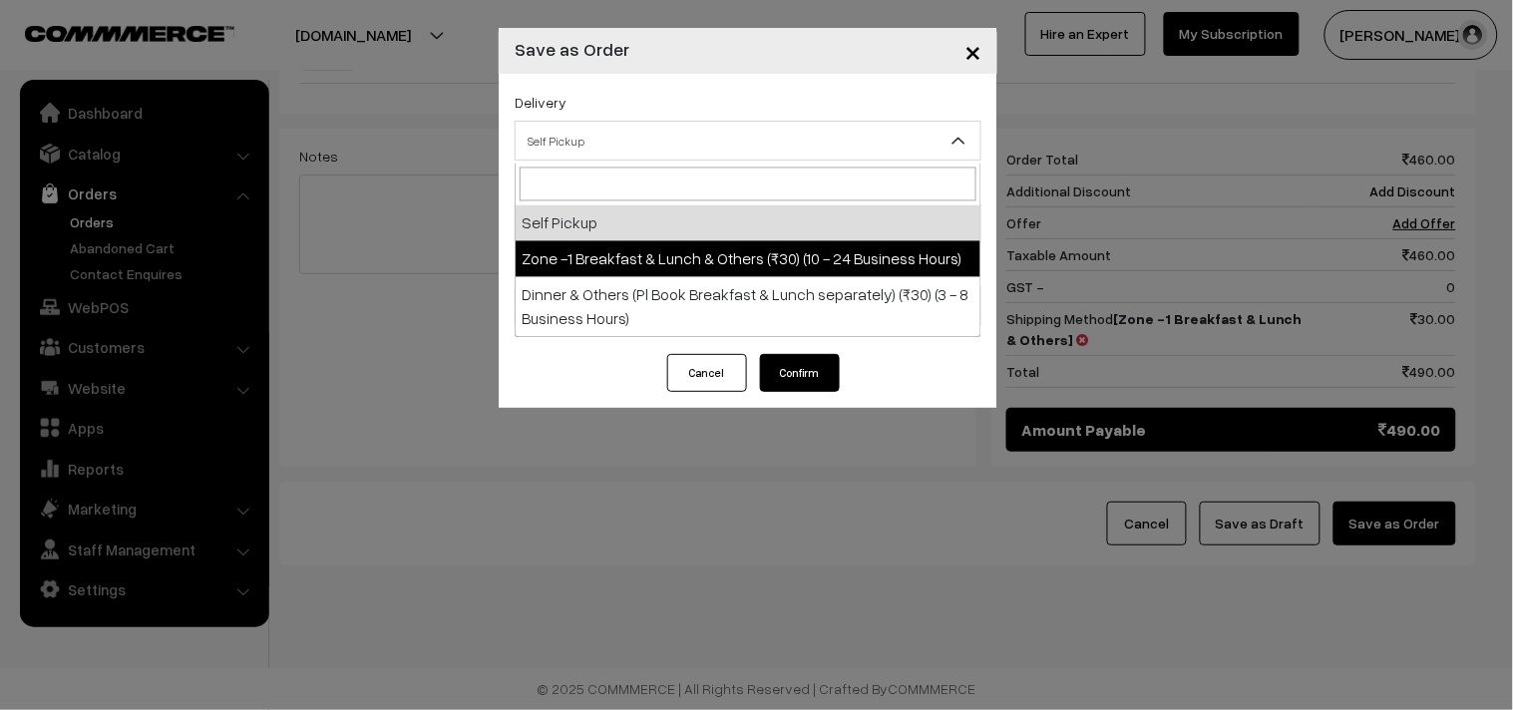
select select "ZON1"
select select "3"
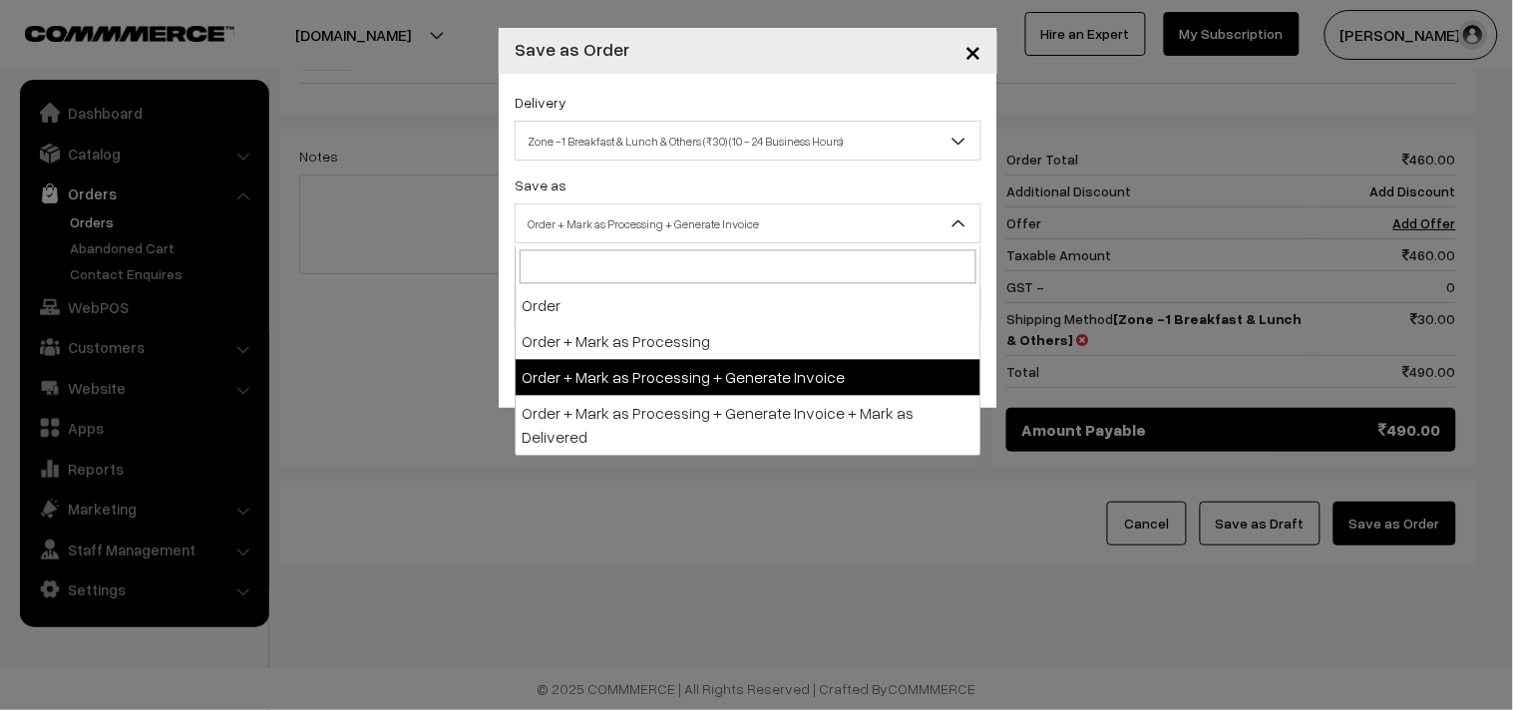
click at [621, 212] on span "Order + Mark as Processing + Generate Invoice" at bounding box center [748, 223] width 465 height 35
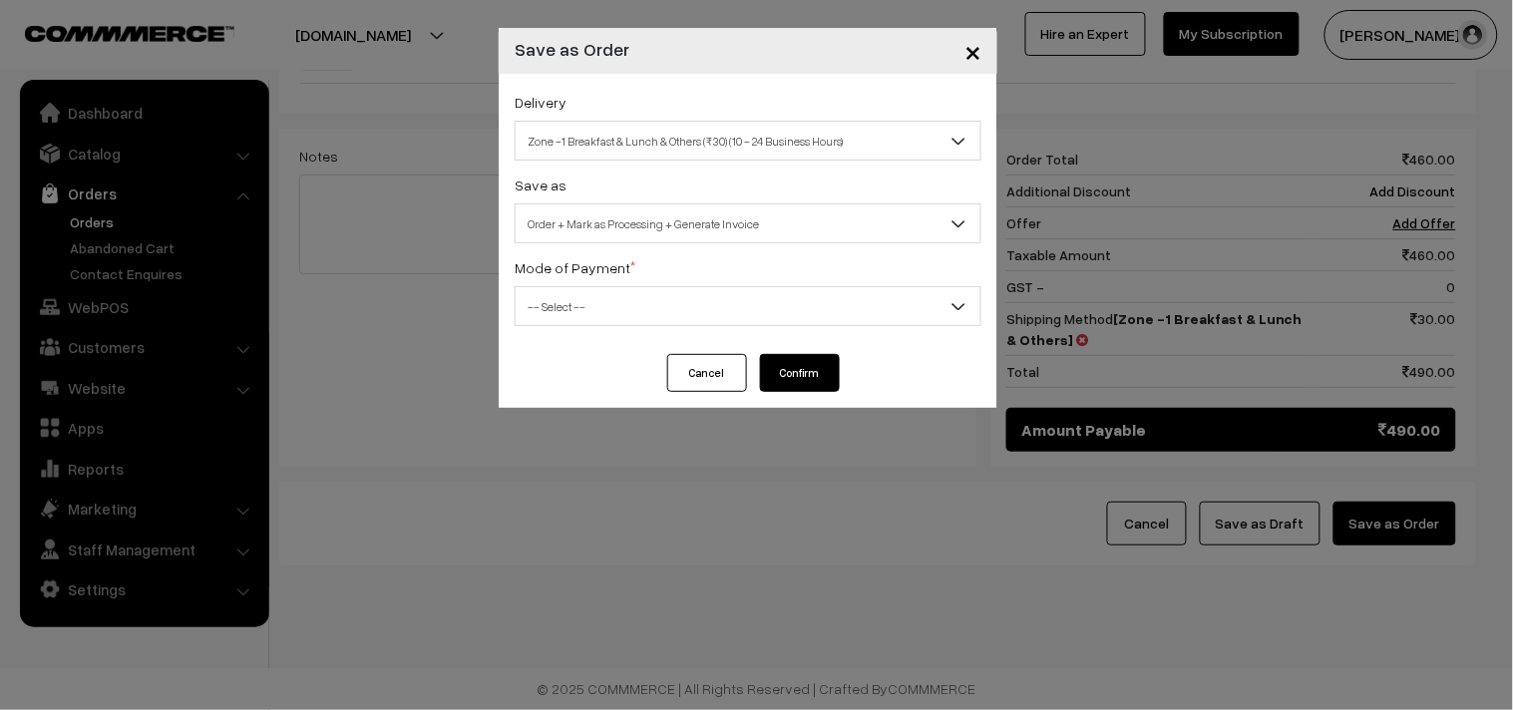
click at [613, 314] on span "-- Select --" at bounding box center [748, 306] width 465 height 35
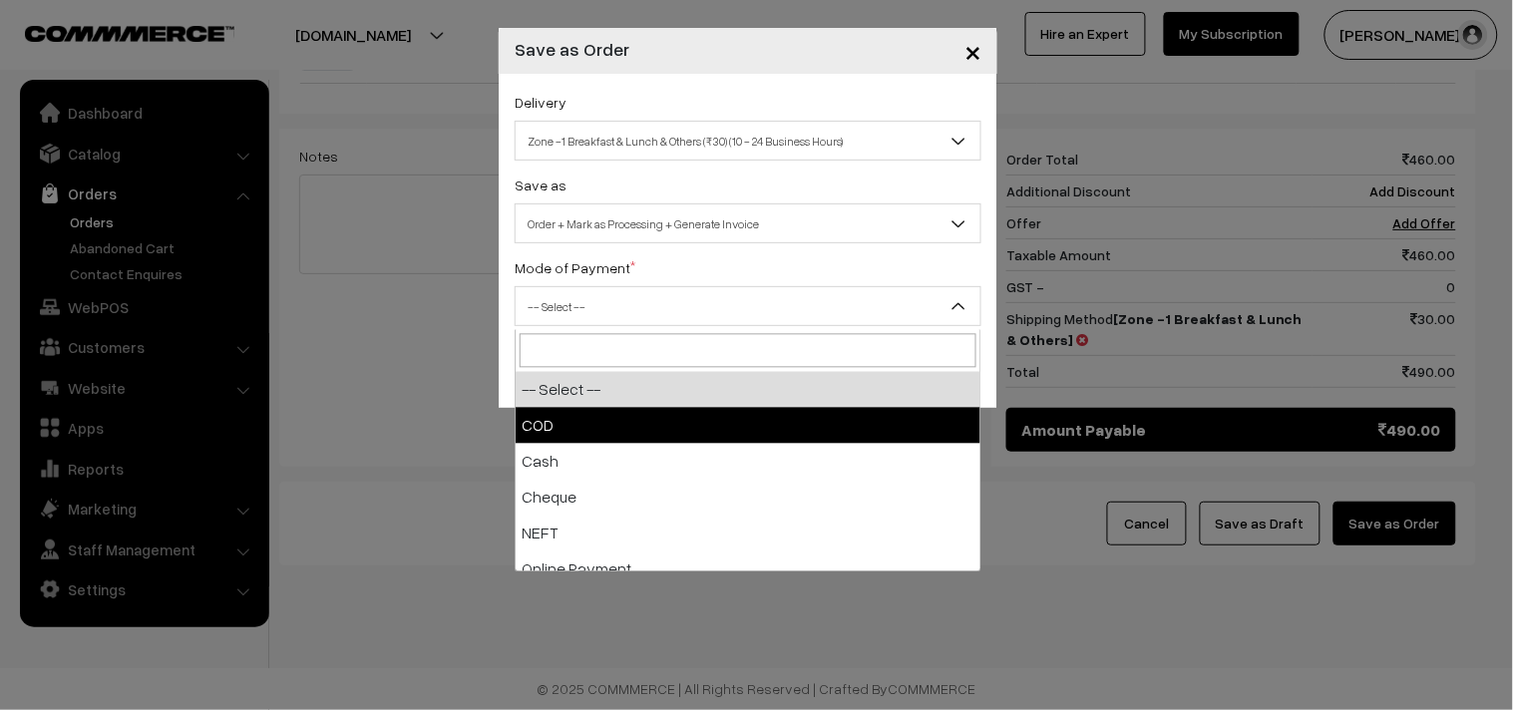
drag, startPoint x: 592, startPoint y: 397, endPoint x: 726, endPoint y: 385, distance: 134.2
select select "1"
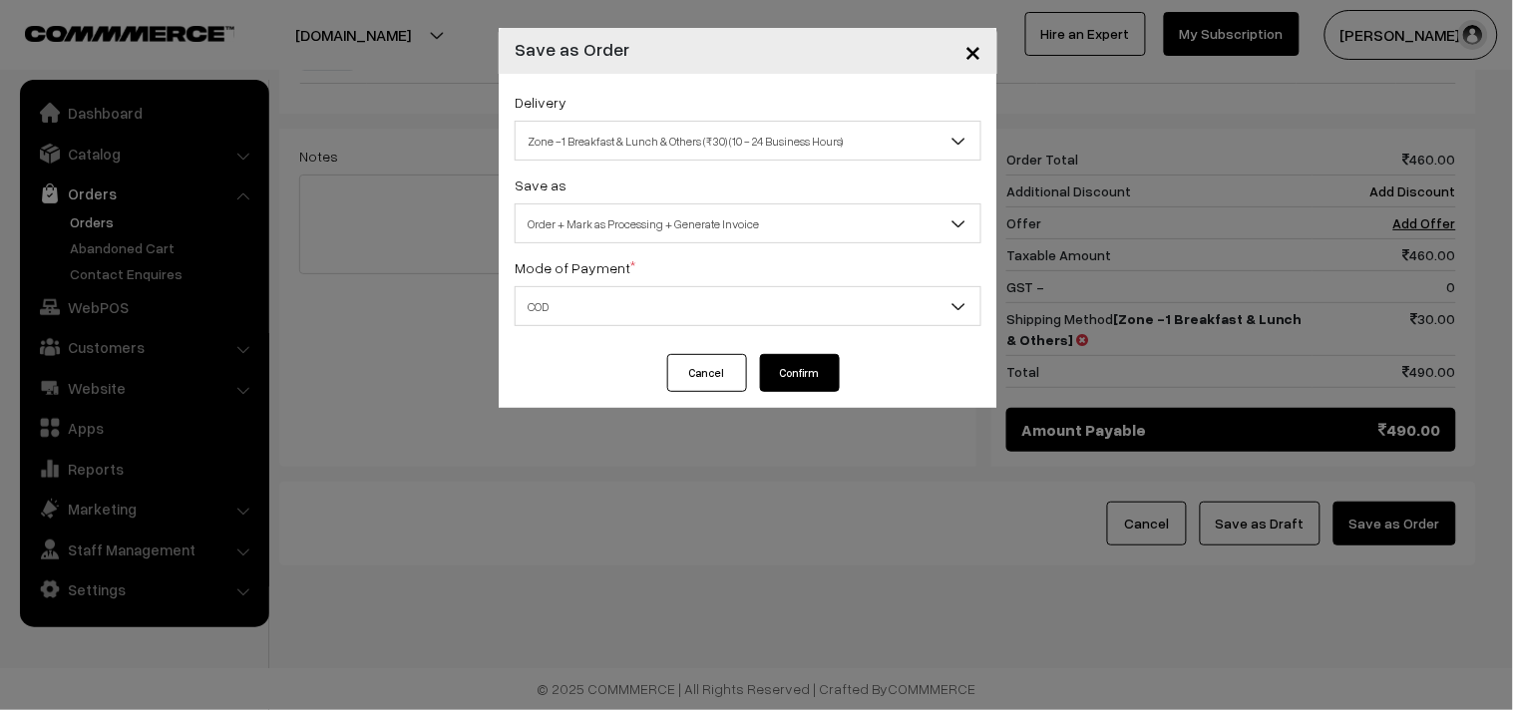
click at [805, 365] on button "Confirm" at bounding box center [800, 373] width 80 height 38
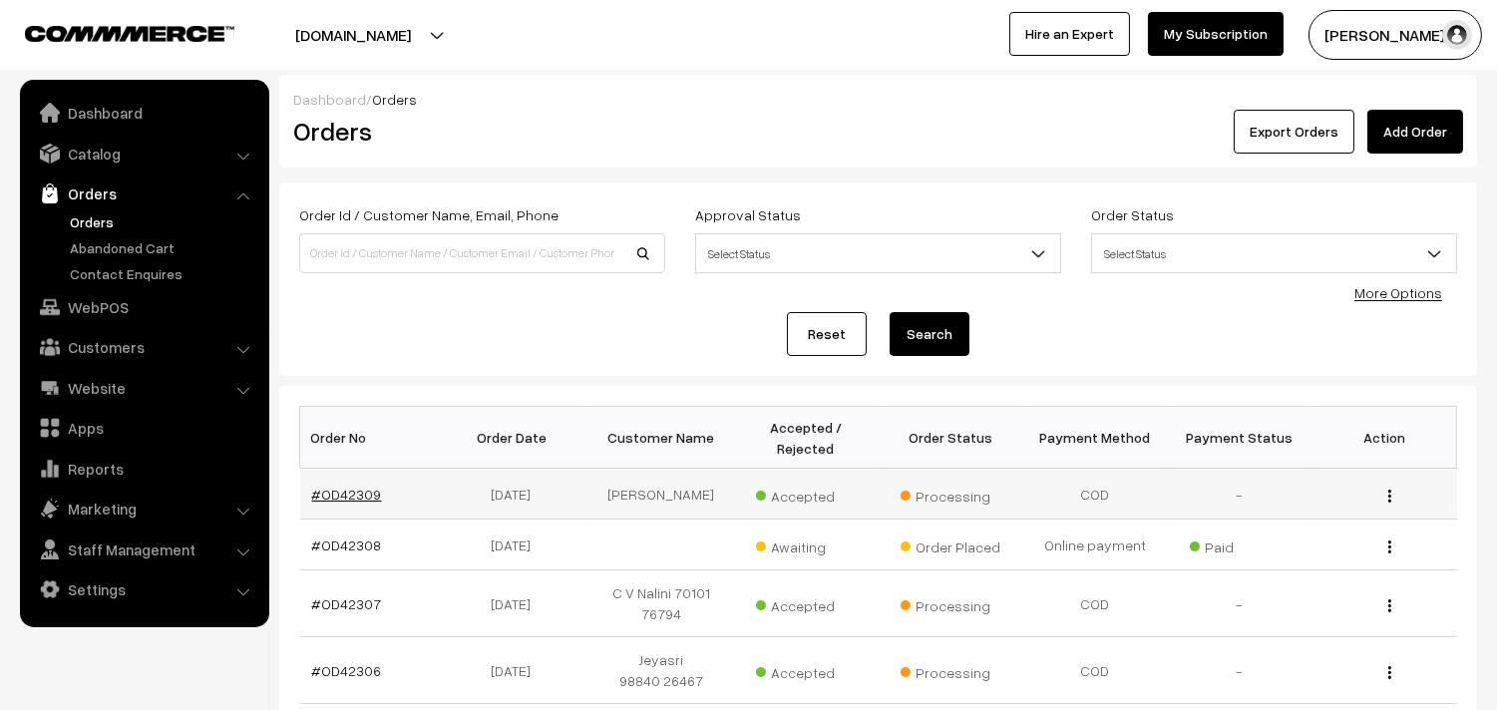
click at [349, 494] on link "#OD42309" at bounding box center [347, 494] width 70 height 17
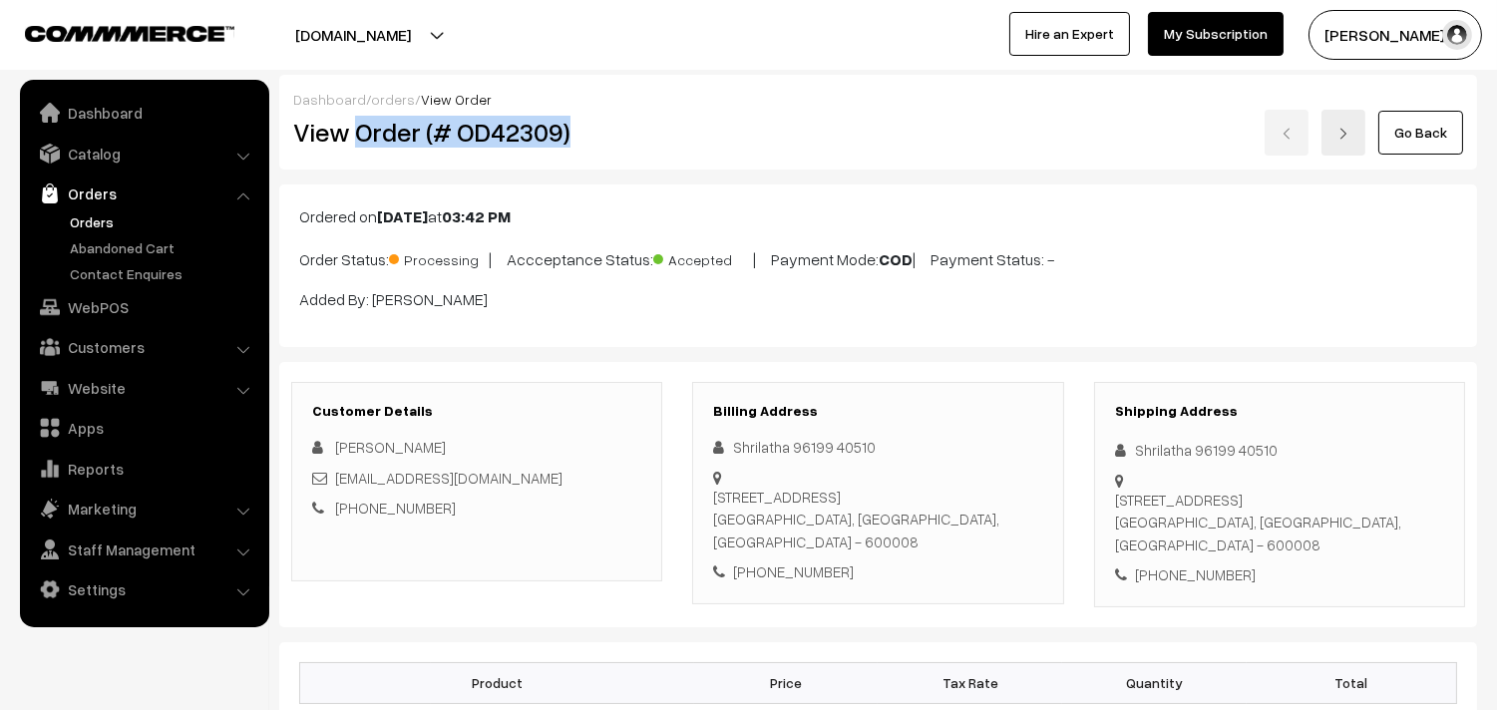
click at [616, 131] on h2 "View Order (# OD42309)" at bounding box center [478, 132] width 370 height 31
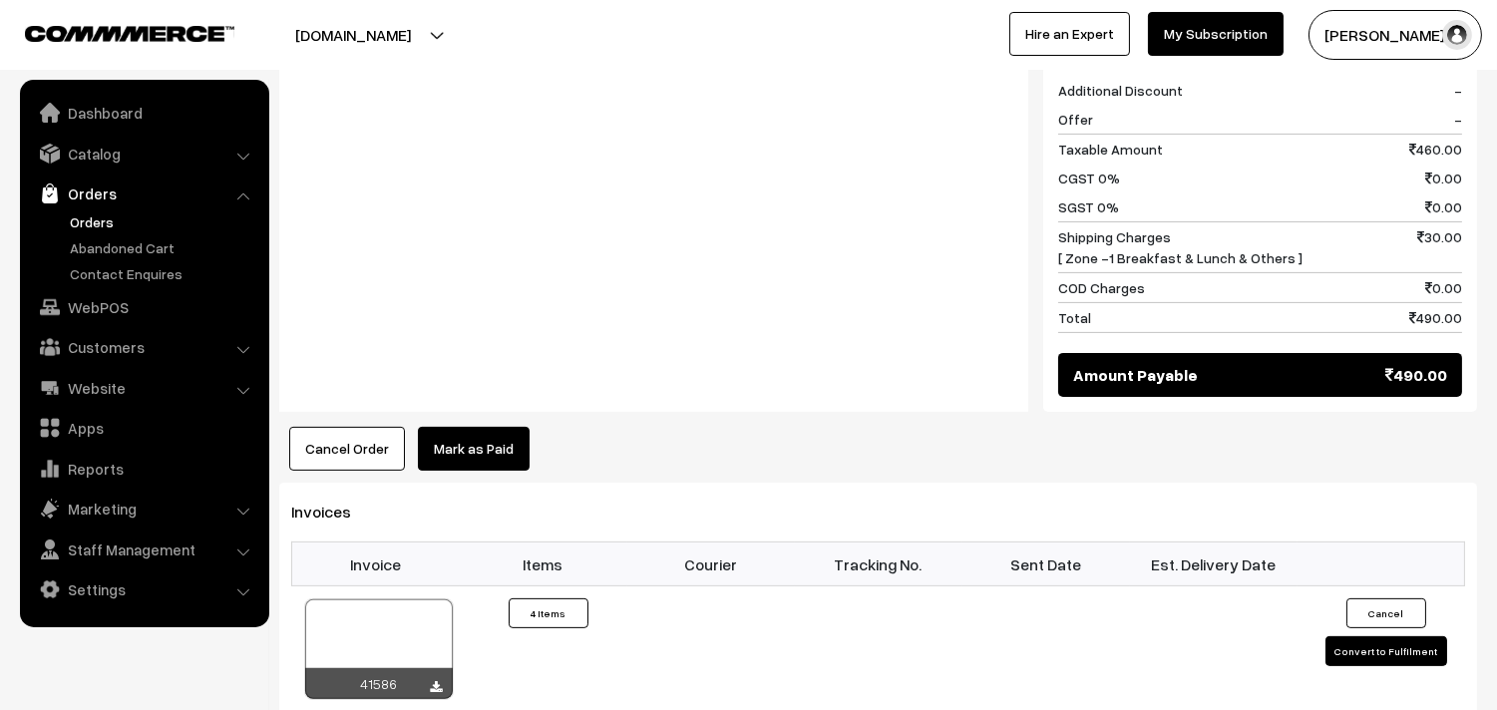
scroll to position [1219, 0]
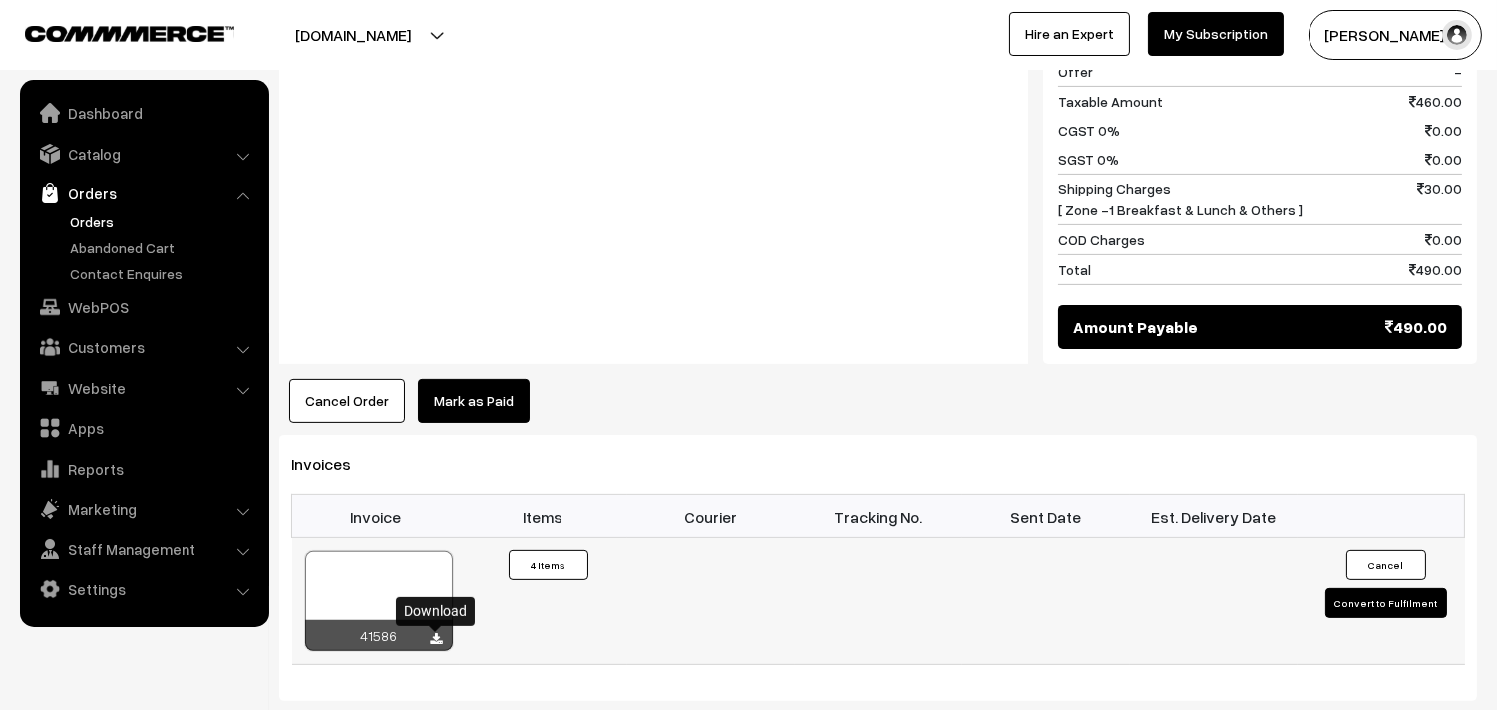
click at [432, 638] on icon at bounding box center [437, 639] width 12 height 13
click at [88, 229] on link "Orders" at bounding box center [163, 221] width 197 height 21
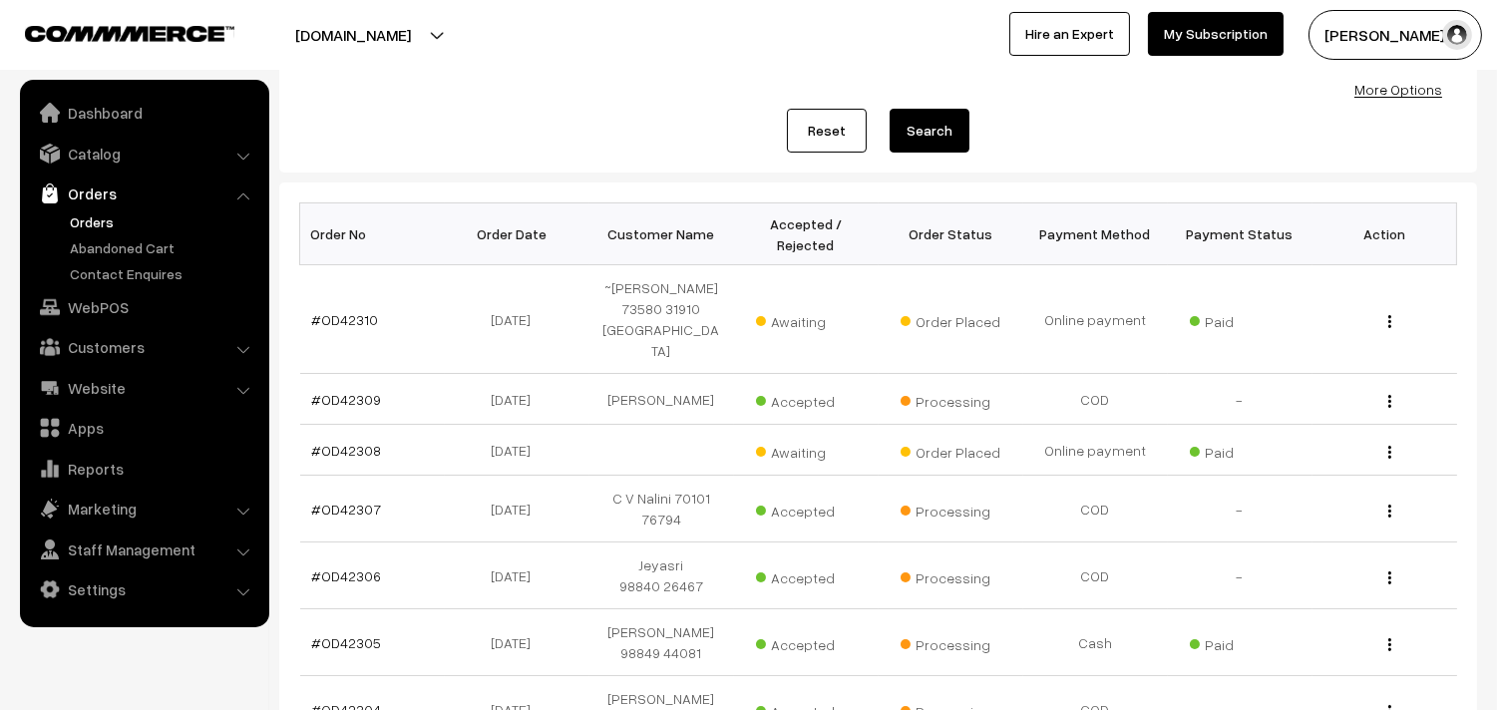
scroll to position [221, 0]
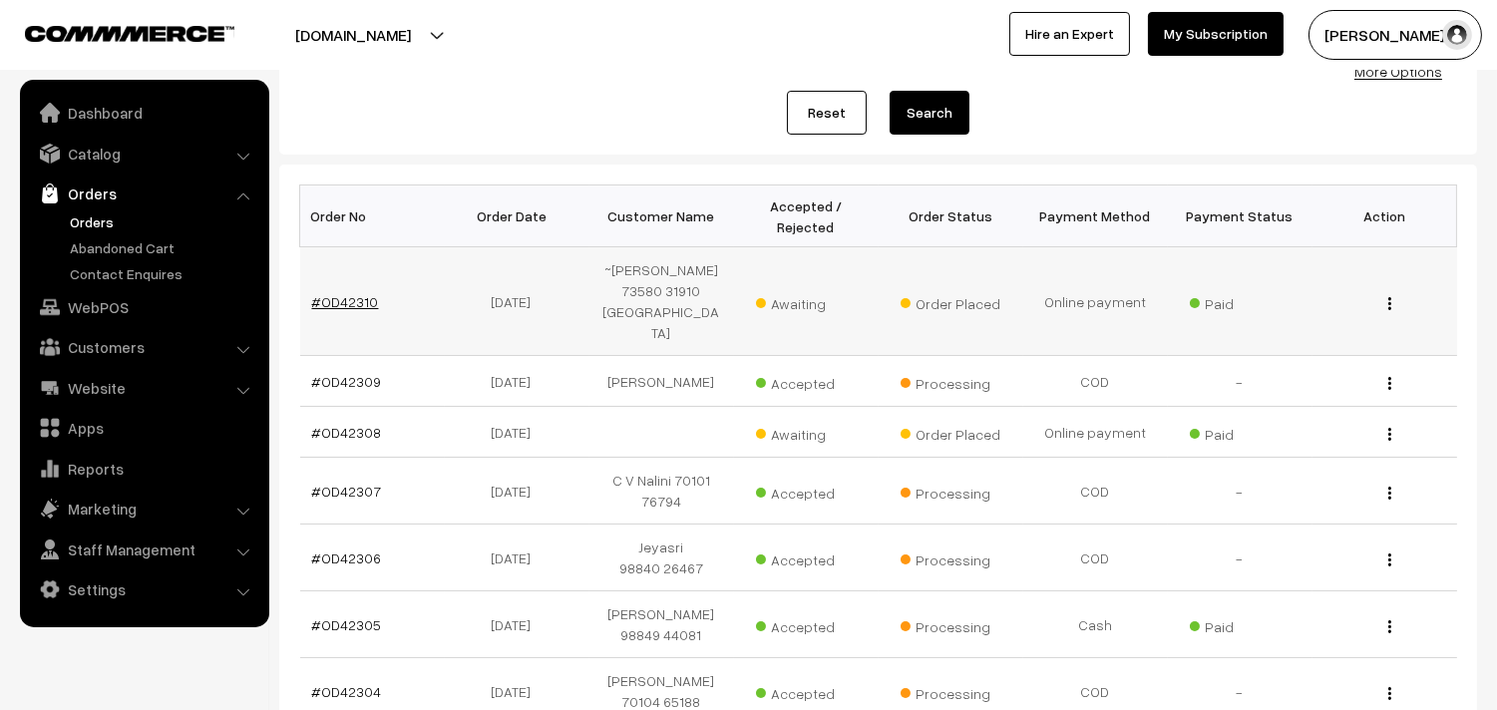
click at [340, 293] on link "#OD42310" at bounding box center [345, 301] width 67 height 17
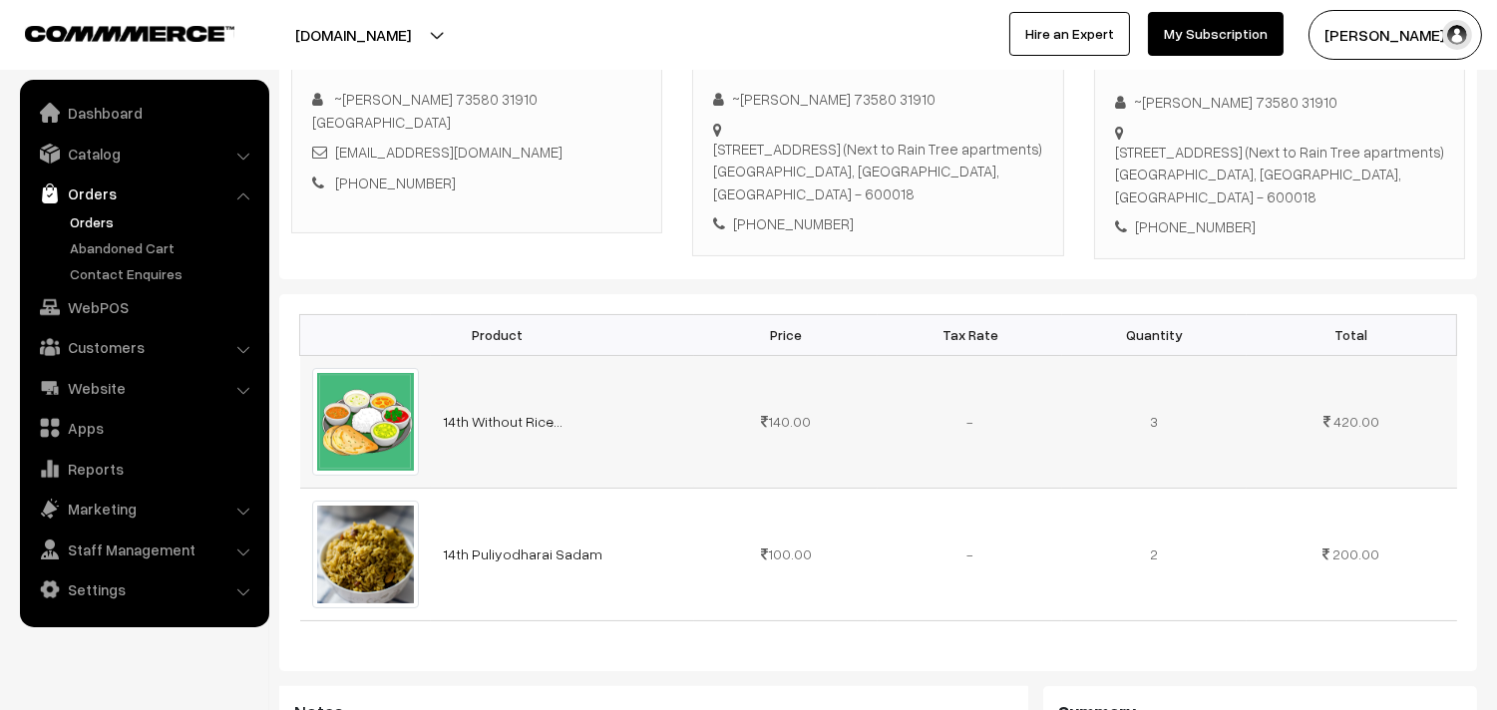
scroll to position [443, 0]
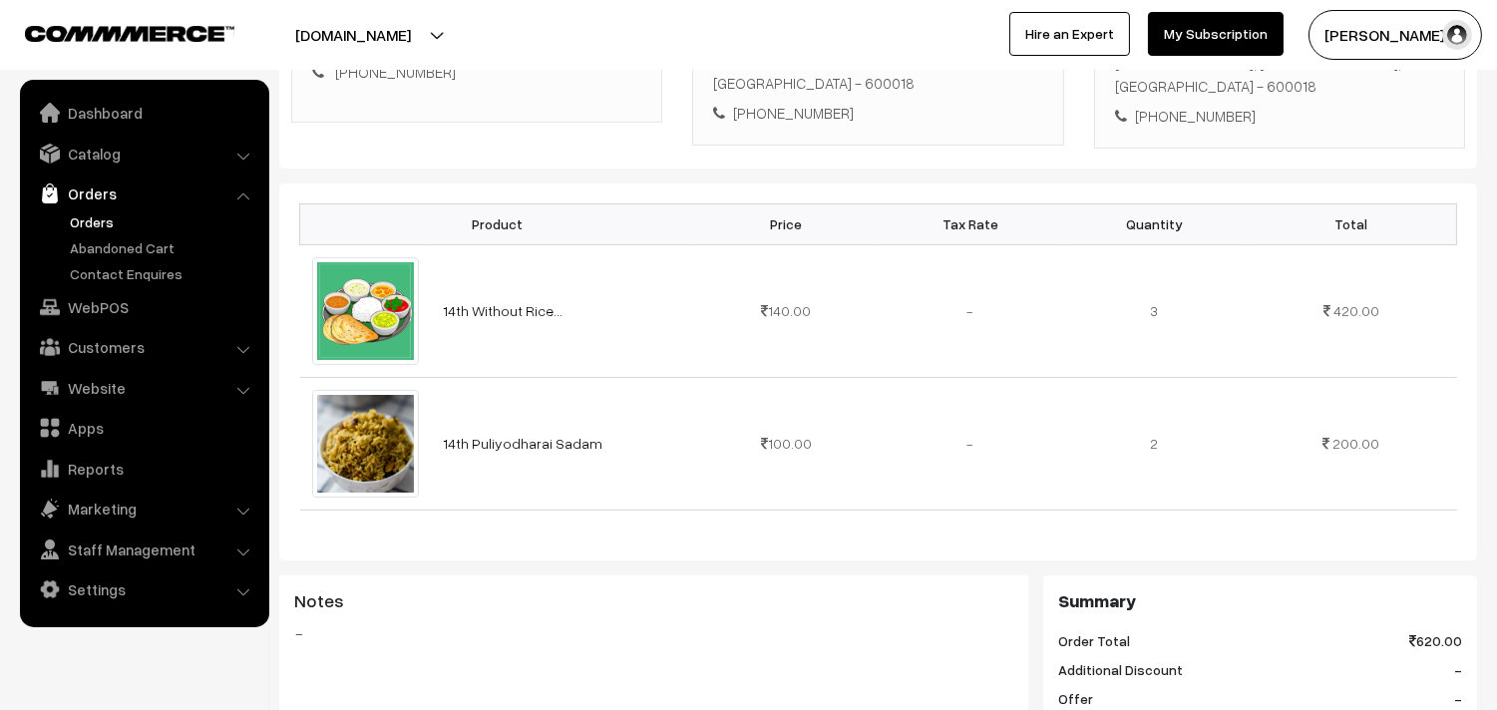
click at [70, 220] on link "Orders" at bounding box center [163, 221] width 197 height 21
